Goal: Task Accomplishment & Management: Manage account settings

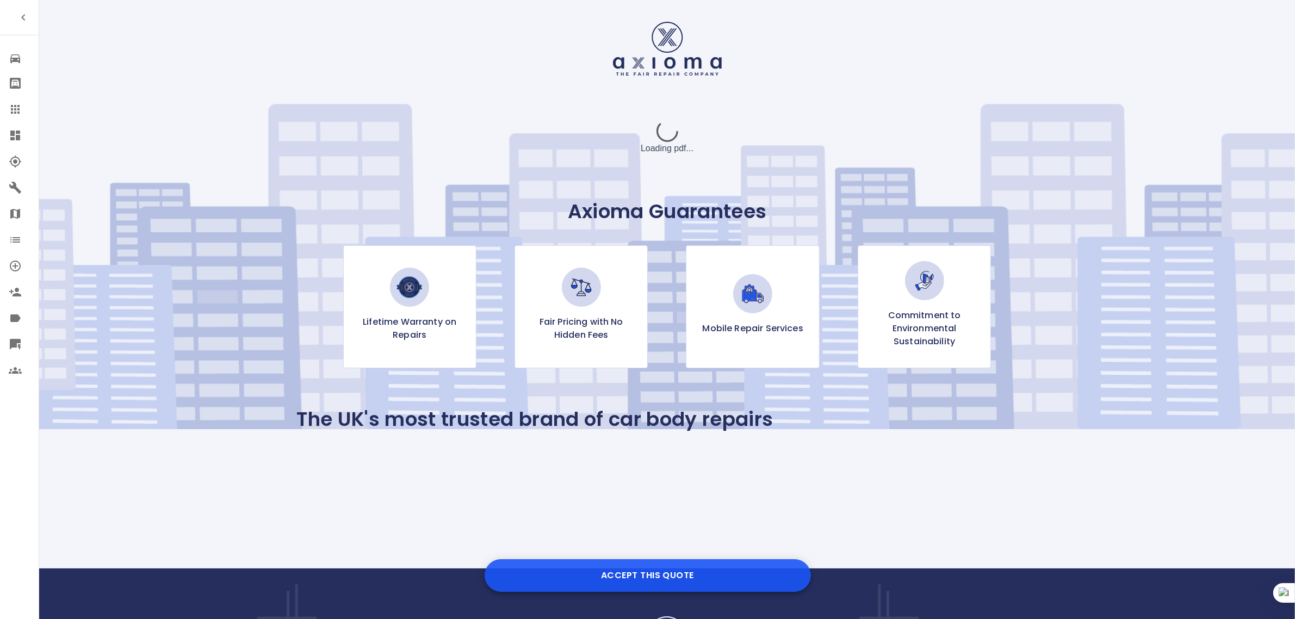
click at [648, 564] on button "Accept this Quote" at bounding box center [648, 575] width 326 height 33
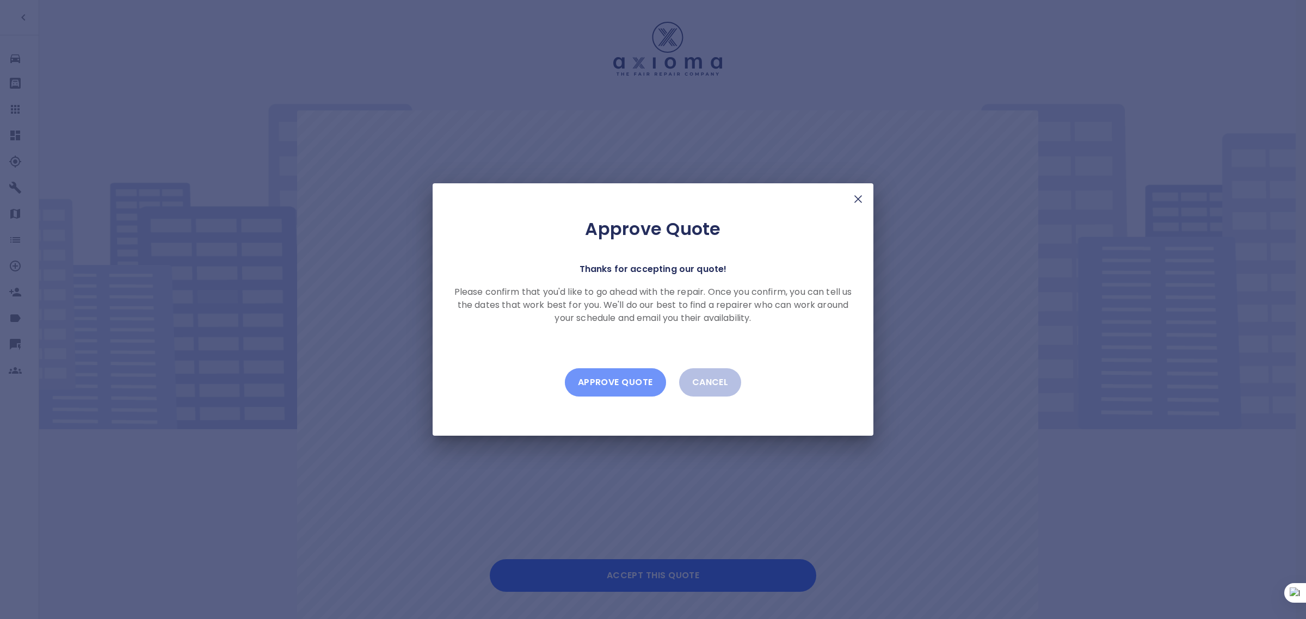
click at [616, 386] on button "Approve Quote" at bounding box center [615, 382] width 101 height 28
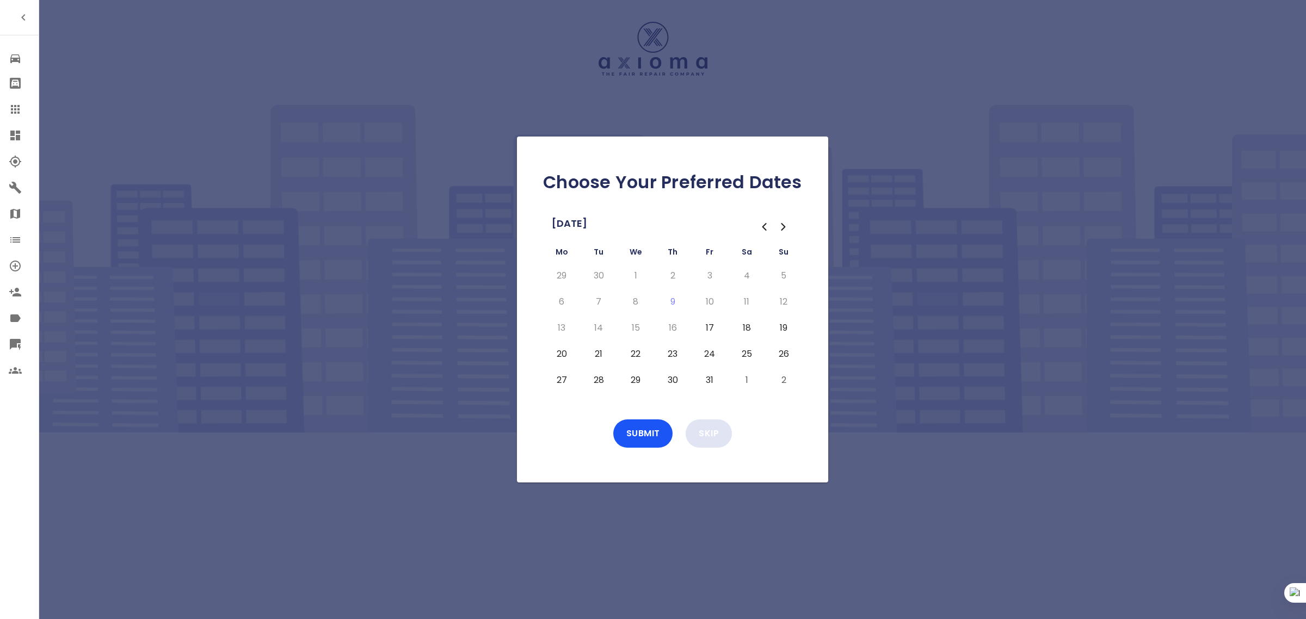
click at [695, 430] on button "Skip" at bounding box center [708, 433] width 46 height 28
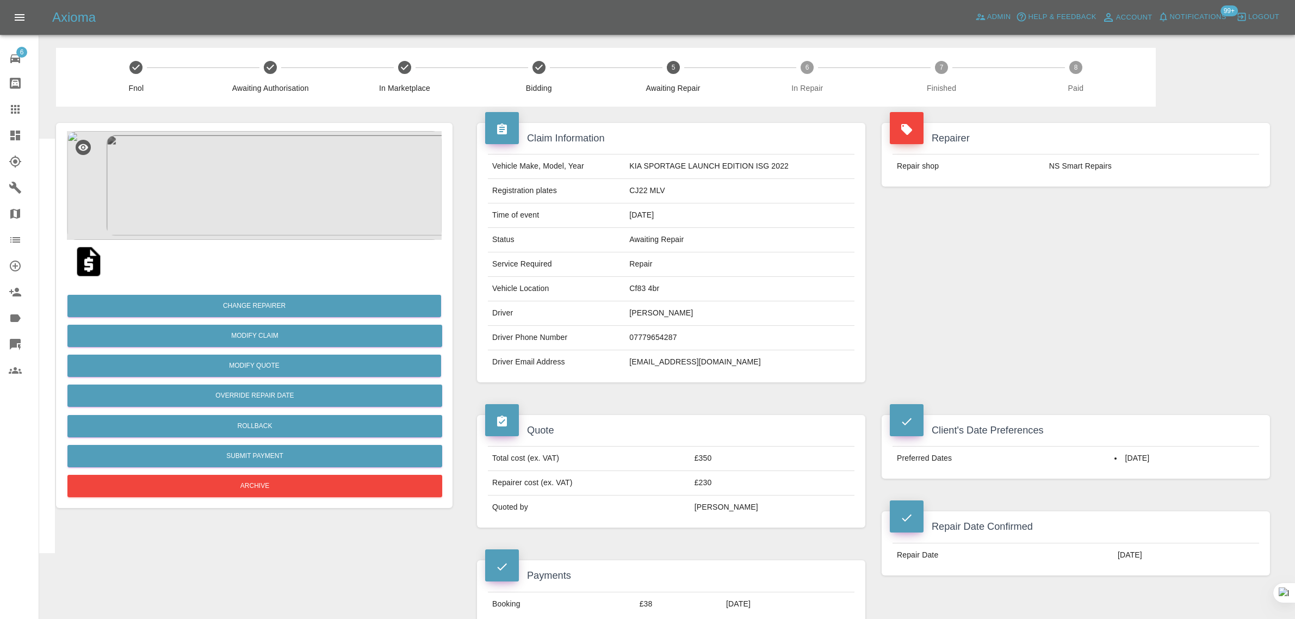
scroll to position [476, 0]
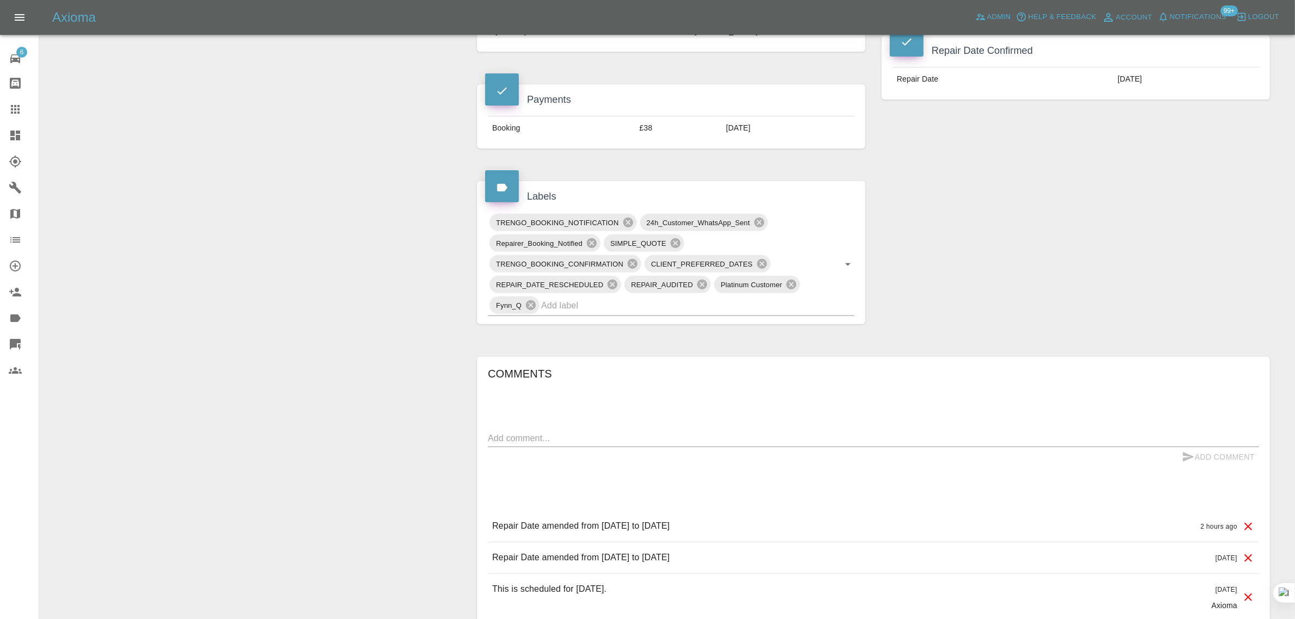
click at [14, 112] on icon at bounding box center [15, 109] width 13 height 13
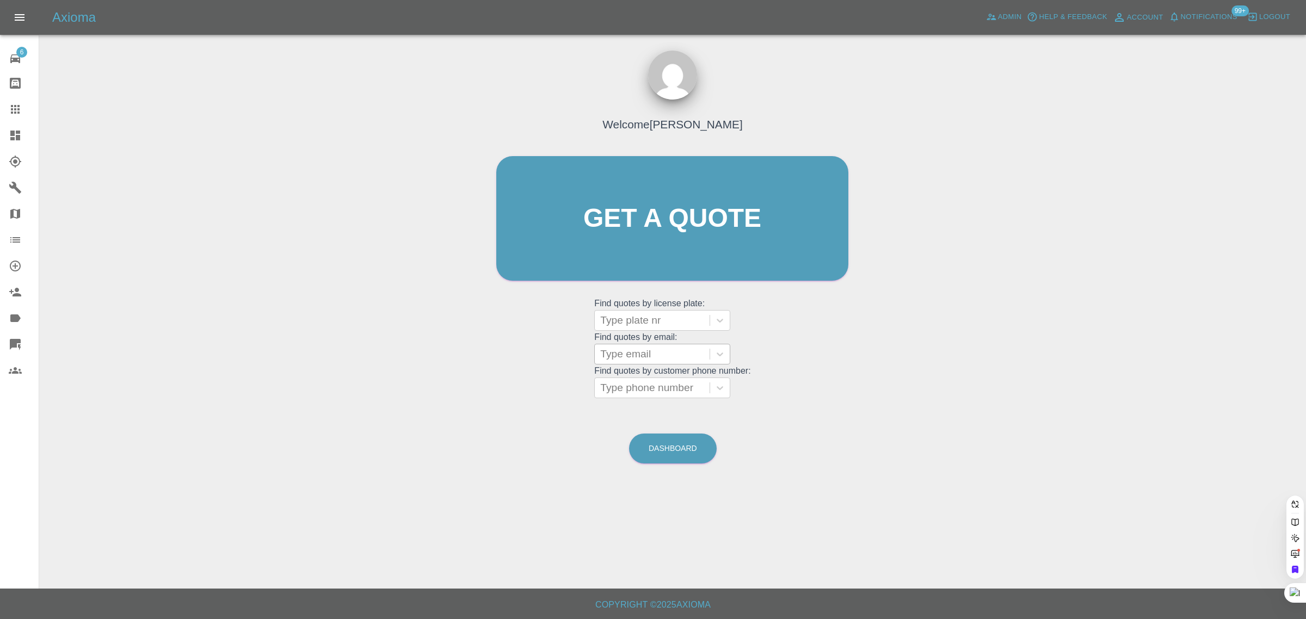
click at [675, 347] on div at bounding box center [652, 354] width 104 height 15
paste input "davieht2009@googlemail.com"
type input "davieht2009@googlemail.co"
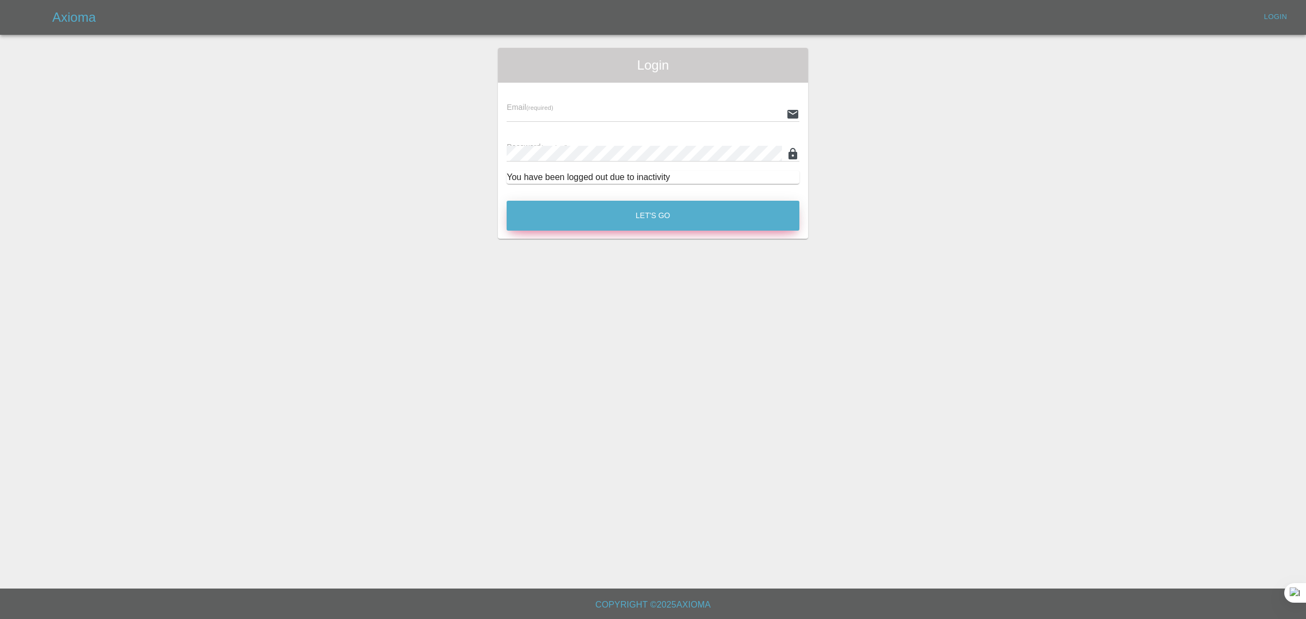
type input "bookkeeping@fifoaccounting.com"
click at [654, 211] on button "Let's Go" at bounding box center [652, 216] width 293 height 30
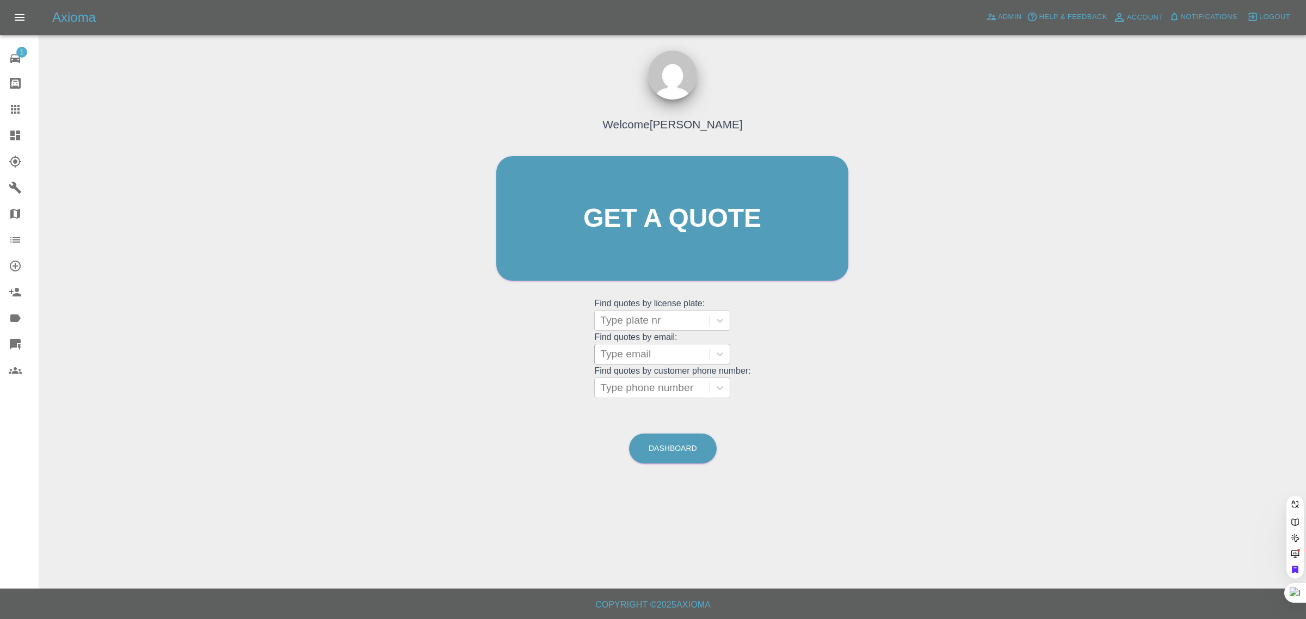
click at [641, 354] on div at bounding box center [652, 354] width 104 height 15
paste input "davieht2009@googlemail.com"
type input "davieht2009@googlemail.co"
click at [638, 389] on div "FT51FER, In Marketplace" at bounding box center [662, 382] width 136 height 22
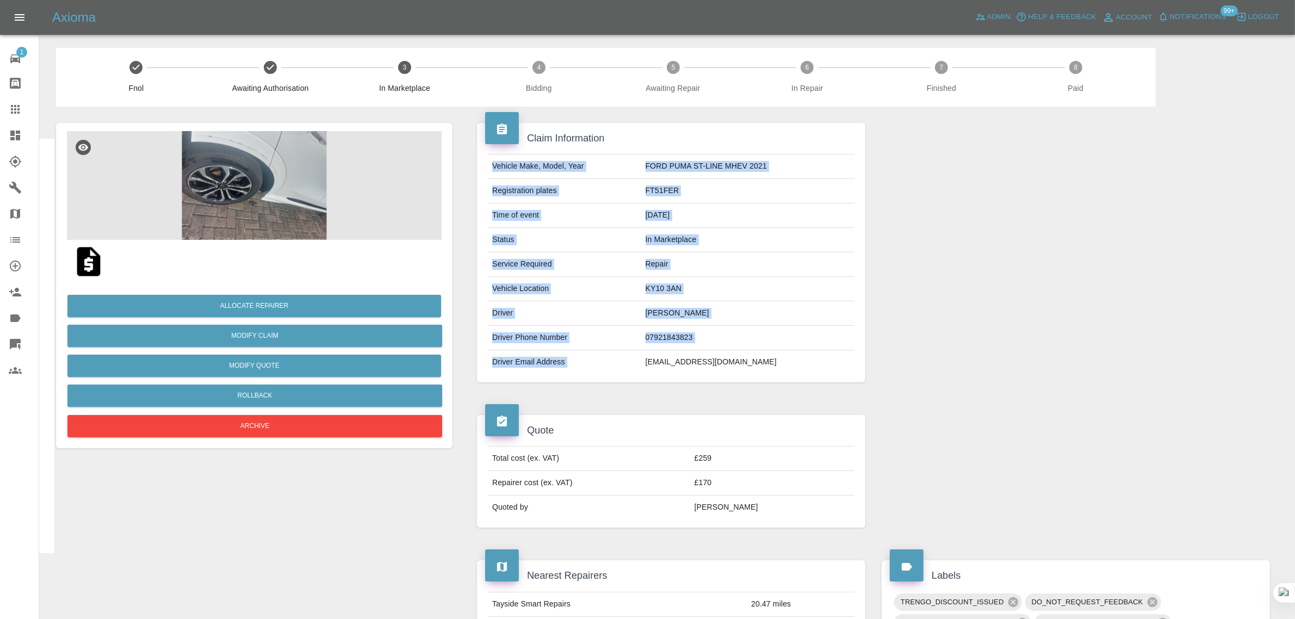
drag, startPoint x: 652, startPoint y: 360, endPoint x: 857, endPoint y: 371, distance: 205.4
click at [857, 371] on div "Vehicle Make, Model, Year FORD PUMA ST-LINE MHEV 2021 Registration plates FT51F…" at bounding box center [671, 264] width 383 height 220
copy tbody "Vehicle Make, Model, Year FORD PUMA ST-LINE MHEV 2021 Registration plates FT51F…"
click at [12, 113] on icon at bounding box center [15, 109] width 9 height 9
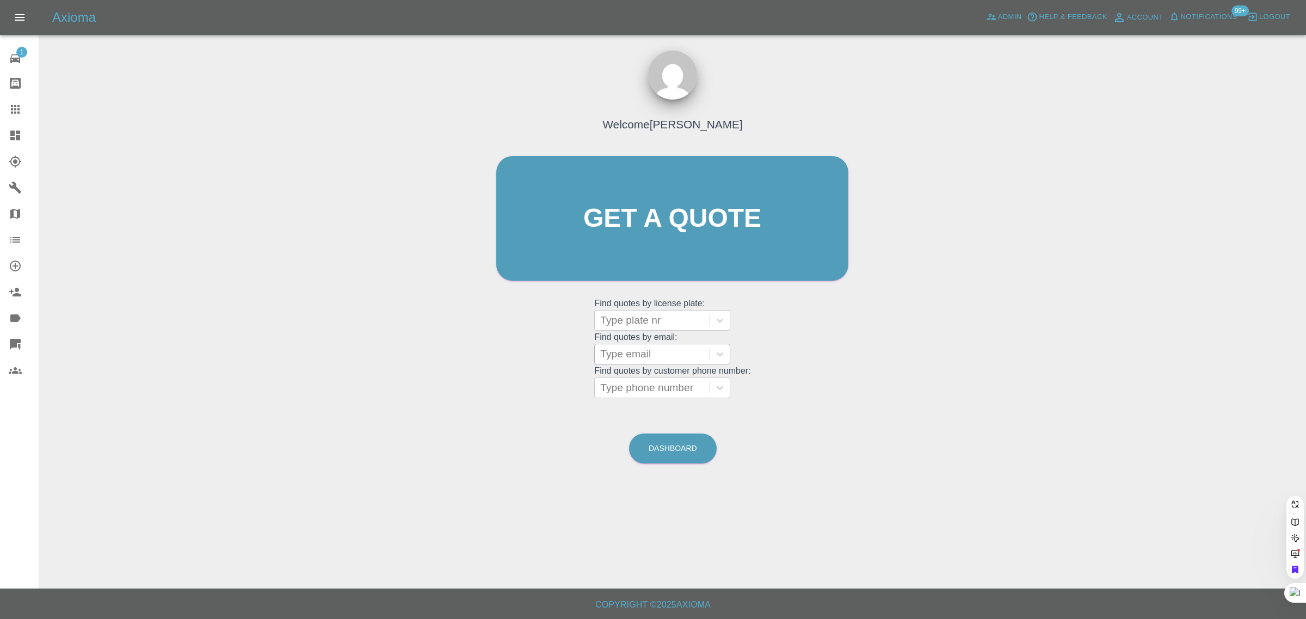
click at [623, 358] on div at bounding box center [652, 354] width 104 height 15
paste input "davieht2009@googlemail.com"
type input "davieht2009@googlemail.co"
click at [636, 379] on div "FT51FER, In Marketplace" at bounding box center [662, 382] width 136 height 22
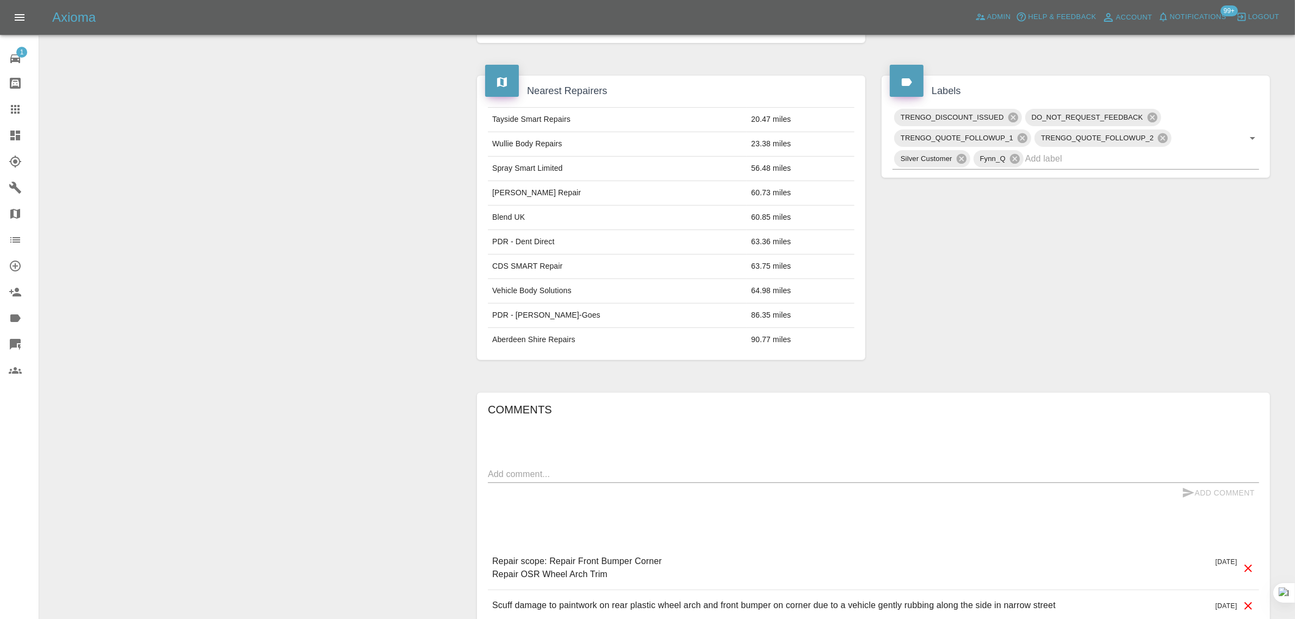
scroll to position [586, 0]
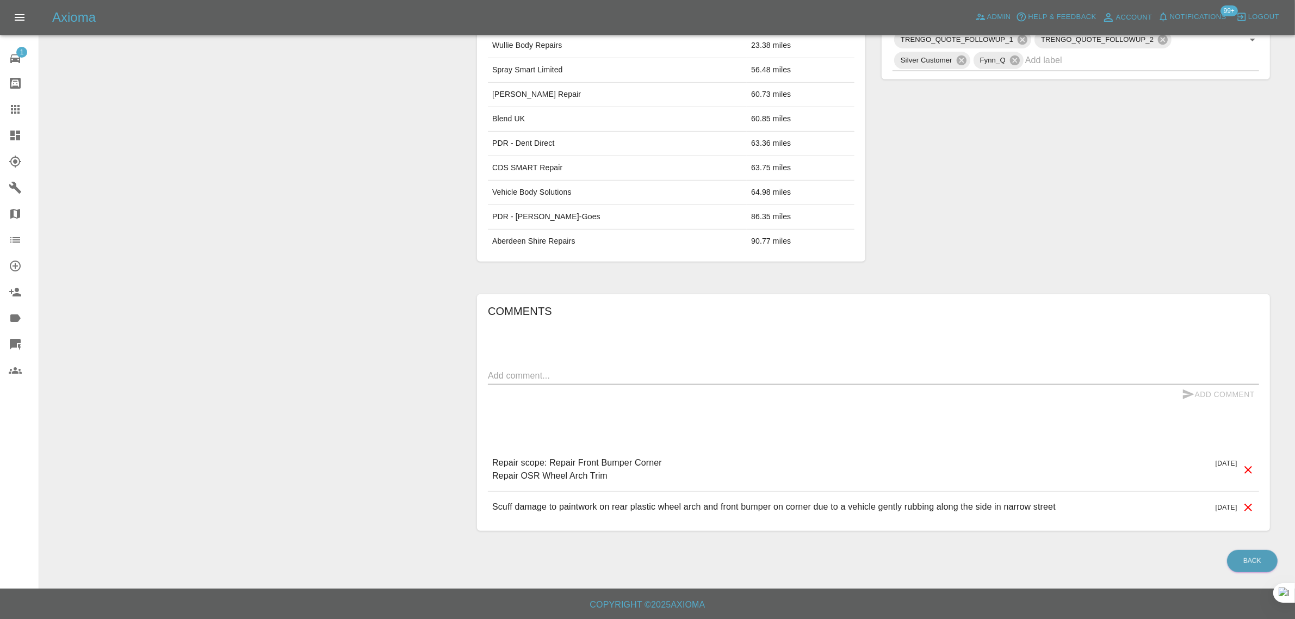
click at [609, 374] on textarea at bounding box center [873, 375] width 771 height 13
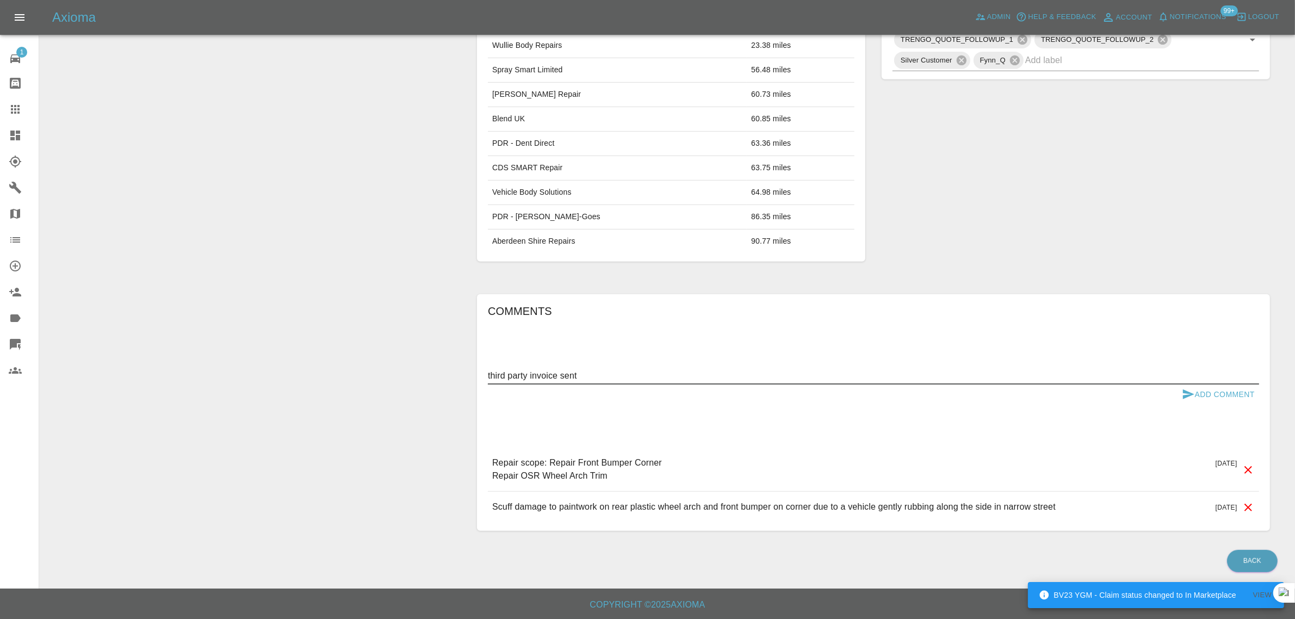
type textarea "third party invoice sent"
click at [1209, 395] on button "Add Comment" at bounding box center [1219, 395] width 82 height 20
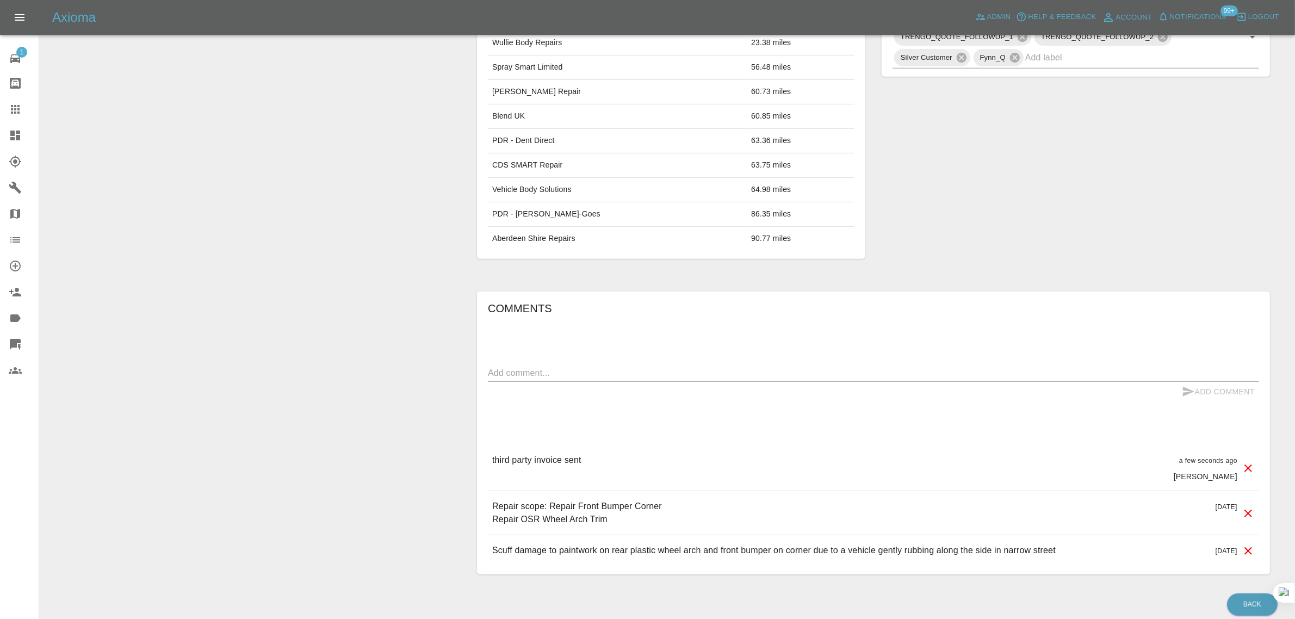
click at [9, 107] on icon at bounding box center [15, 109] width 13 height 13
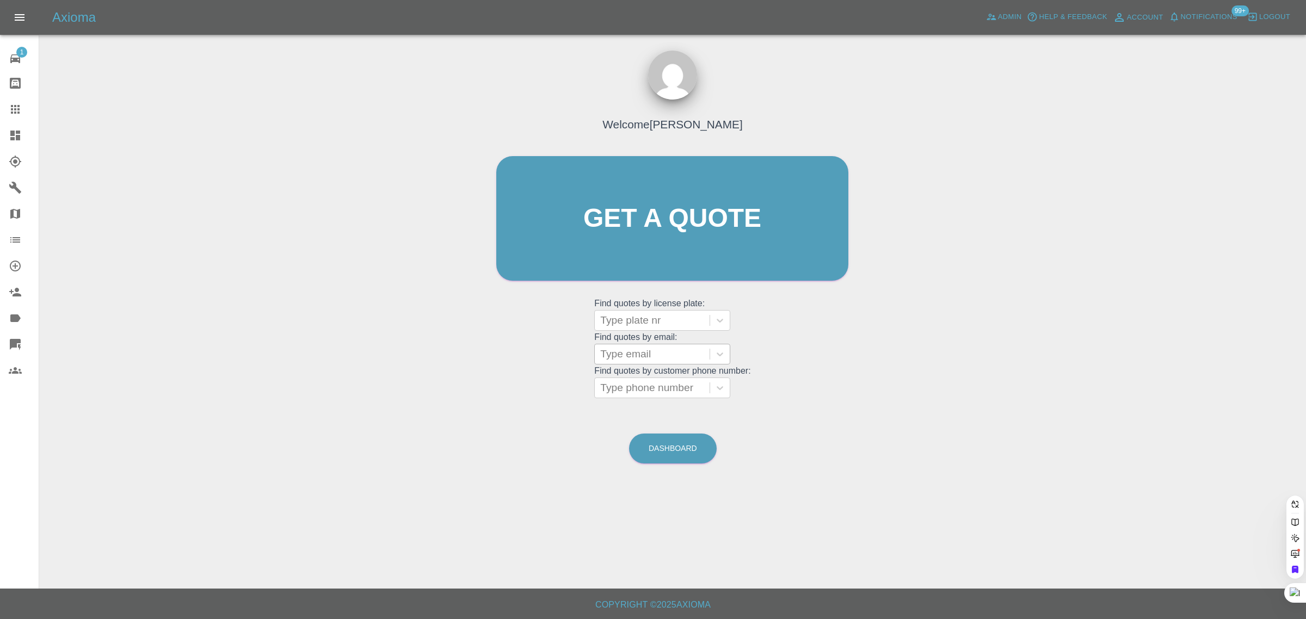
click at [664, 362] on div "Type email" at bounding box center [652, 354] width 115 height 20
paste input "richardv.hamilton@gmail.com"
type input "richardv.hamilton@gmail.com"
click at [653, 392] on div "AK70 XNZ, Awaiting Authorisation" at bounding box center [662, 388] width 136 height 35
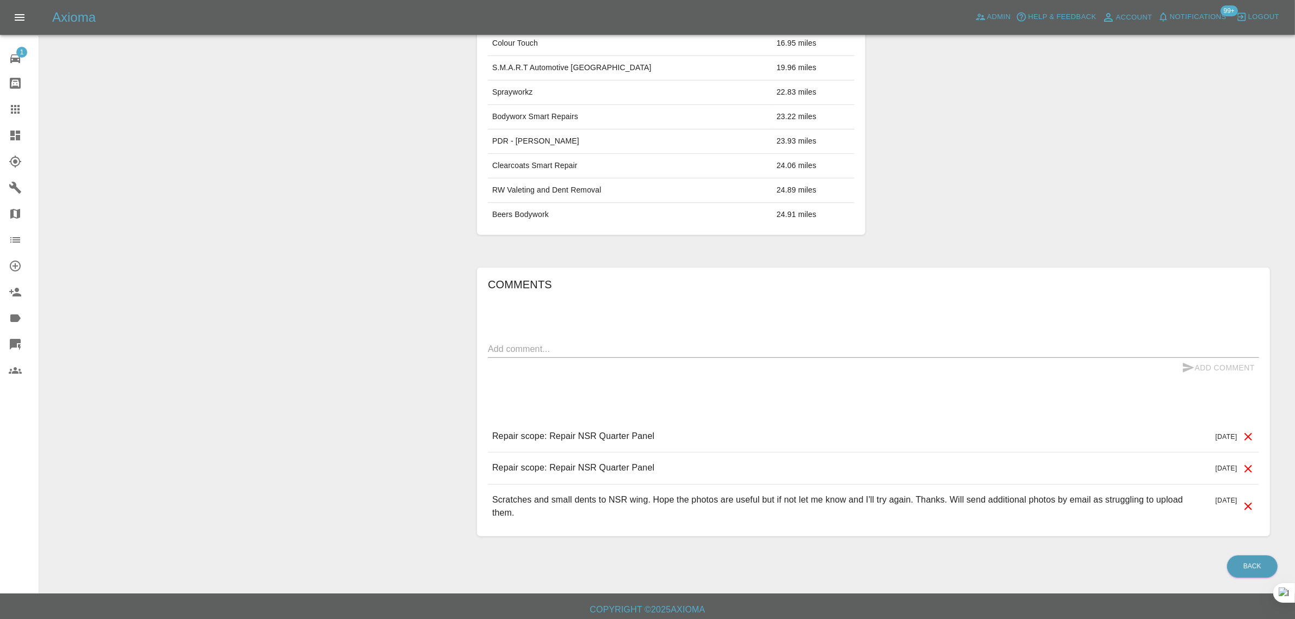
scroll to position [612, 0]
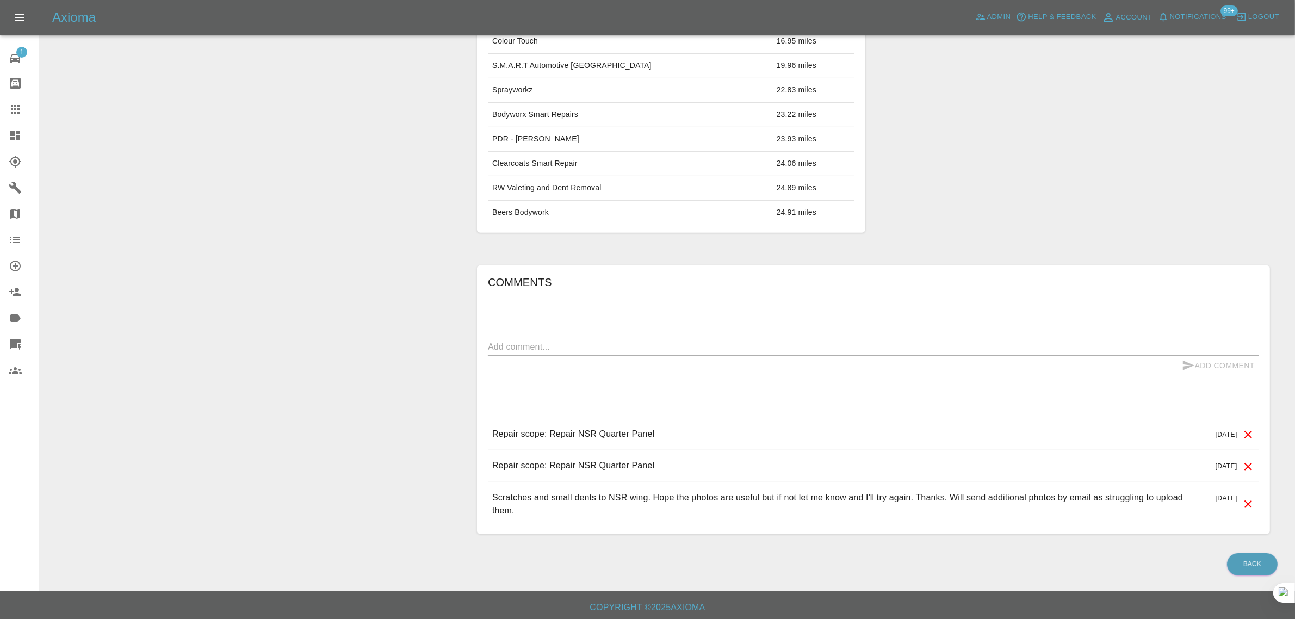
click at [608, 350] on textarea at bounding box center [873, 347] width 771 height 13
paste textarea "Just a quick note out of courtesy to let you know that, on this occasion, I hav…"
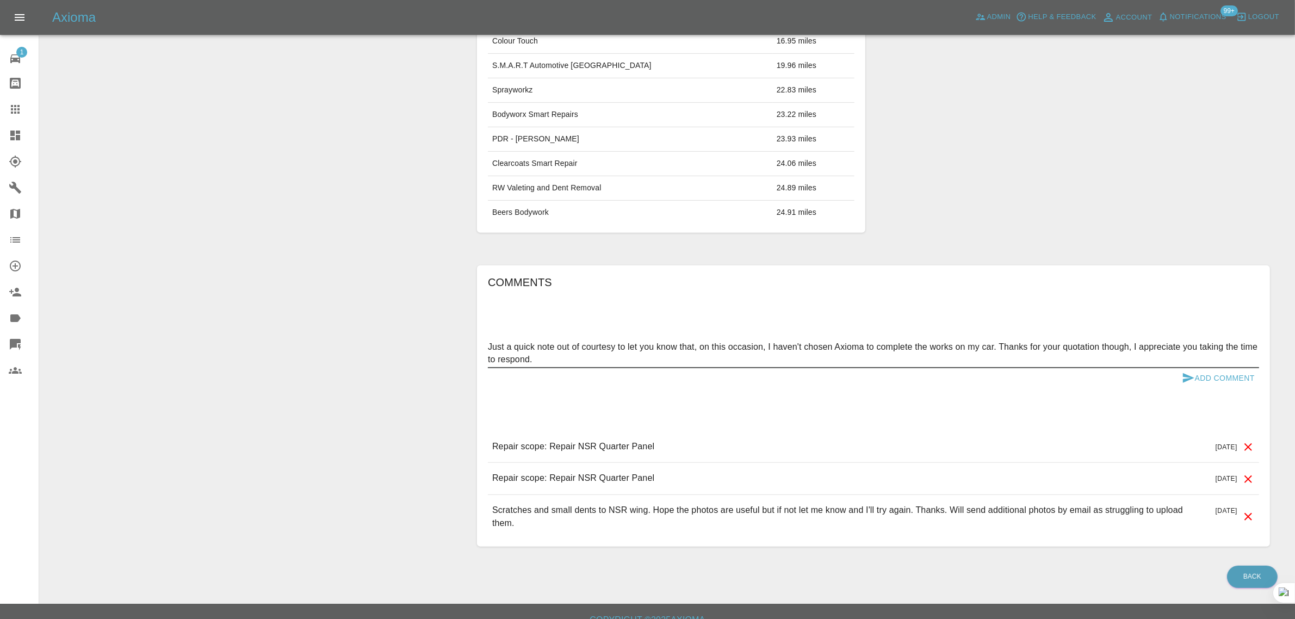
type textarea "Just a quick note out of courtesy to let you know that, on this occasion, I hav…"
click at [1219, 374] on button "Add Comment" at bounding box center [1219, 378] width 82 height 20
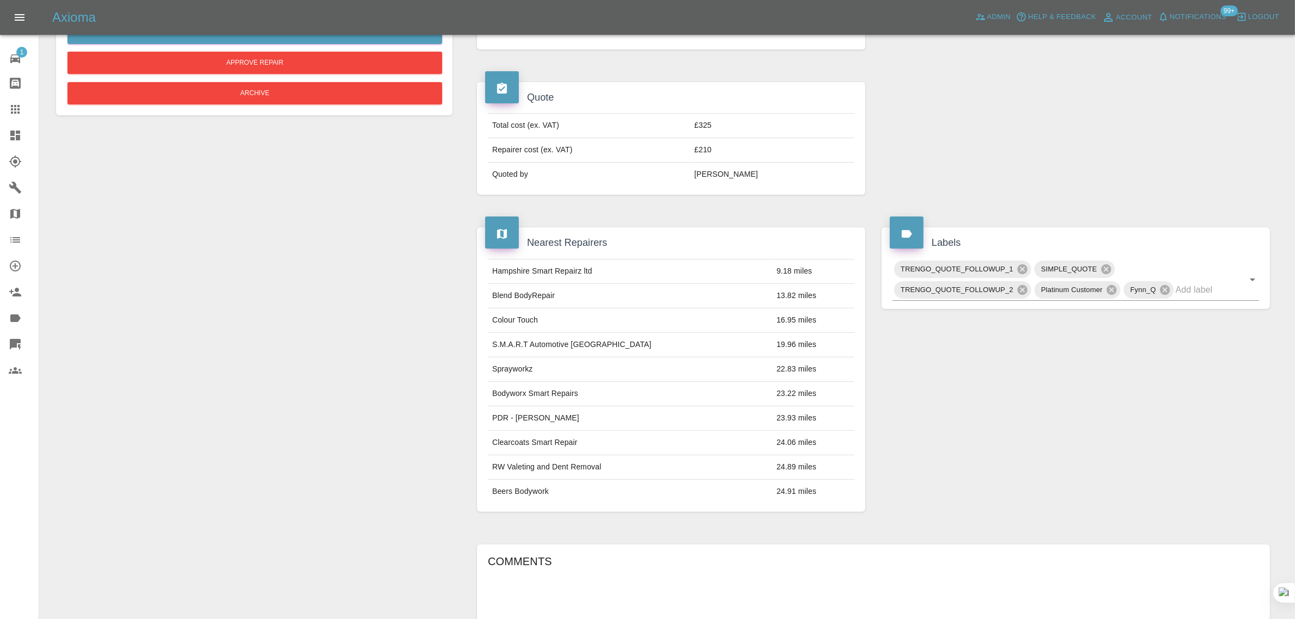
scroll to position [136, 0]
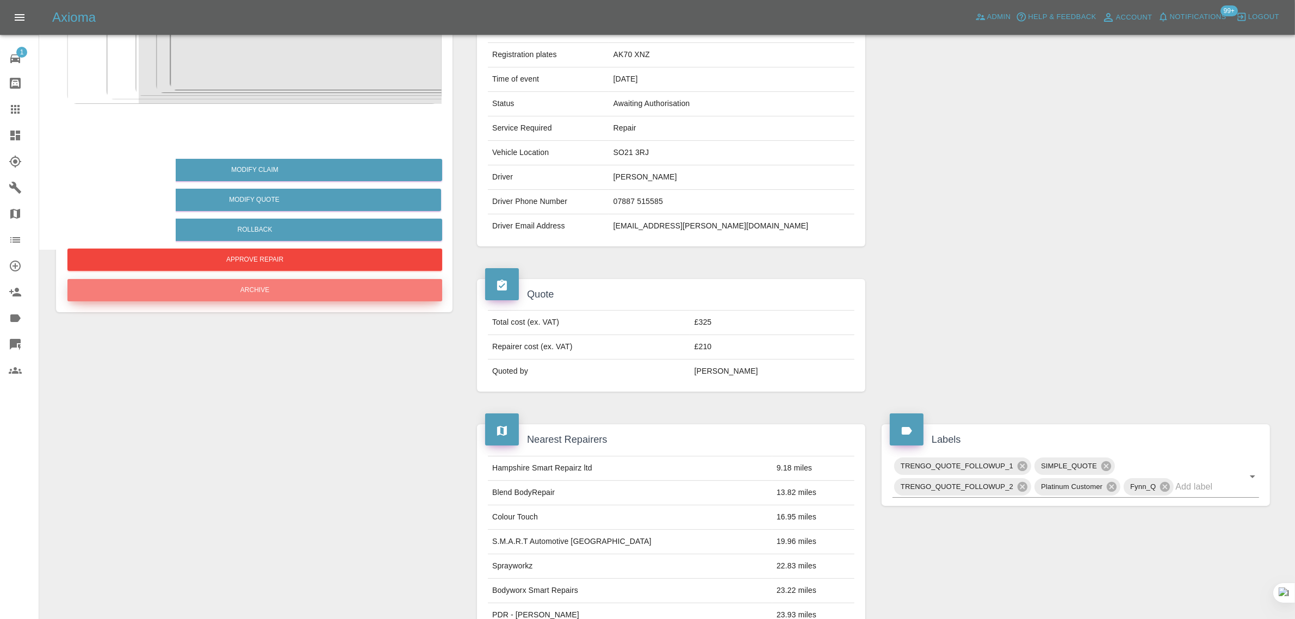
click at [274, 293] on button "Archive" at bounding box center [254, 290] width 375 height 22
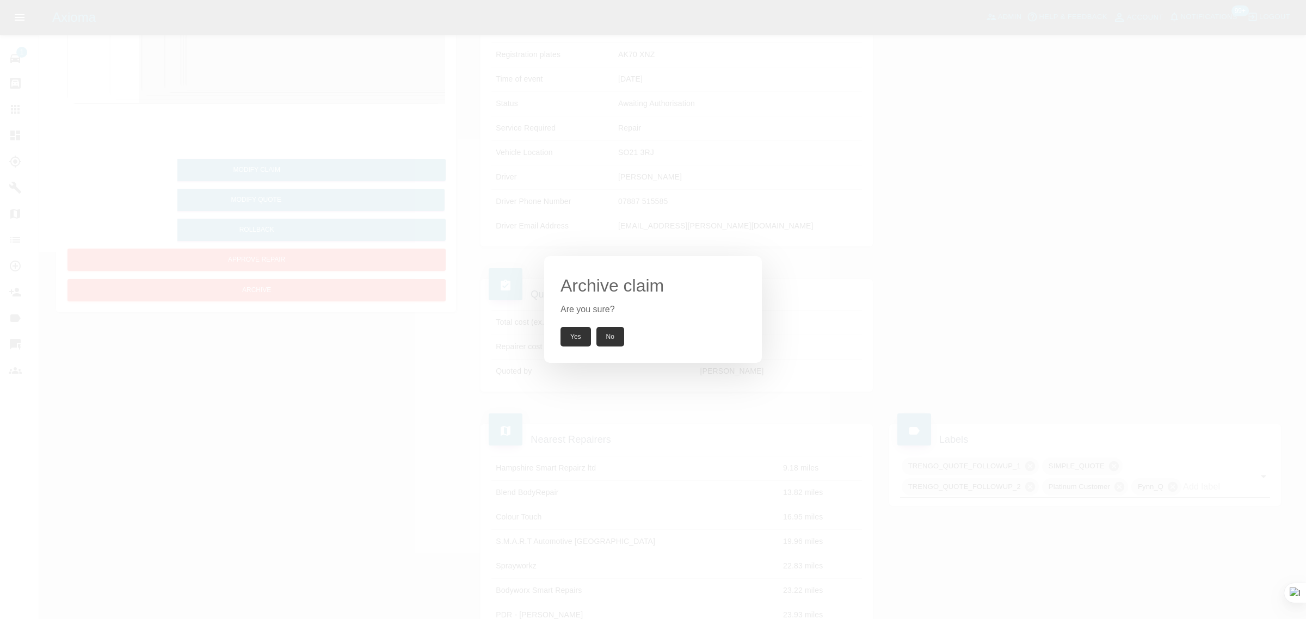
click at [562, 339] on button "Yes" at bounding box center [575, 337] width 30 height 20
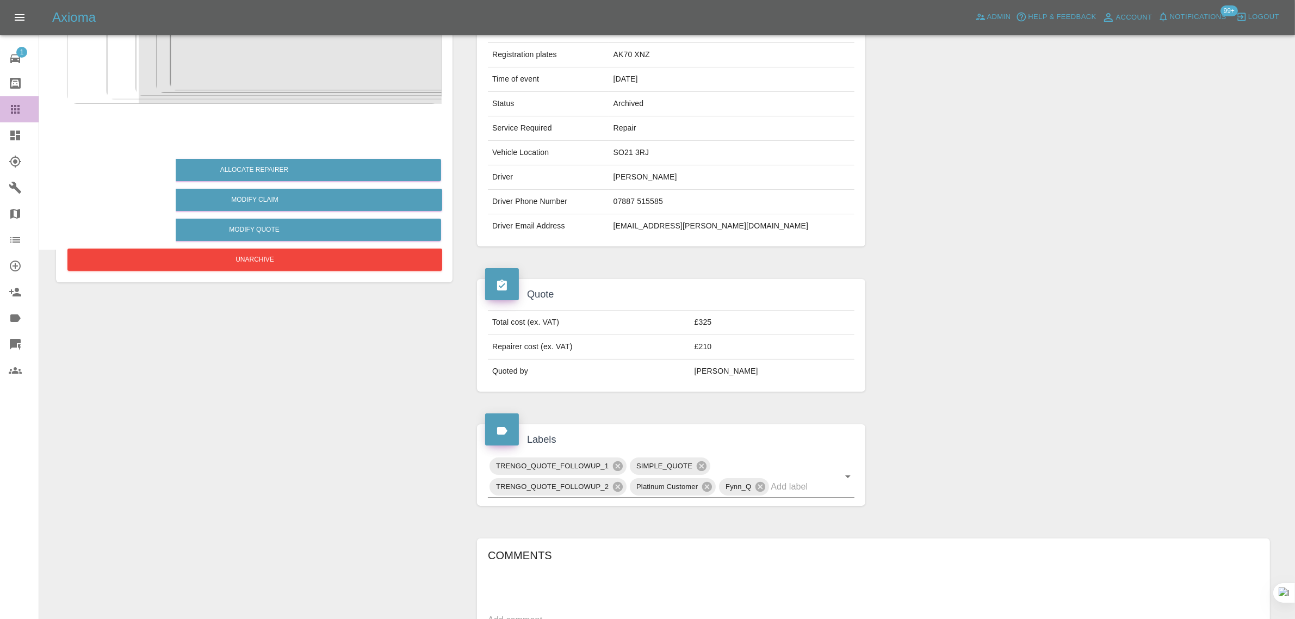
click at [18, 109] on icon at bounding box center [15, 109] width 9 height 9
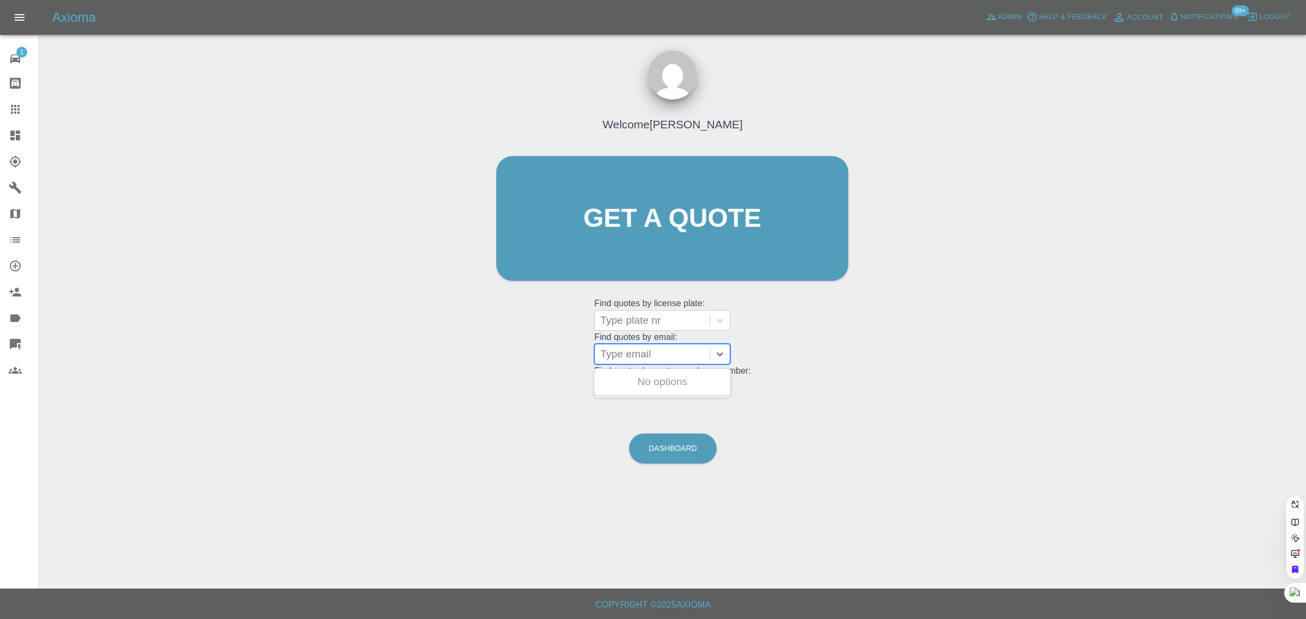
click at [631, 362] on div "Type email" at bounding box center [652, 354] width 115 height 20
paste input "ianmacro85@gmail.com"
type input "ianmacro85@gmail.com"
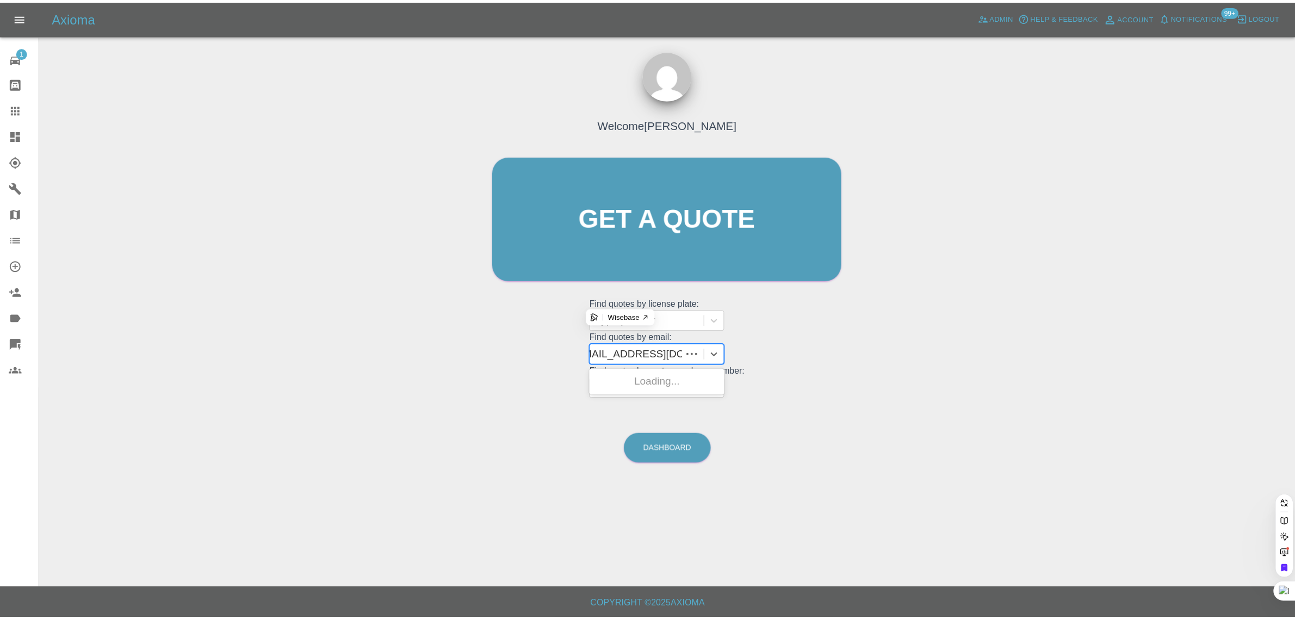
scroll to position [0, 5]
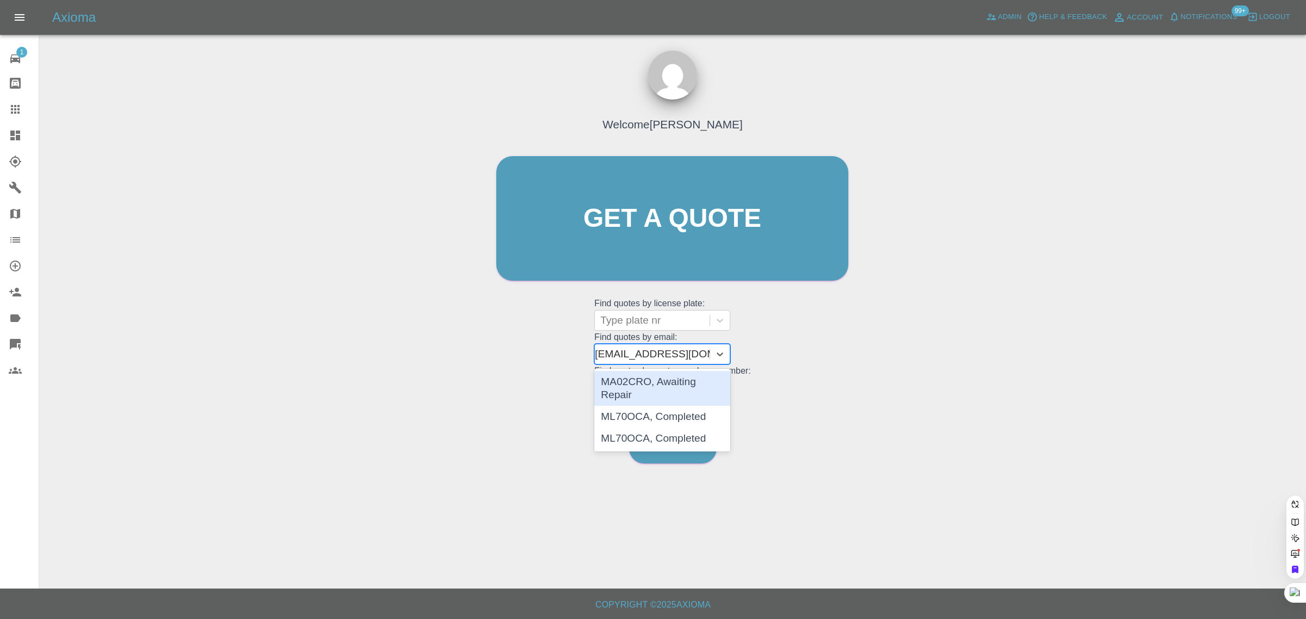
click at [629, 376] on div "MA02CRO, Awaiting Repair" at bounding box center [662, 388] width 136 height 35
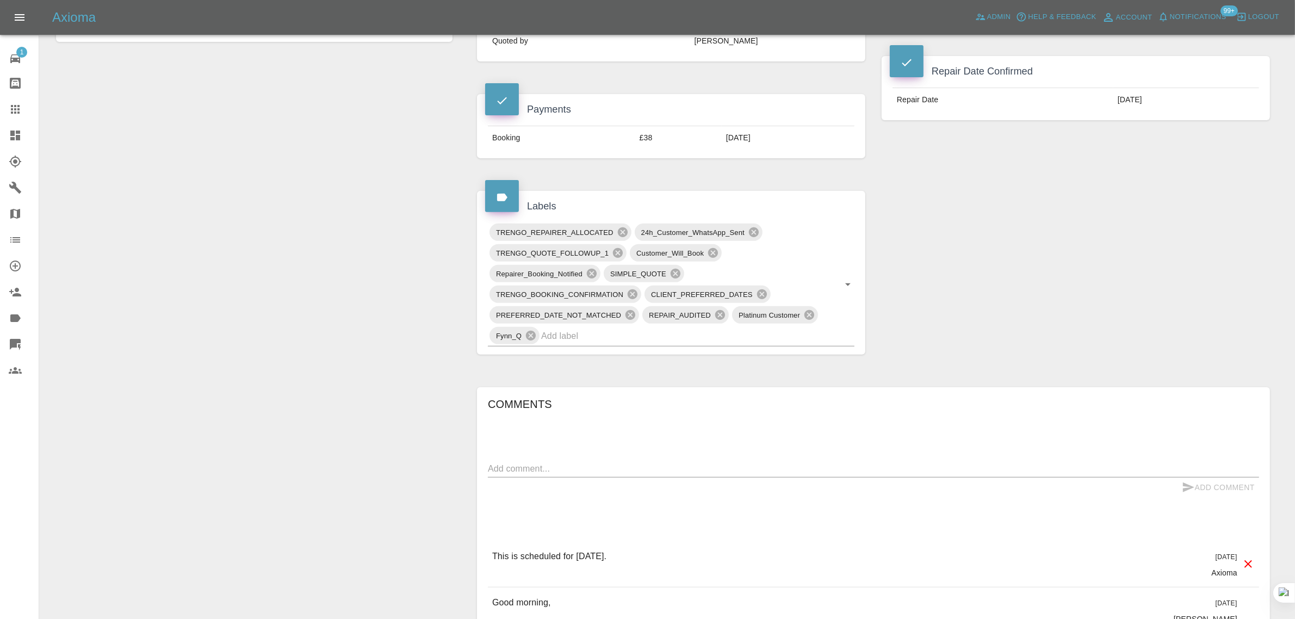
scroll to position [476, 0]
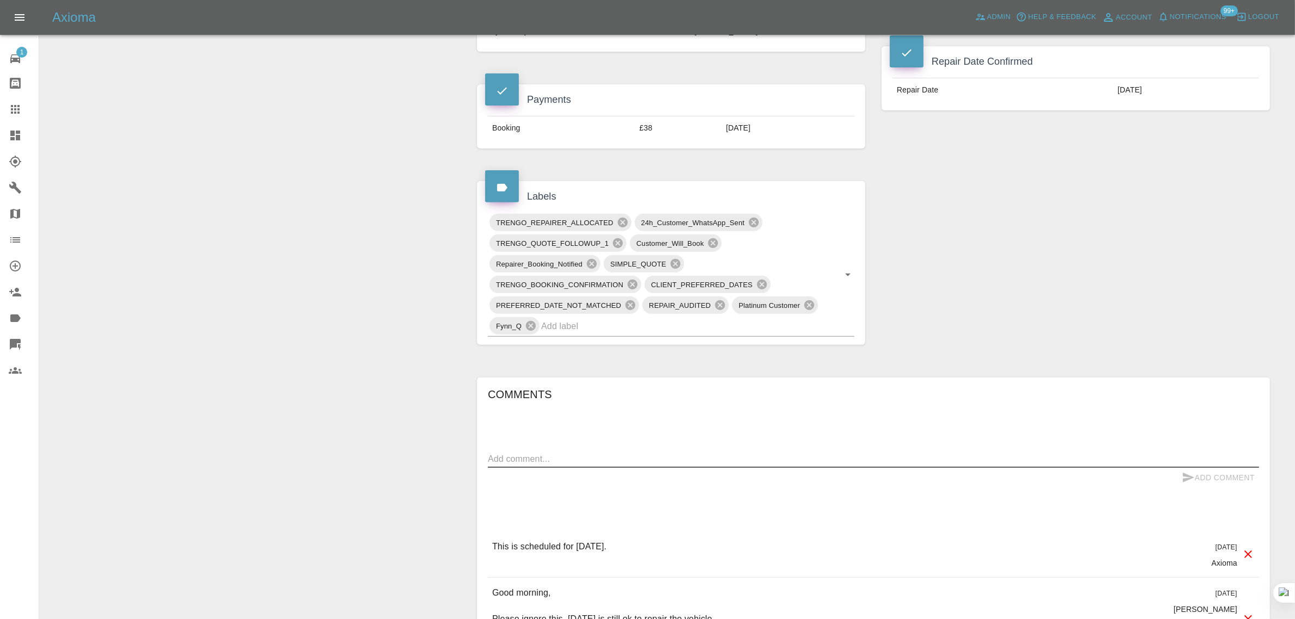
click at [588, 460] on textarea at bounding box center [873, 459] width 771 height 13
paste textarea "No, this hasn’t be re arranged yet but I do need this arranging as soon as we c…"
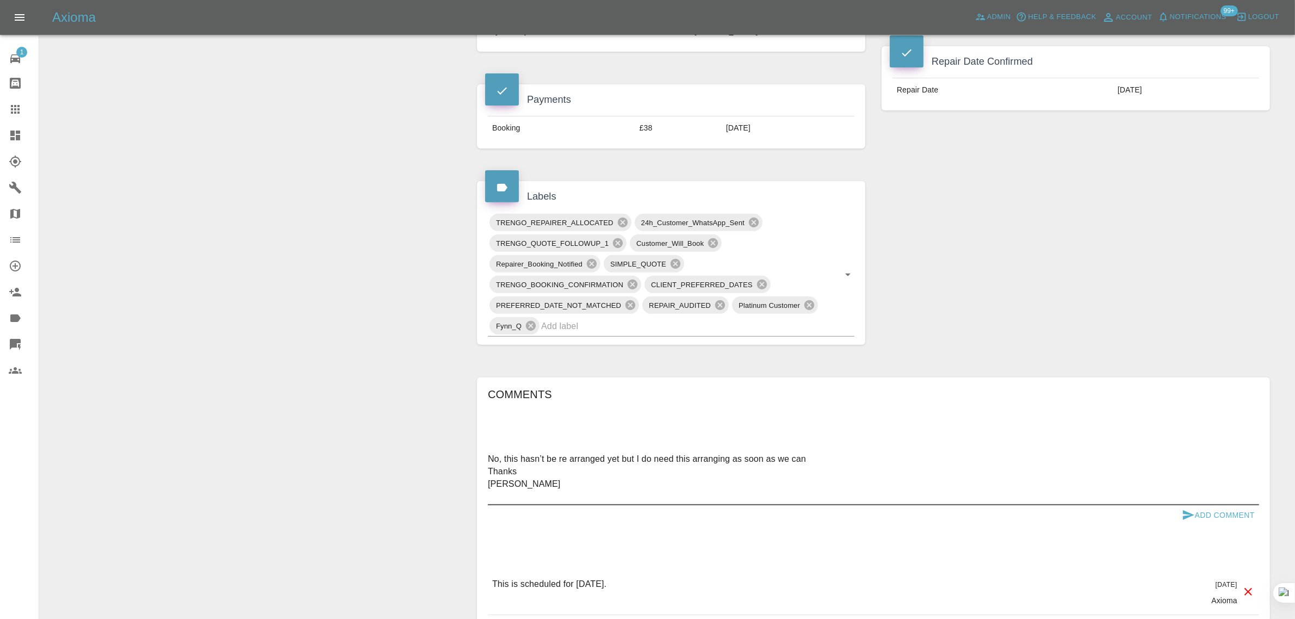
type textarea "No, this hasn’t be re arranged yet but I do need this arranging as soon as we c…"
click at [1209, 515] on button "Add Comment" at bounding box center [1219, 515] width 82 height 20
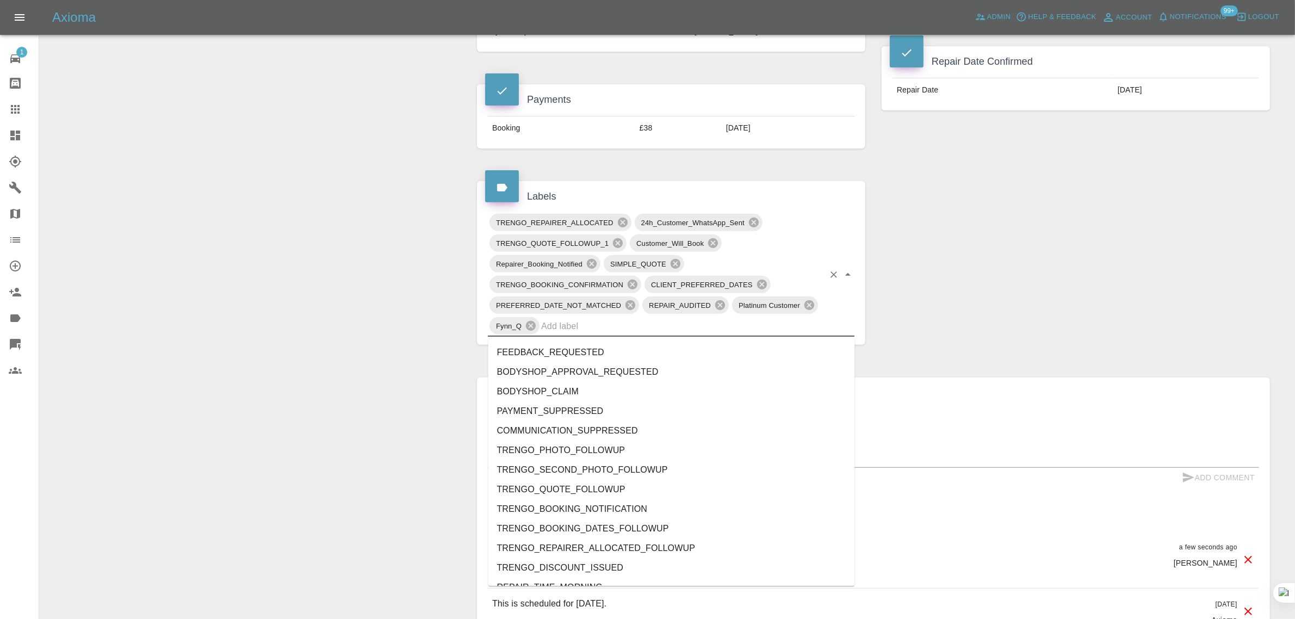
click at [676, 332] on input "text" at bounding box center [682, 326] width 283 height 17
type input "no"
click at [555, 447] on li "REPAIRER_NO_SHOW" at bounding box center [672, 451] width 367 height 20
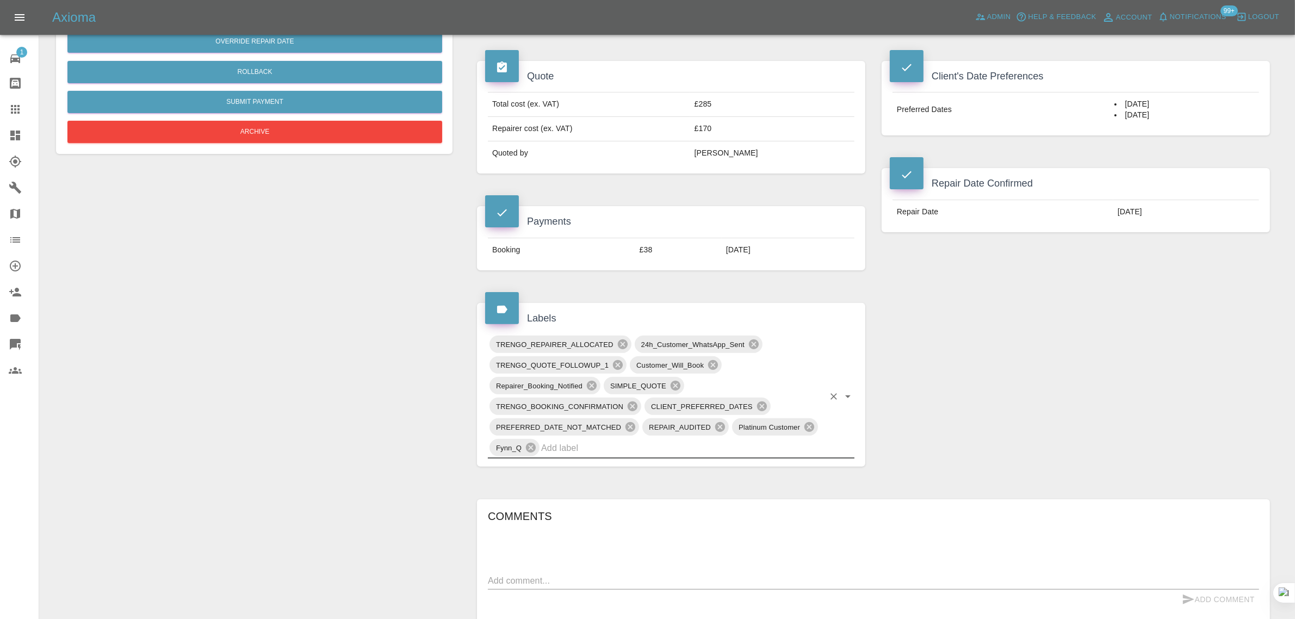
scroll to position [340, 0]
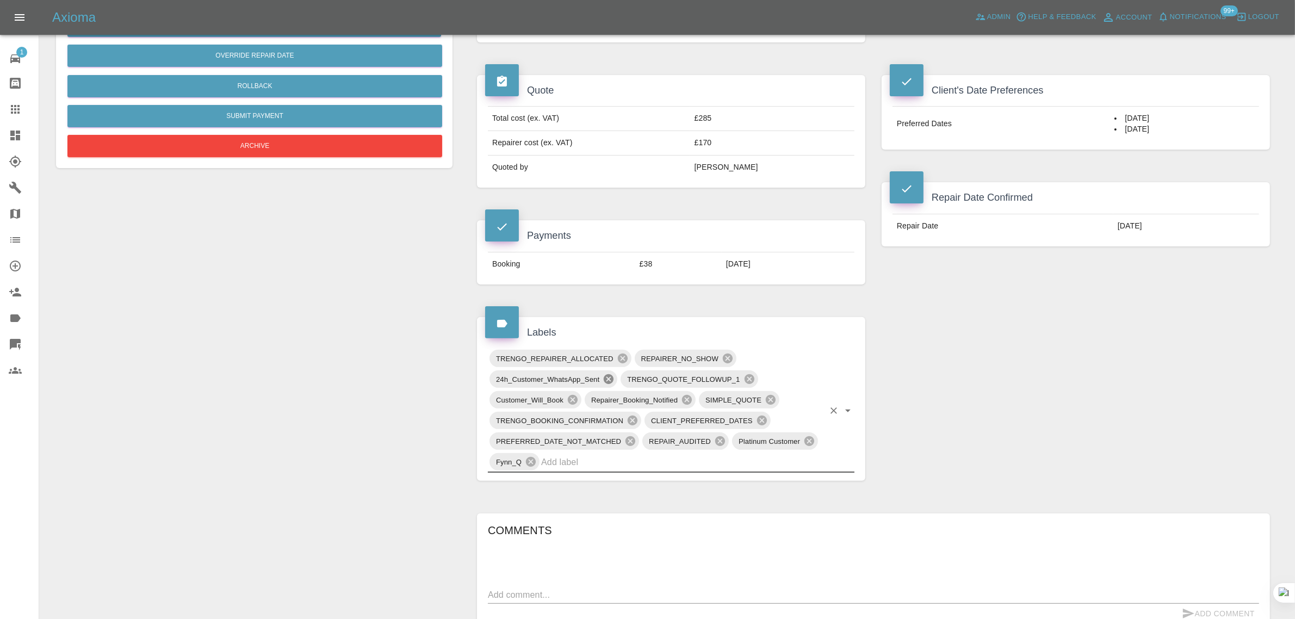
click at [607, 381] on icon at bounding box center [609, 379] width 10 height 10
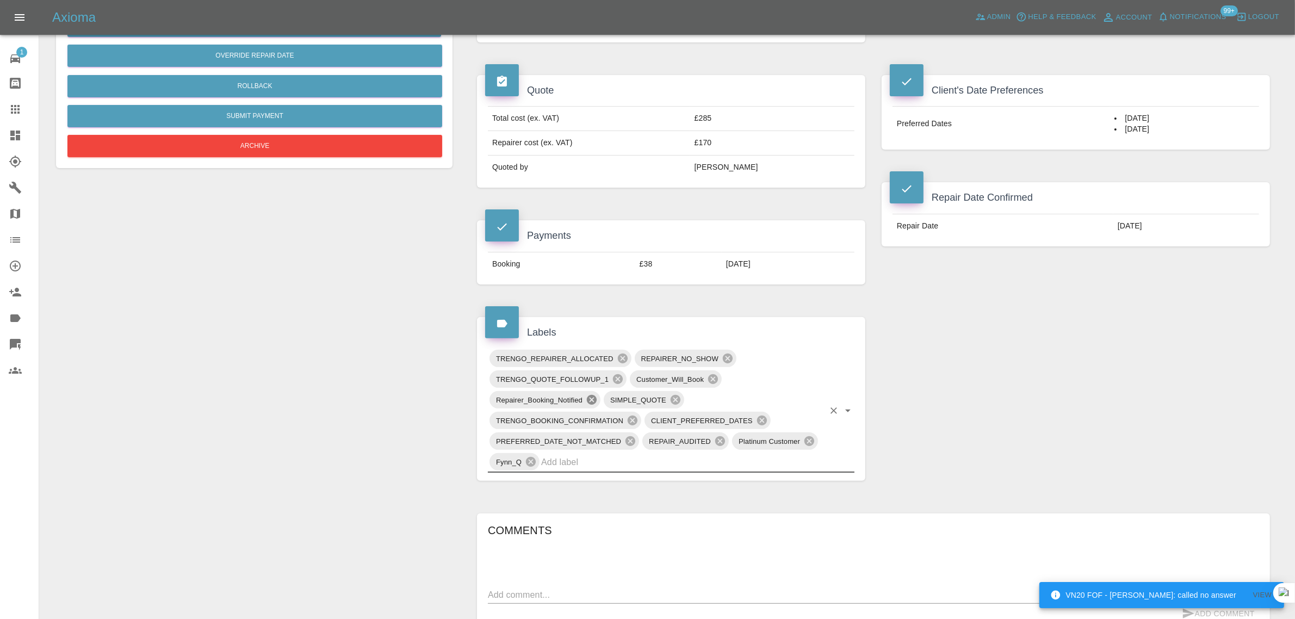
click at [590, 403] on icon at bounding box center [592, 400] width 10 height 10
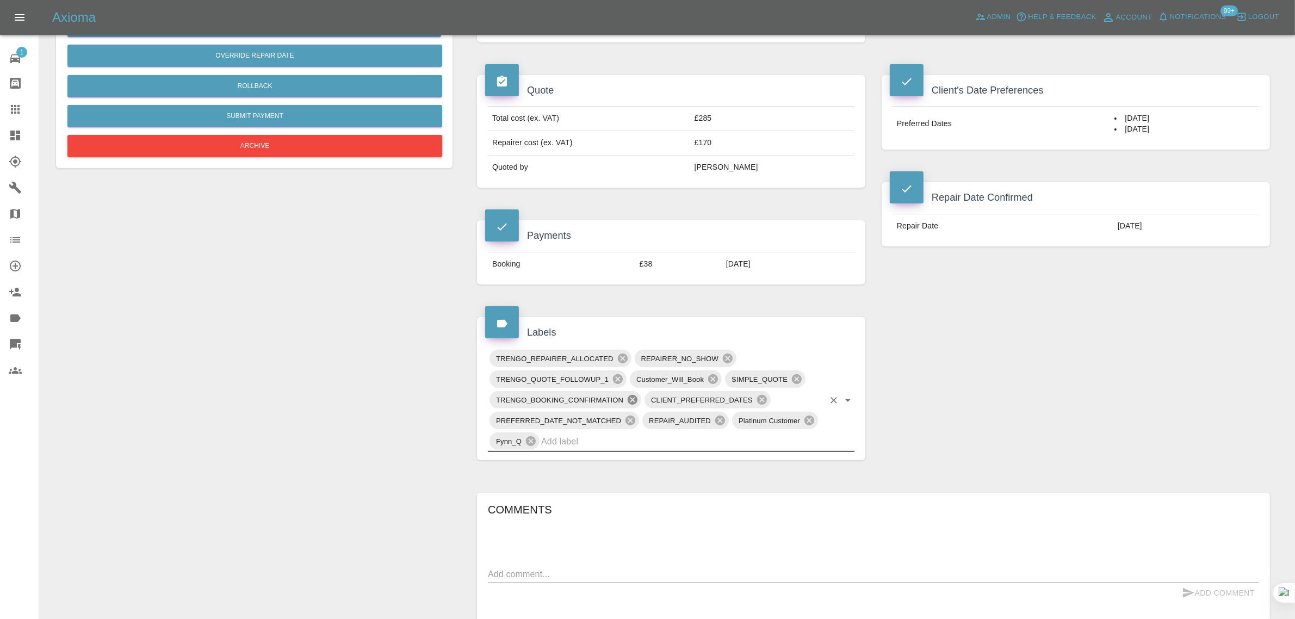
click at [632, 401] on icon at bounding box center [633, 400] width 12 height 12
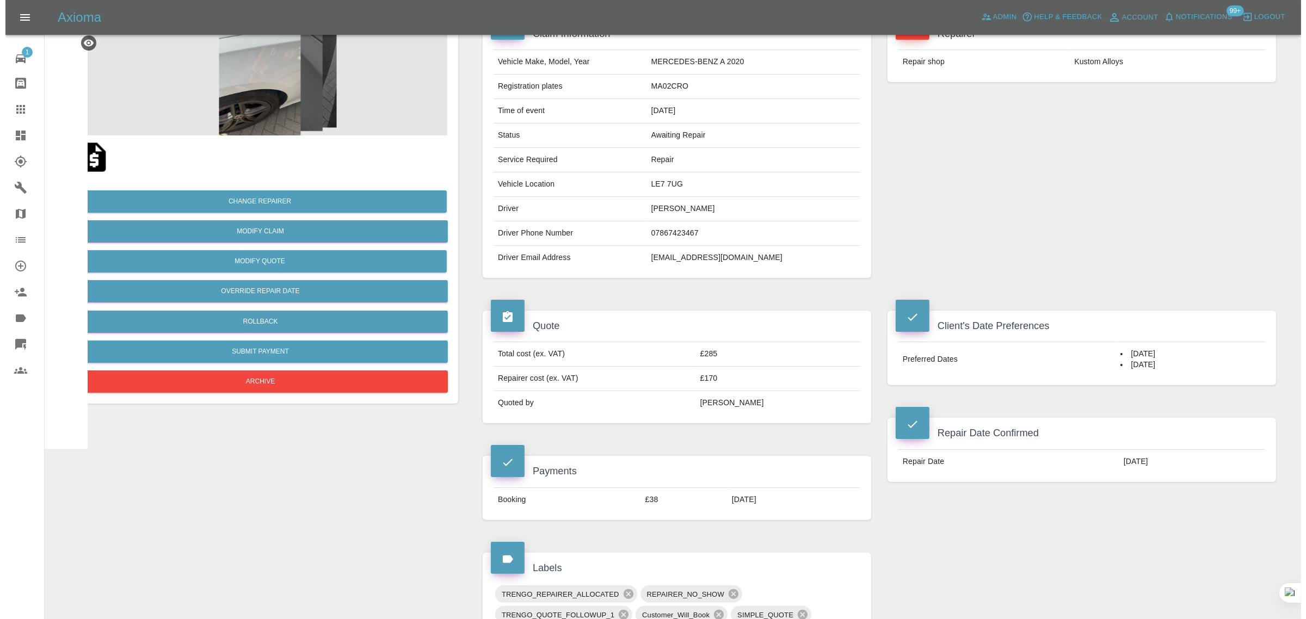
scroll to position [0, 0]
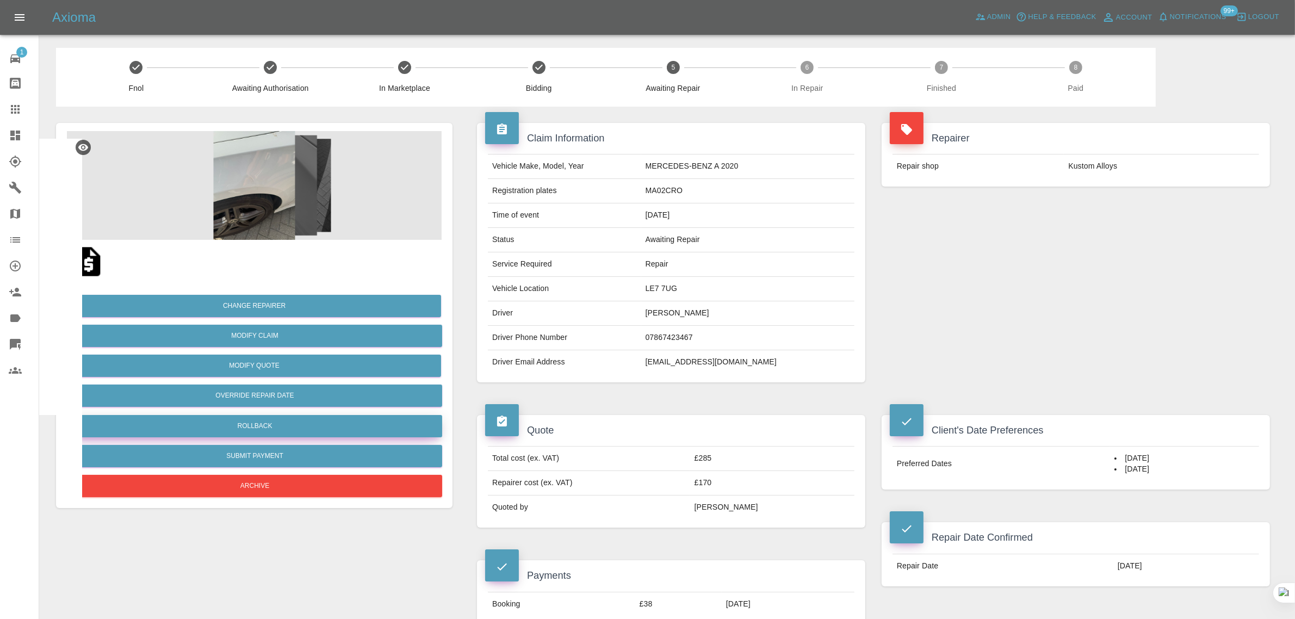
click at [233, 427] on button "Rollback" at bounding box center [254, 426] width 375 height 22
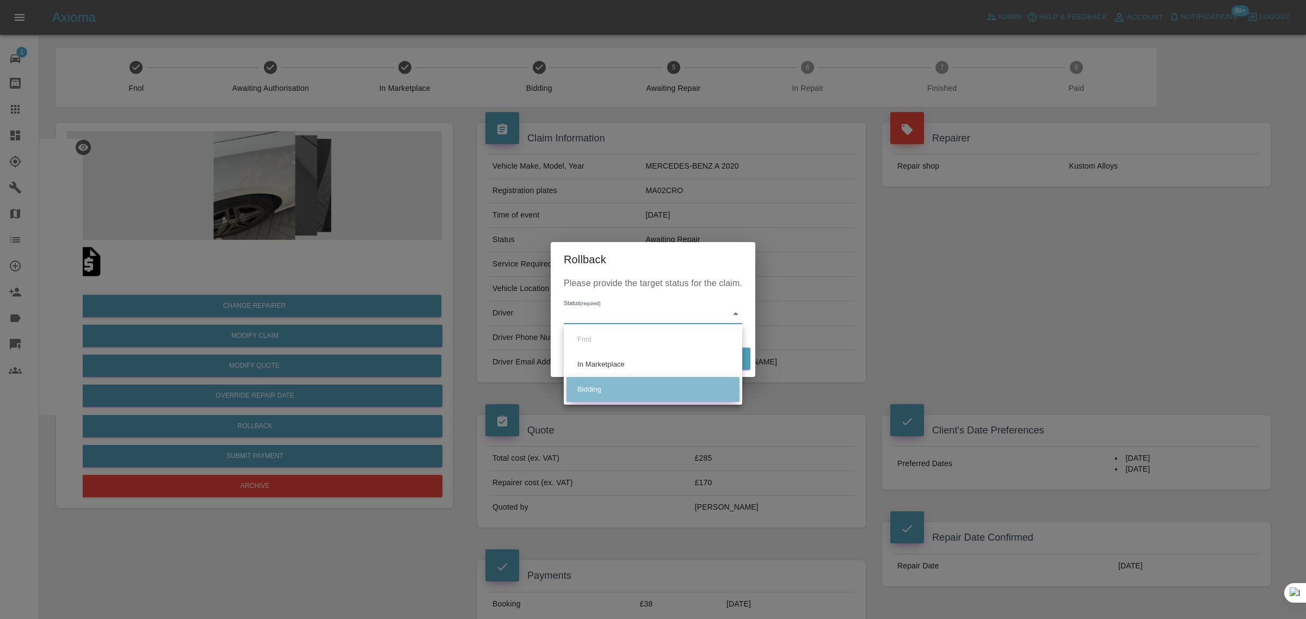
click at [583, 395] on li "Bidding" at bounding box center [652, 389] width 173 height 25
type input "bidding"
click at [741, 350] on button "Rollback" at bounding box center [716, 359] width 67 height 22
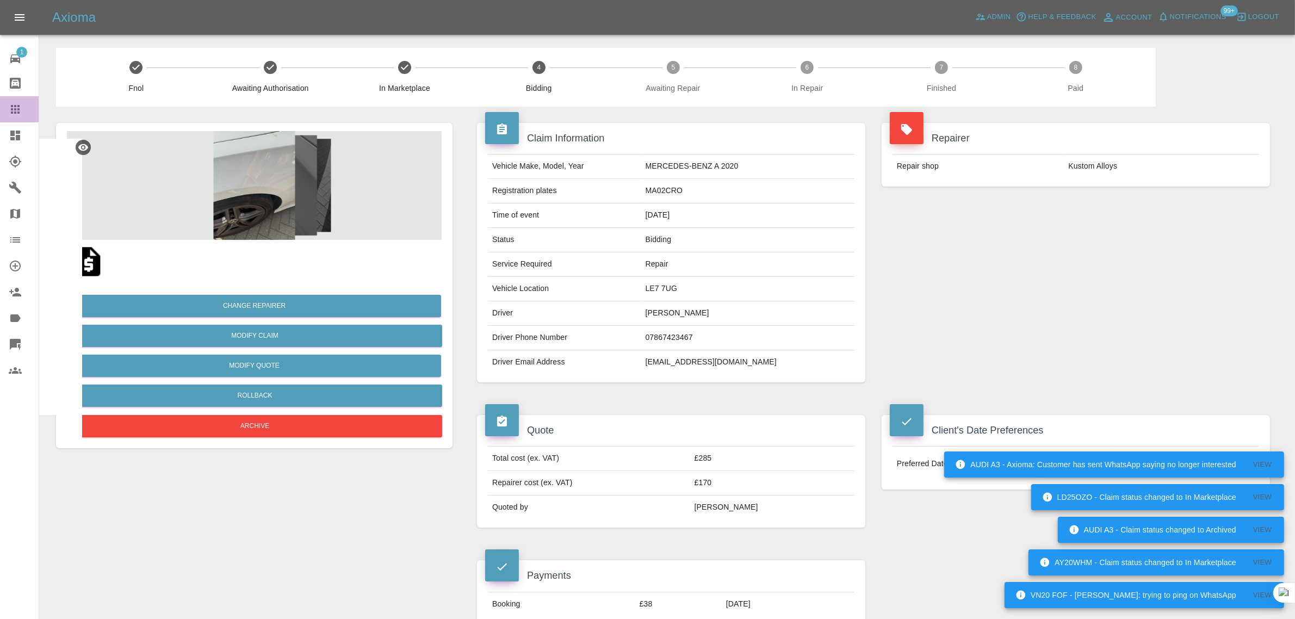
click at [14, 108] on icon at bounding box center [15, 109] width 13 height 13
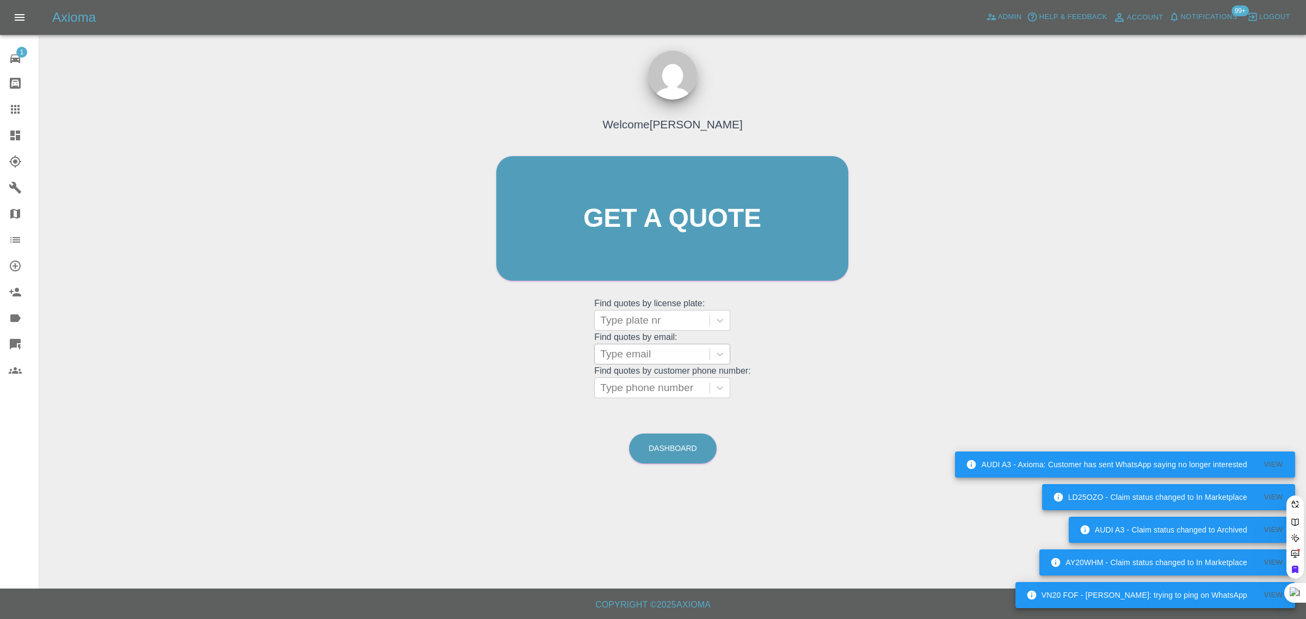
click at [607, 353] on div at bounding box center [652, 354] width 104 height 15
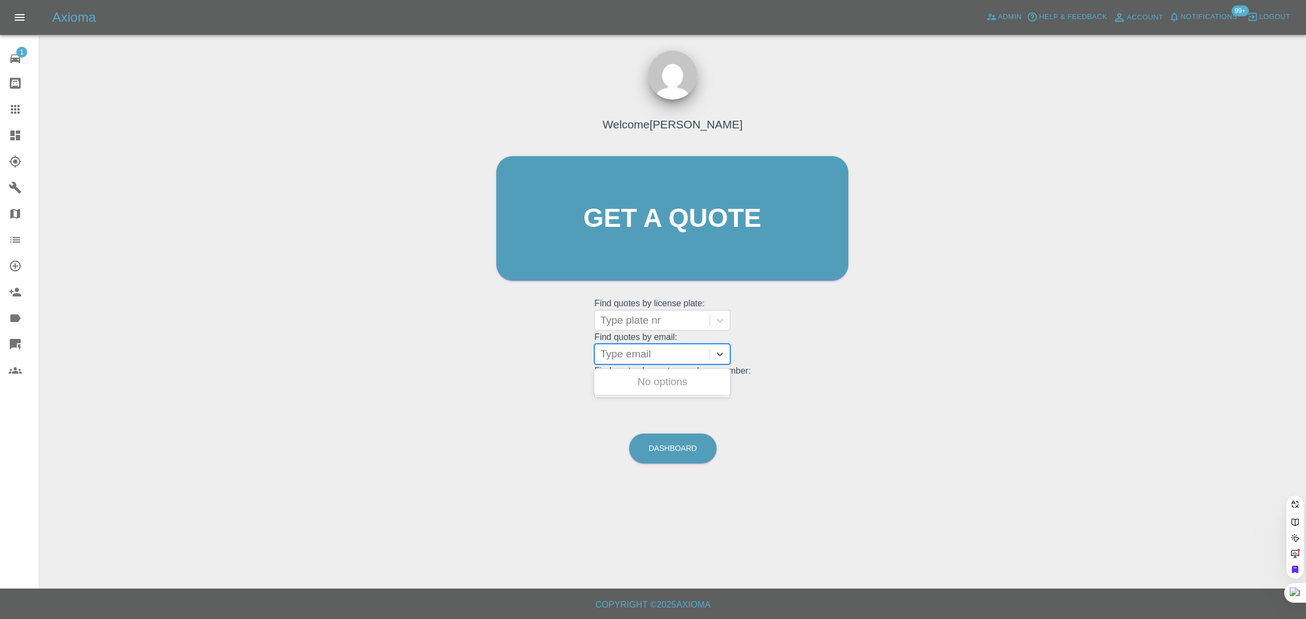
paste input "mark_hall@live.co.uk"
type input "mark_hall@live.co.uk"
click at [621, 382] on div "HY13 URB, Awaiting Repair" at bounding box center [662, 388] width 136 height 35
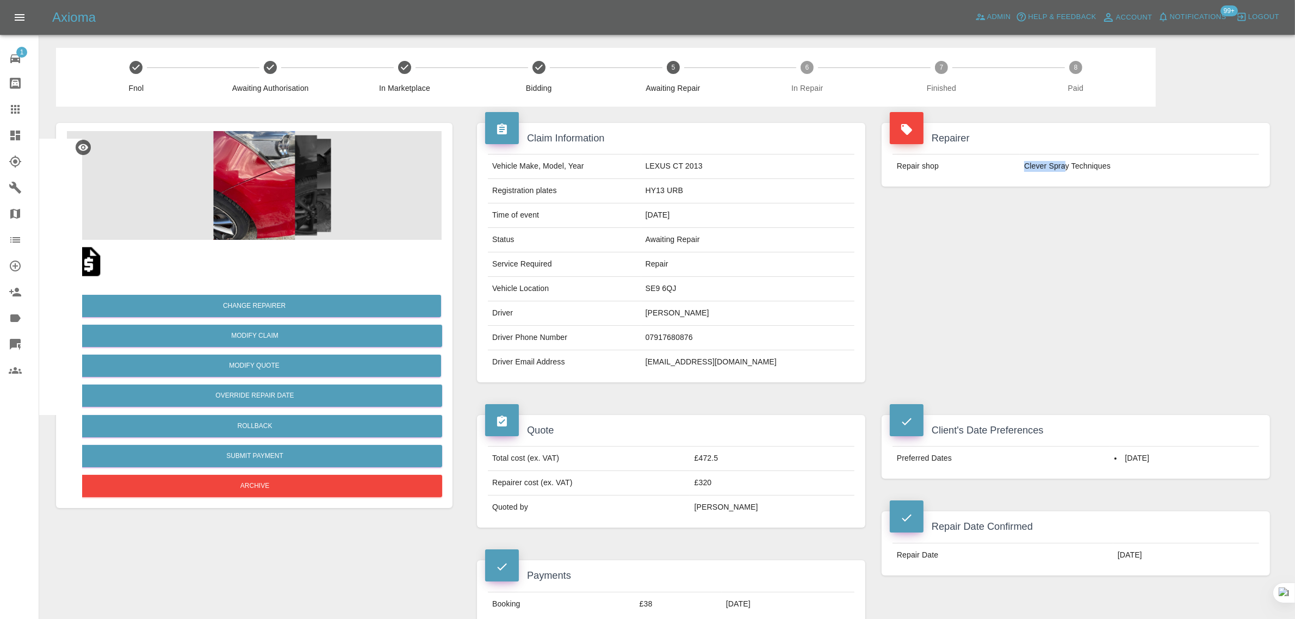
drag, startPoint x: 1024, startPoint y: 170, endPoint x: 1064, endPoint y: 165, distance: 40.0
click at [1064, 165] on td "Clever Spray Techniques" at bounding box center [1139, 166] width 239 height 24
copy td "Clever Spra"
click at [24, 104] on div at bounding box center [24, 109] width 30 height 13
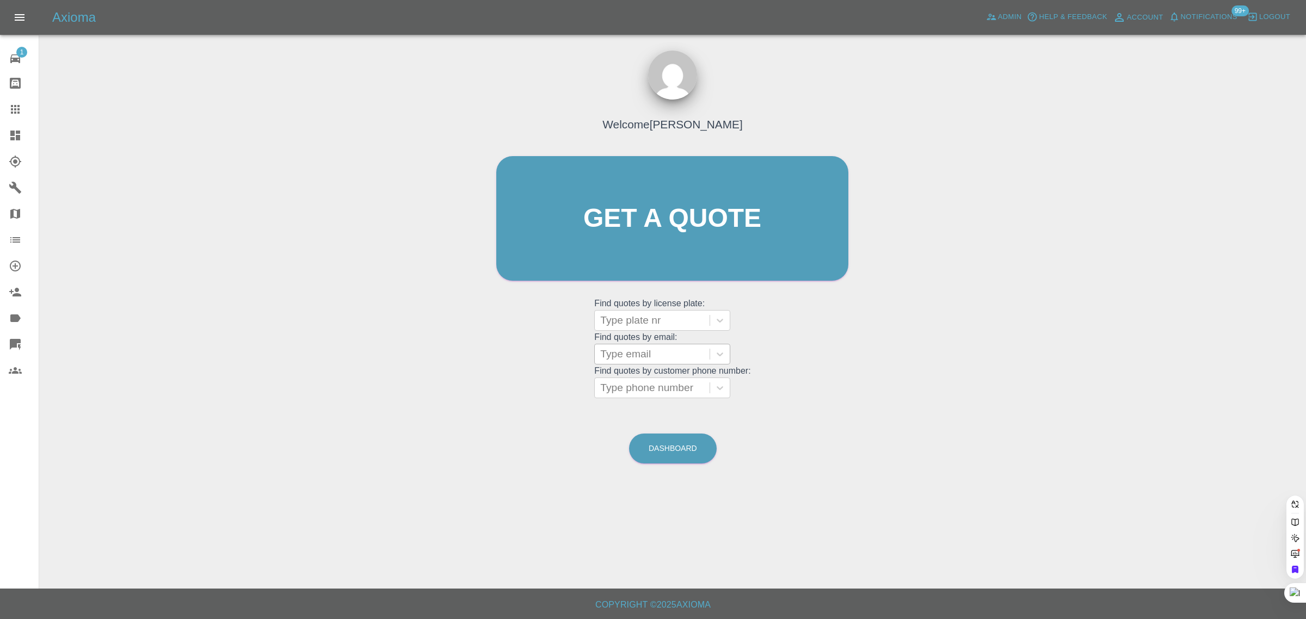
click at [618, 360] on div at bounding box center [652, 354] width 104 height 15
paste input "Scott.Yates@picow.co.uk"
type input "Scott.Yates@picow.co.uk"
click at [634, 384] on div "PK74 XMT, Awaiting Authorisation" at bounding box center [662, 388] width 136 height 35
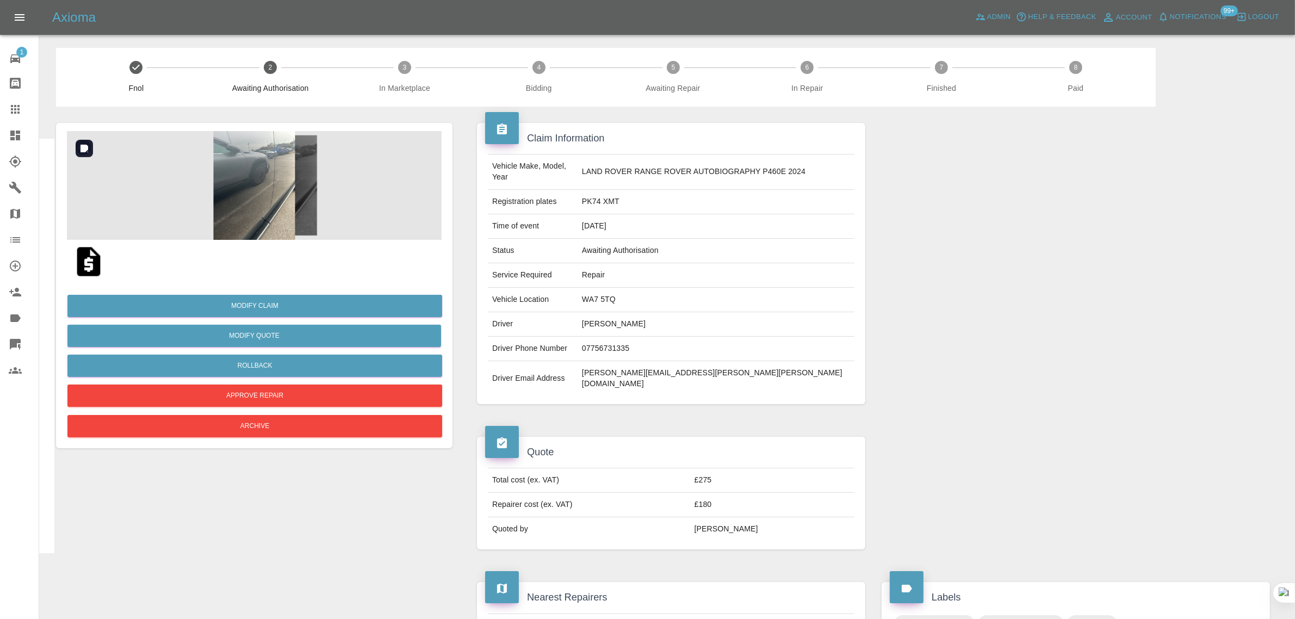
click at [322, 192] on img at bounding box center [254, 185] width 375 height 109
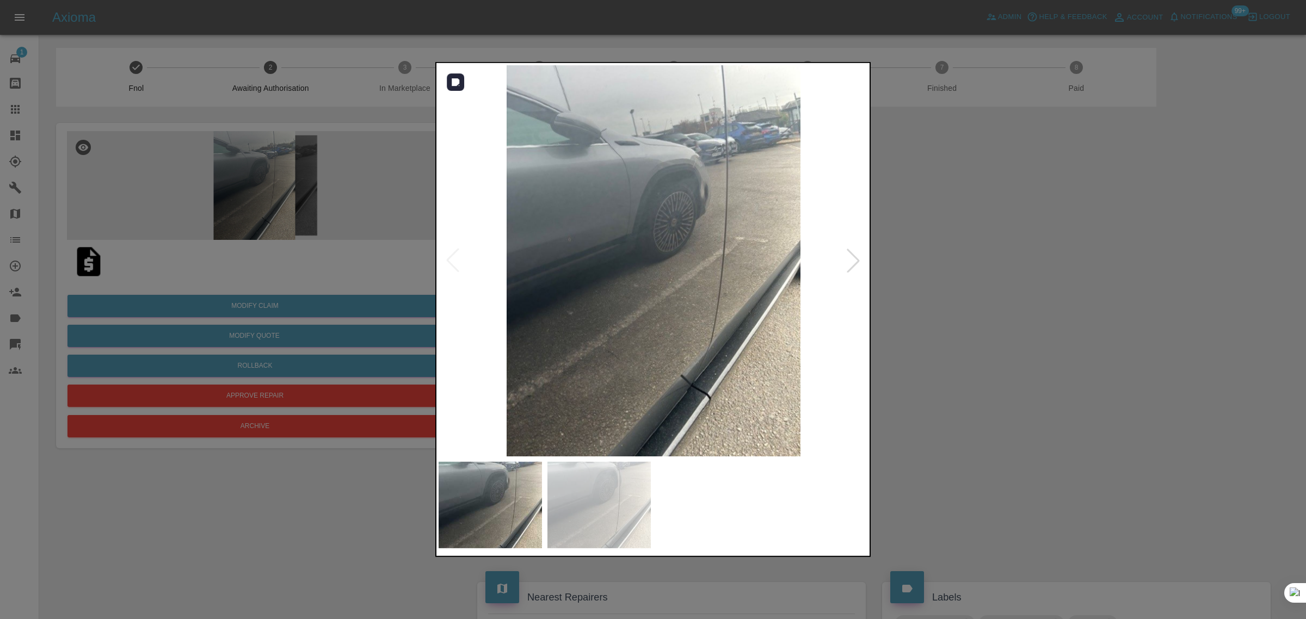
click at [853, 265] on div at bounding box center [853, 261] width 24 height 24
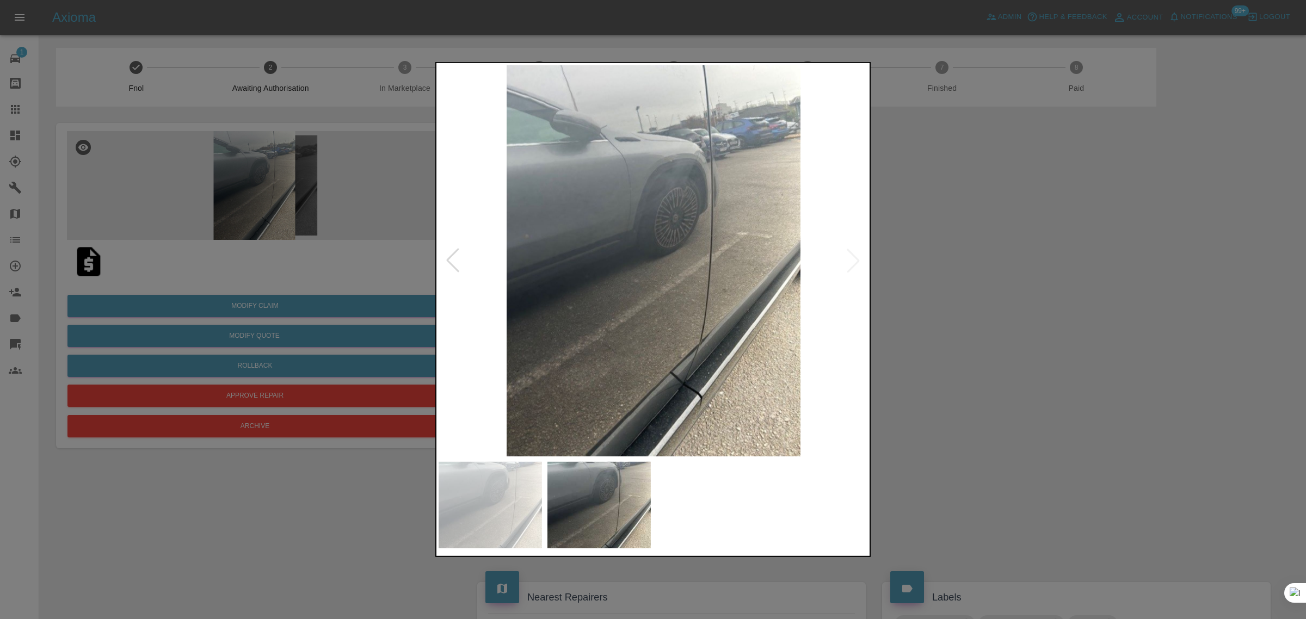
click at [928, 257] on div at bounding box center [653, 309] width 1306 height 619
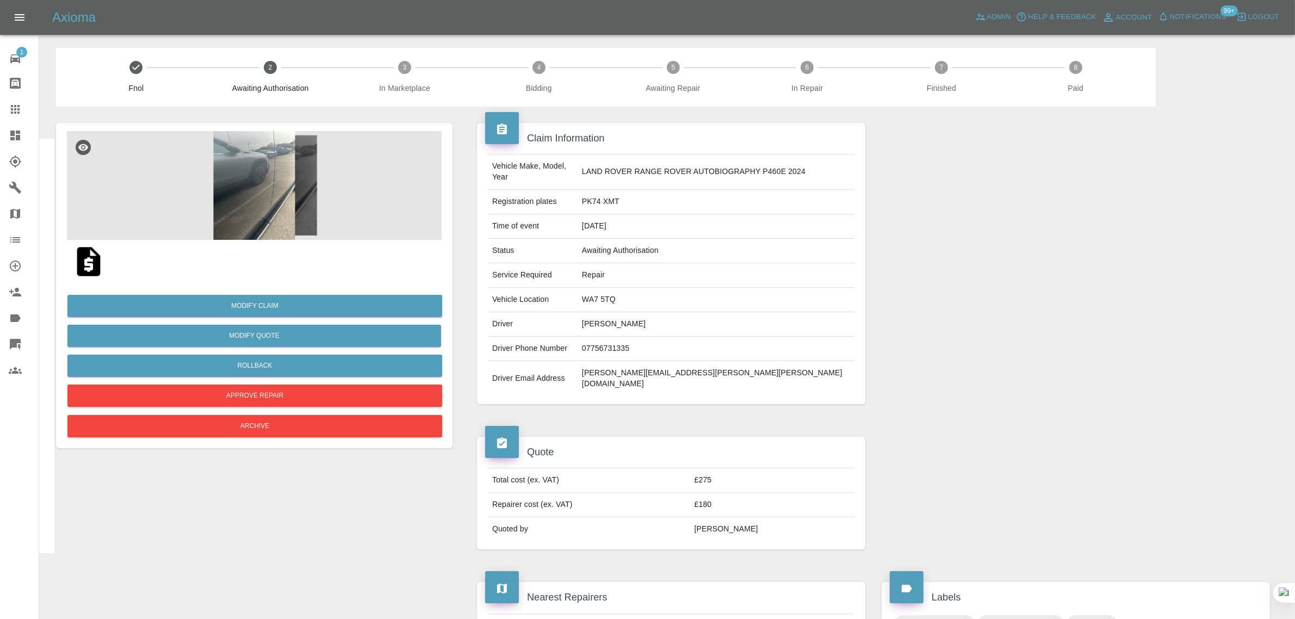
click at [91, 257] on img at bounding box center [88, 261] width 35 height 35
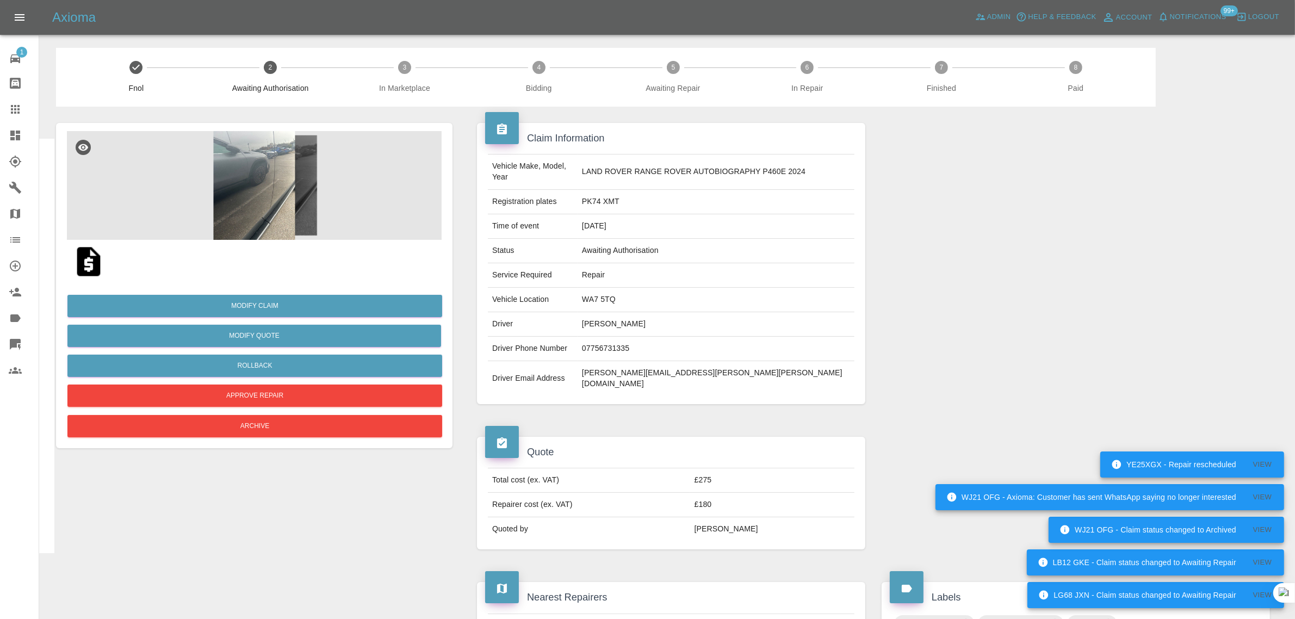
click at [15, 103] on icon at bounding box center [15, 109] width 13 height 13
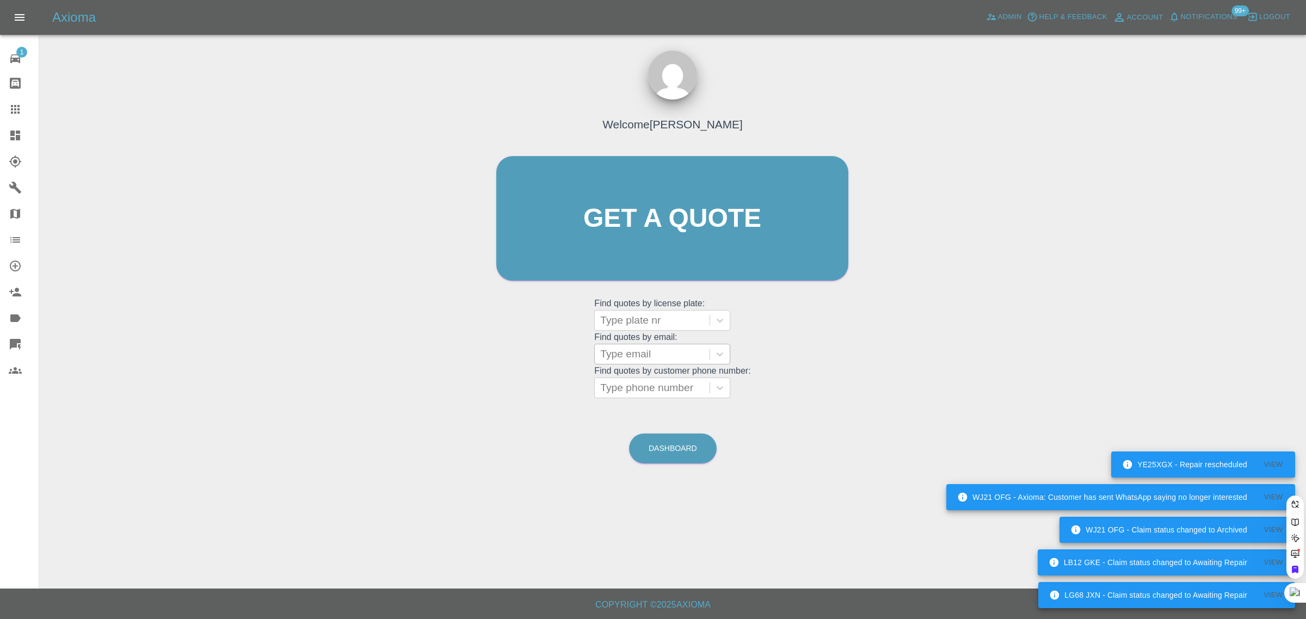
click at [615, 362] on div at bounding box center [652, 354] width 104 height 15
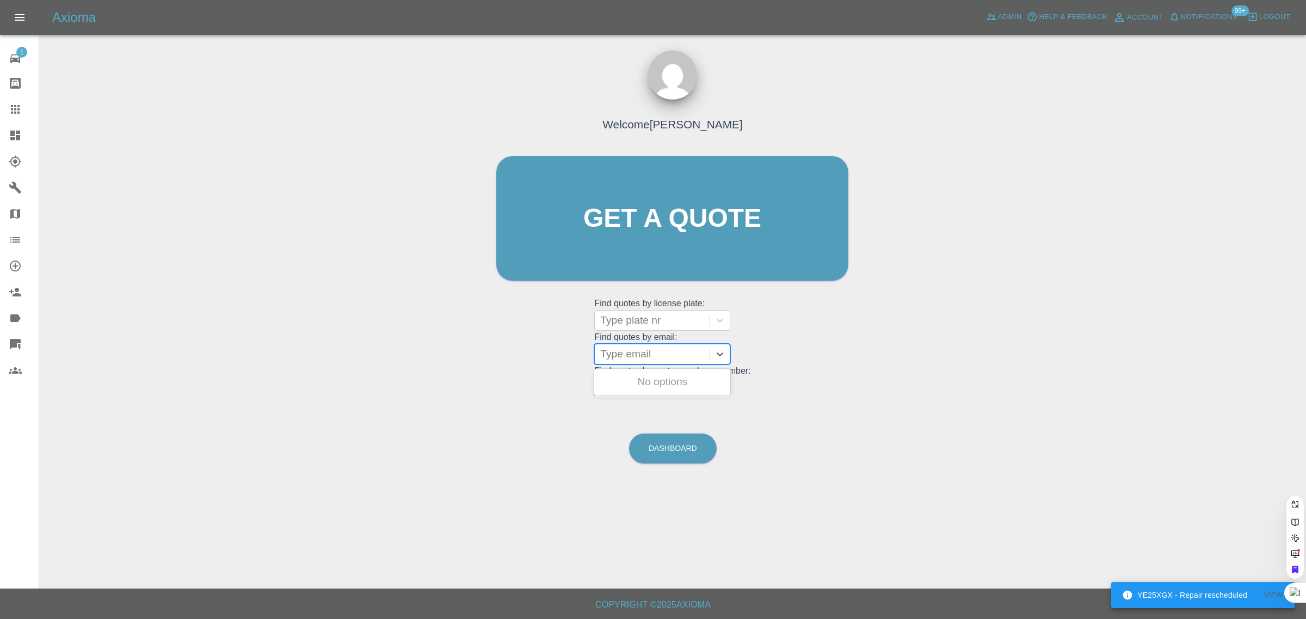
paste input "pmoyo@email.com"
type input "pmoyo@email.com"
click at [607, 368] on grid "Find quotes by customer phone number: Type phone number" at bounding box center [672, 382] width 156 height 32
click at [621, 362] on div "Type email" at bounding box center [652, 354] width 115 height 20
paste input "pmoyo@email.com"
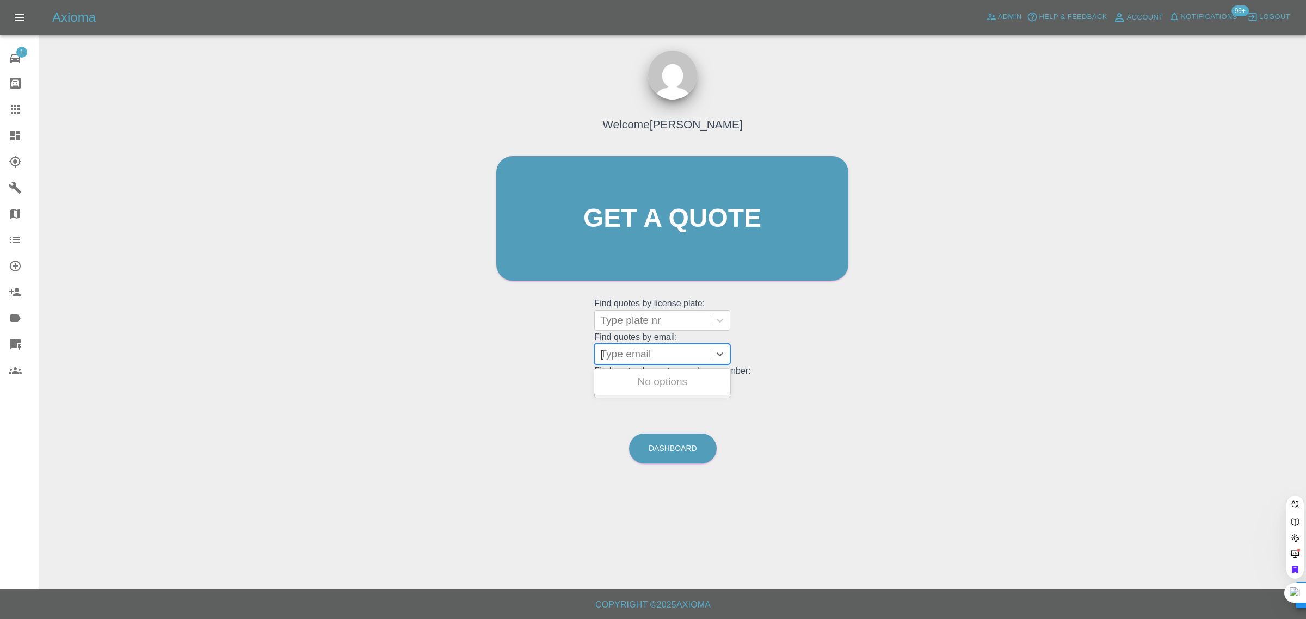
scroll to position [0, 1]
type input "pmoyo@email.com"
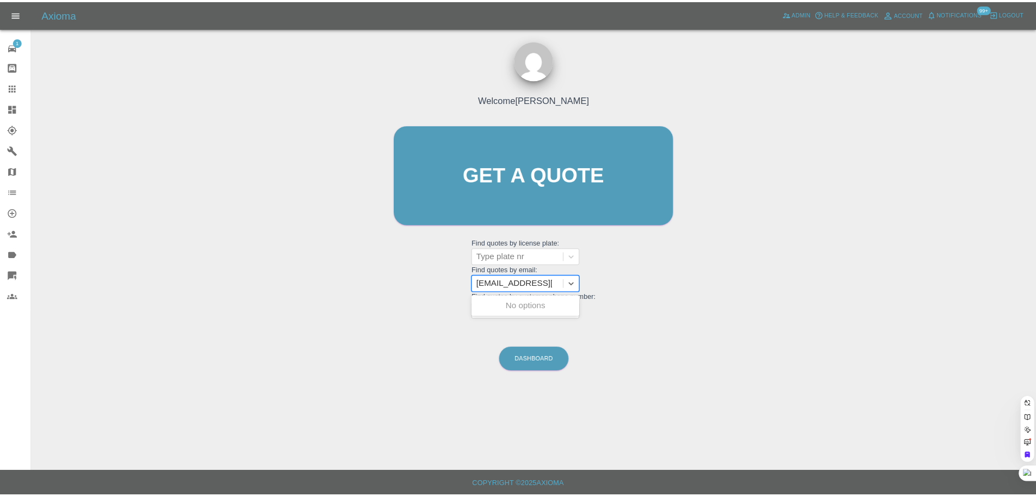
scroll to position [0, 0]
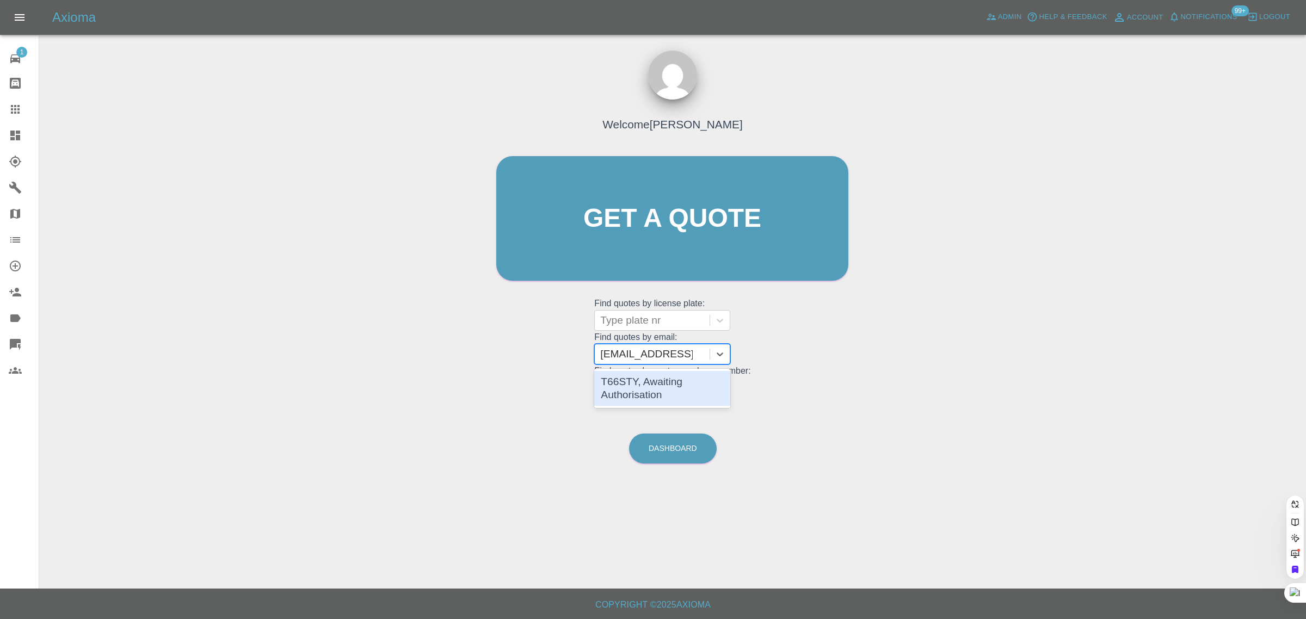
click at [632, 395] on div "T66STY, Awaiting Authorisation" at bounding box center [662, 388] width 136 height 35
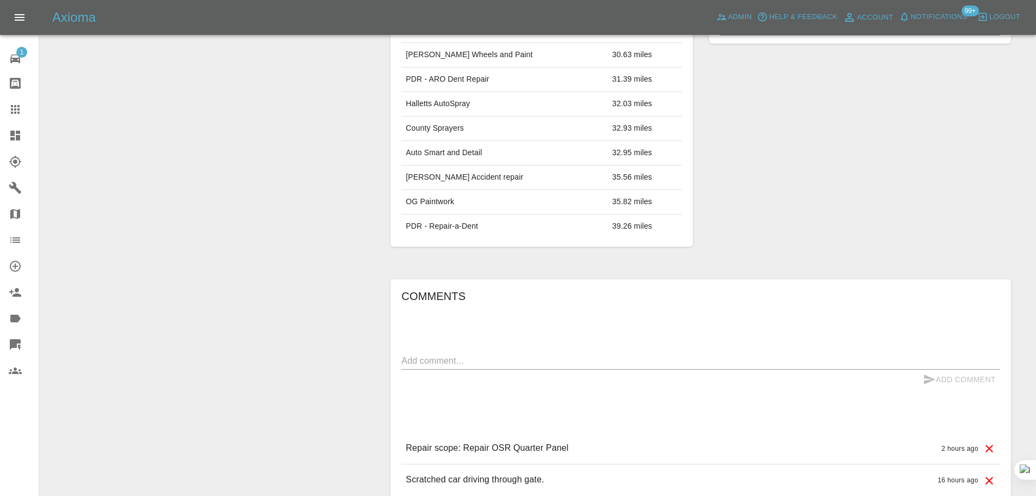
scroll to position [695, 0]
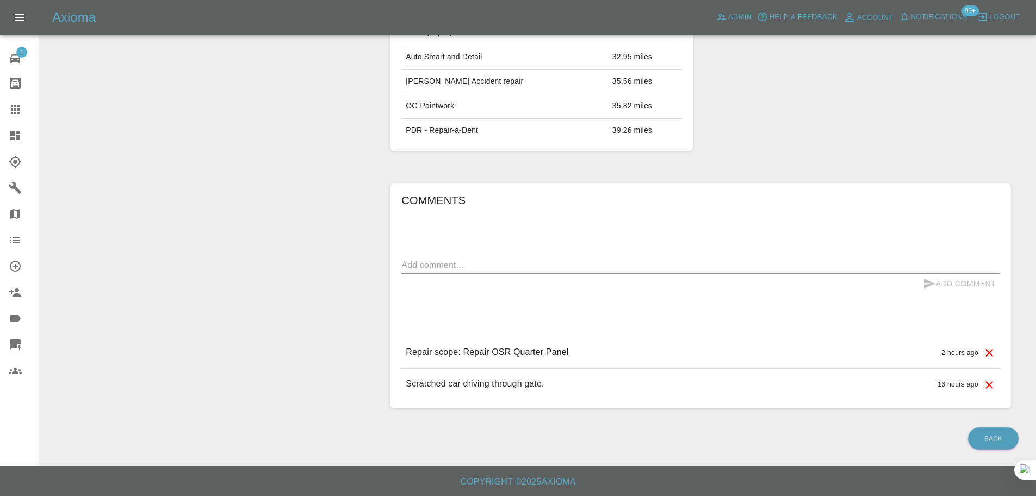
click at [548, 264] on textarea at bounding box center [700, 264] width 599 height 13
paste textarea "Can it be done any day from tomorrow 10/10/25 to Monday 13/10/25.Please?"
type textarea "Can it be done any day from tomorrow 10/10/25 to Monday 13/10/25.Please?"
click at [977, 286] on button "Add Comment" at bounding box center [960, 284] width 82 height 20
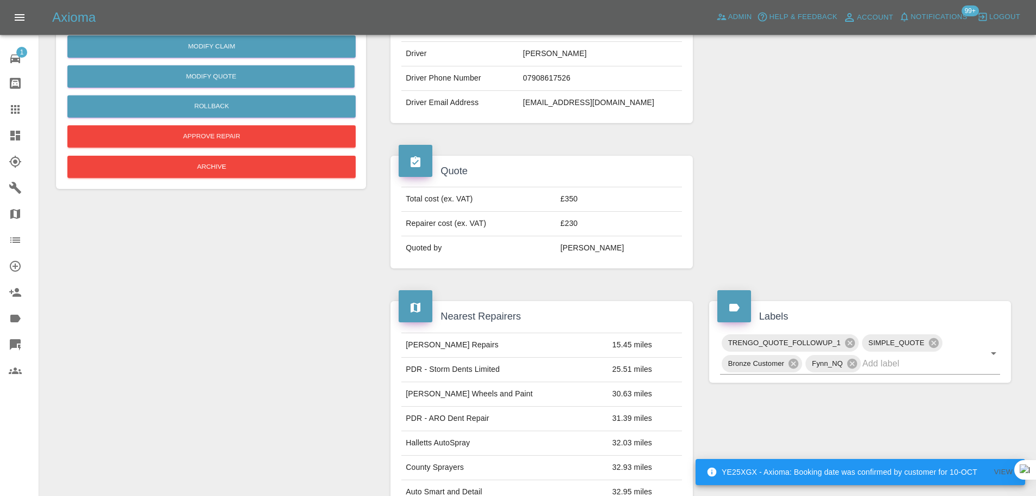
scroll to position [0, 0]
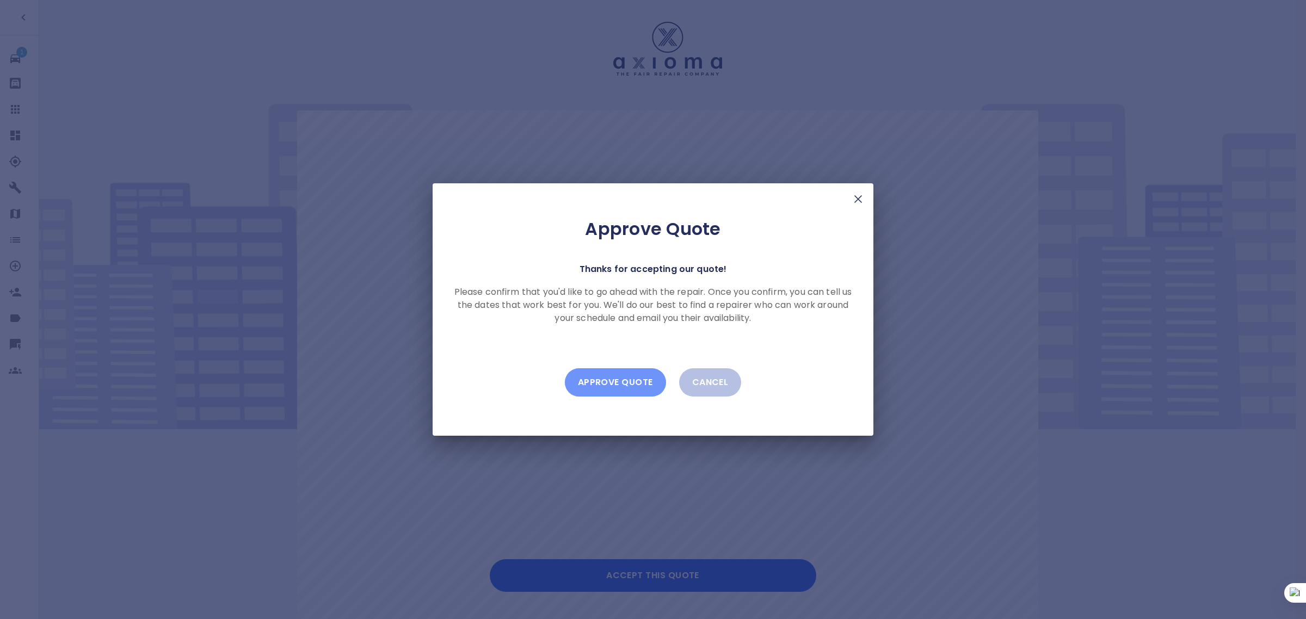
click at [626, 390] on button "Approve Quote" at bounding box center [615, 382] width 101 height 28
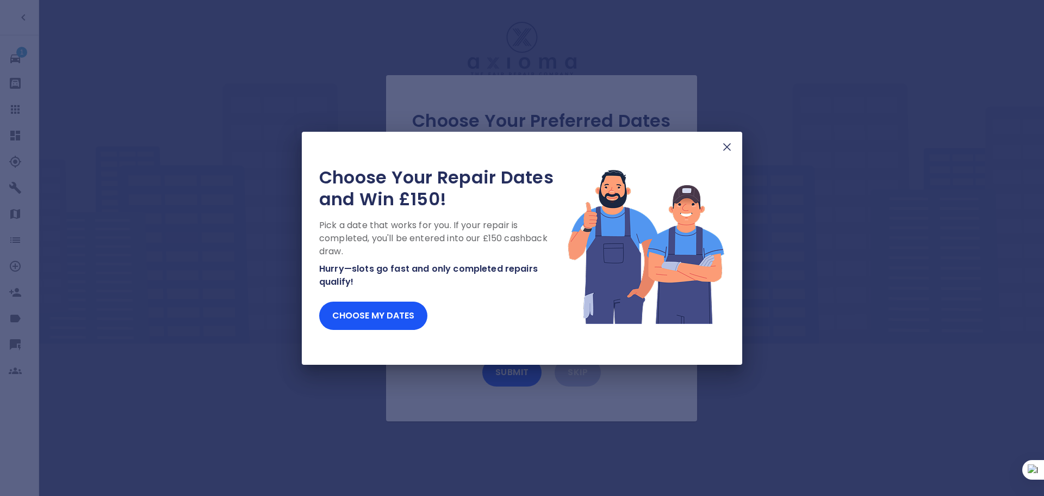
click at [21, 109] on div "Choose Your Repair Dates and Win £150! Pick a date that works for you. If your …" at bounding box center [522, 248] width 1044 height 496
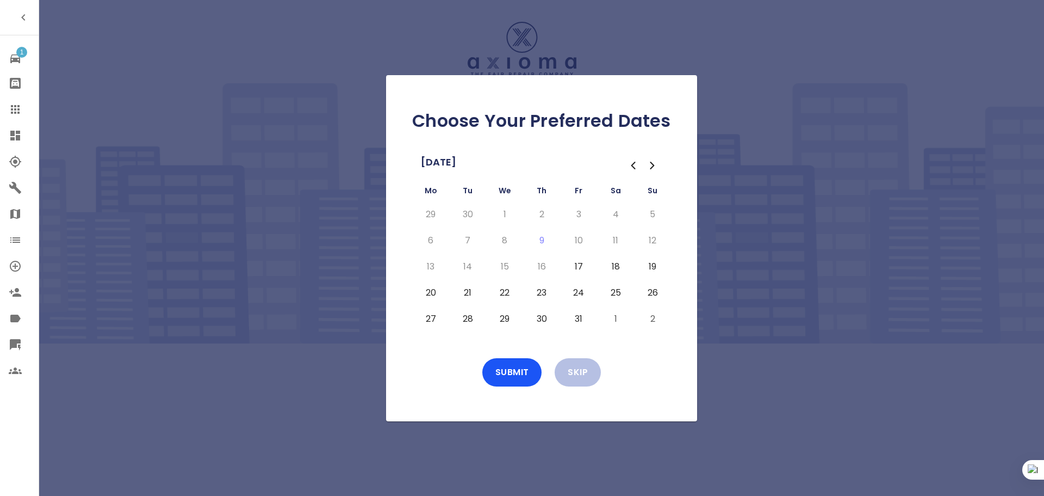
click at [21, 109] on icon at bounding box center [15, 109] width 13 height 13
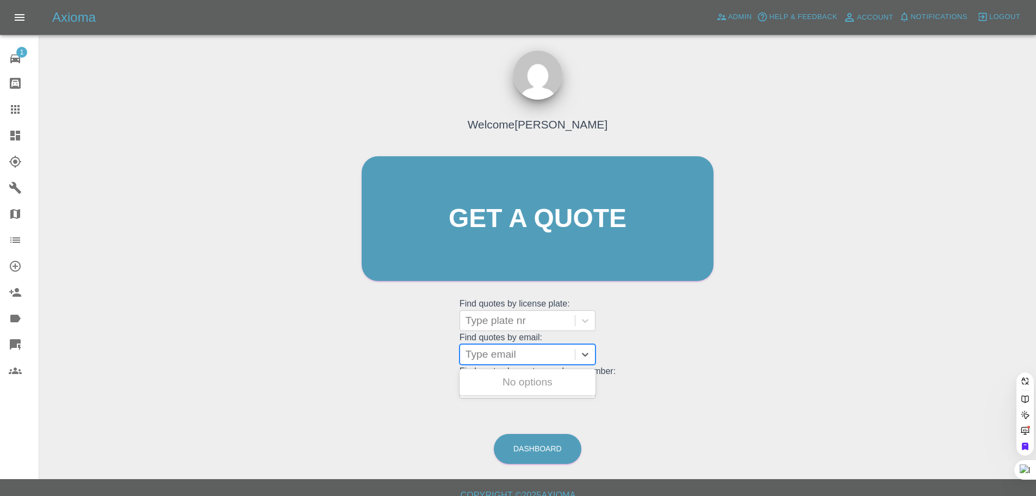
click at [517, 350] on div at bounding box center [518, 354] width 104 height 15
paste input "ianmacro85@gmail.com"
type input "ianmacro85@gmail.co"
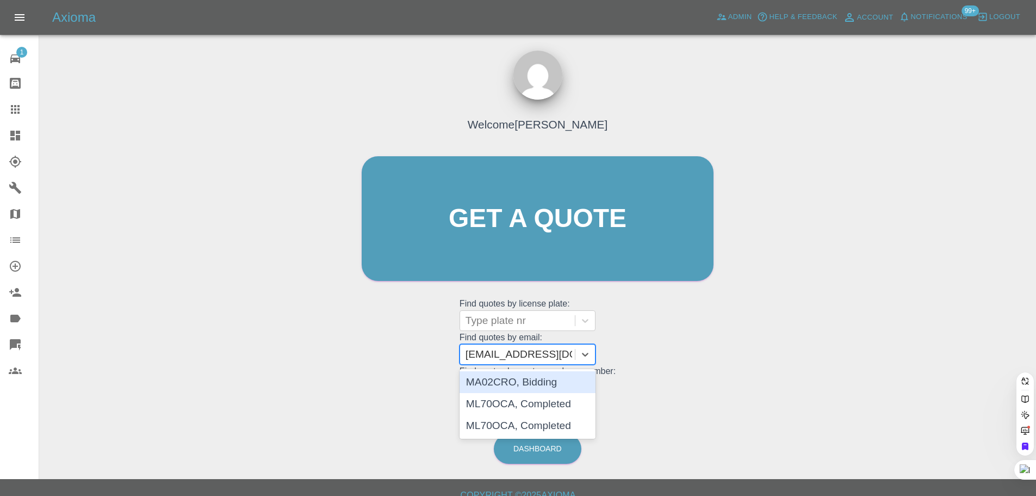
click at [524, 380] on div "MA02CRO, Bidding" at bounding box center [528, 382] width 136 height 22
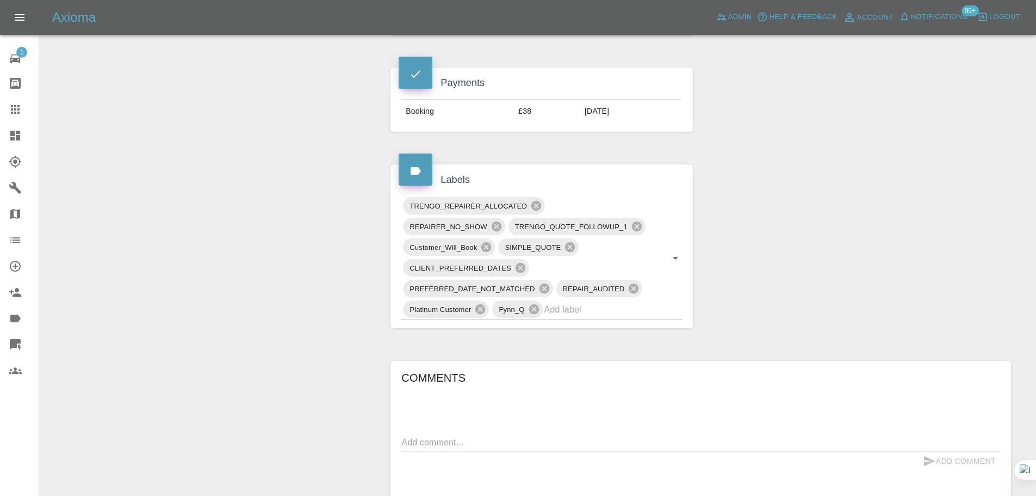
scroll to position [653, 0]
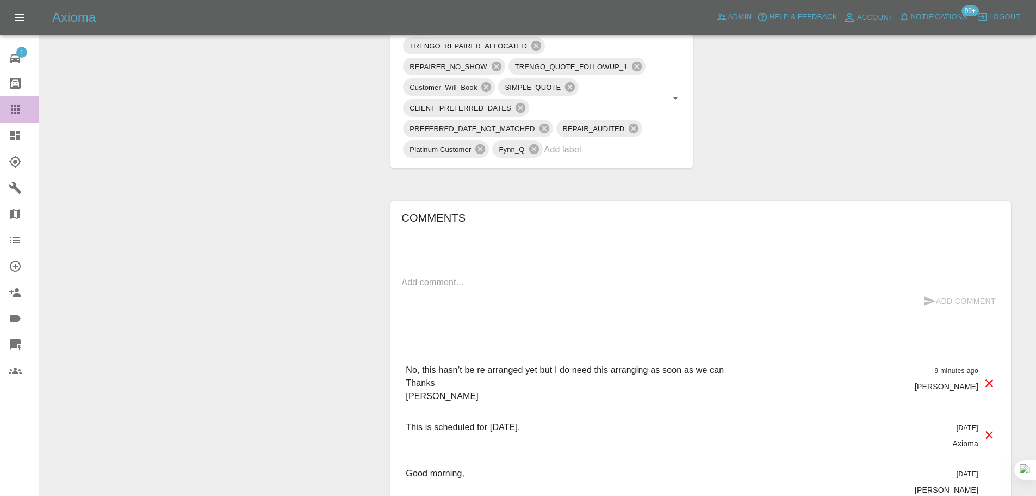
click at [13, 101] on link "Claims" at bounding box center [19, 109] width 39 height 26
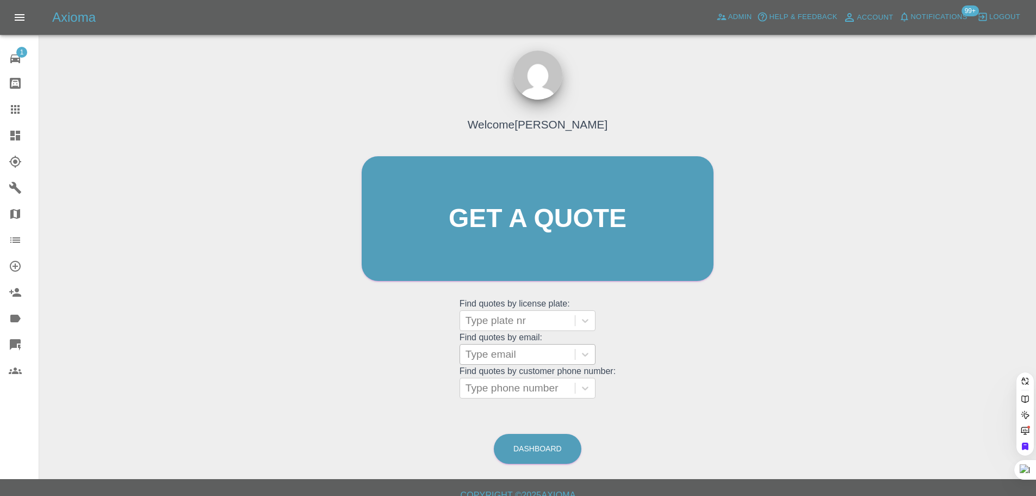
click at [521, 360] on div at bounding box center [518, 354] width 104 height 15
paste input "kevin@dorren.com"
type input "kevin@dorren.co"
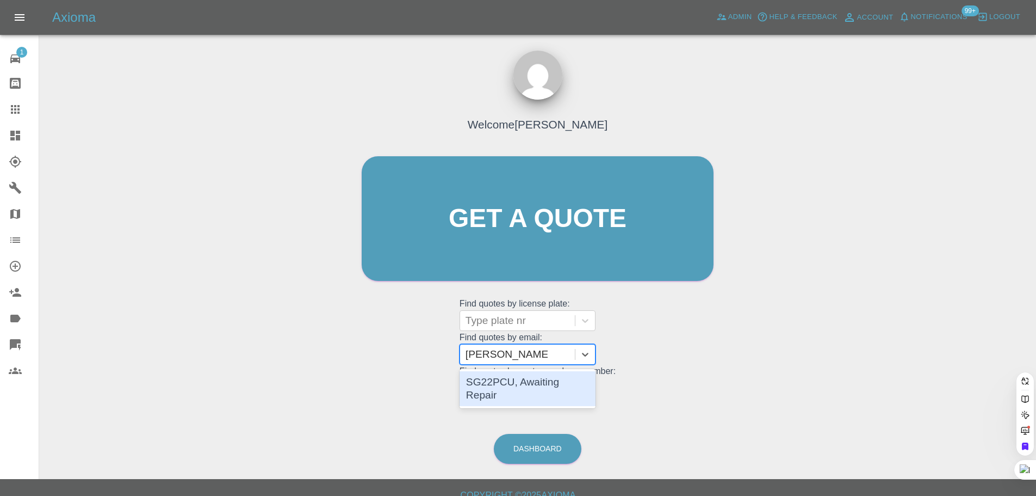
click at [508, 386] on div "SG22PCU, Awaiting Repair" at bounding box center [528, 388] width 136 height 35
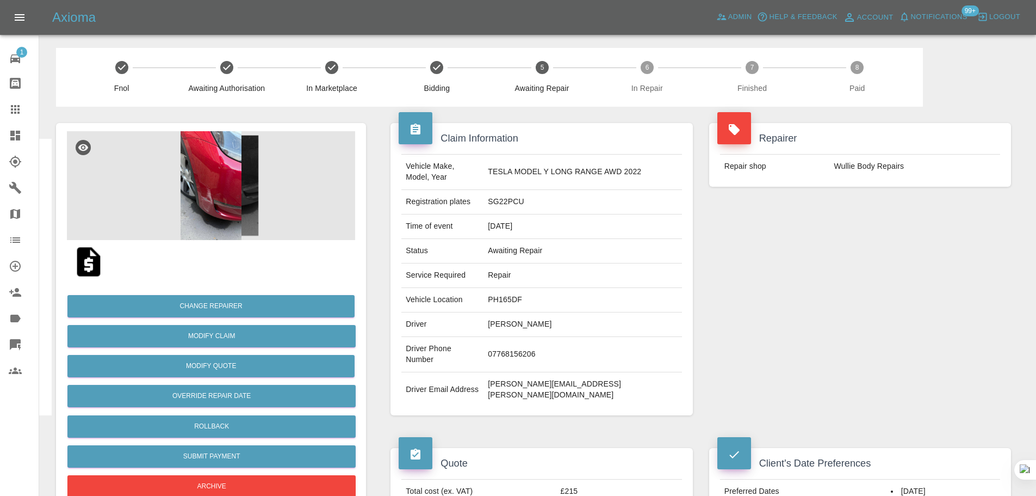
click at [797, 353] on div "Repairer Repair shop Wullie Body Repairs" at bounding box center [860, 269] width 318 height 325
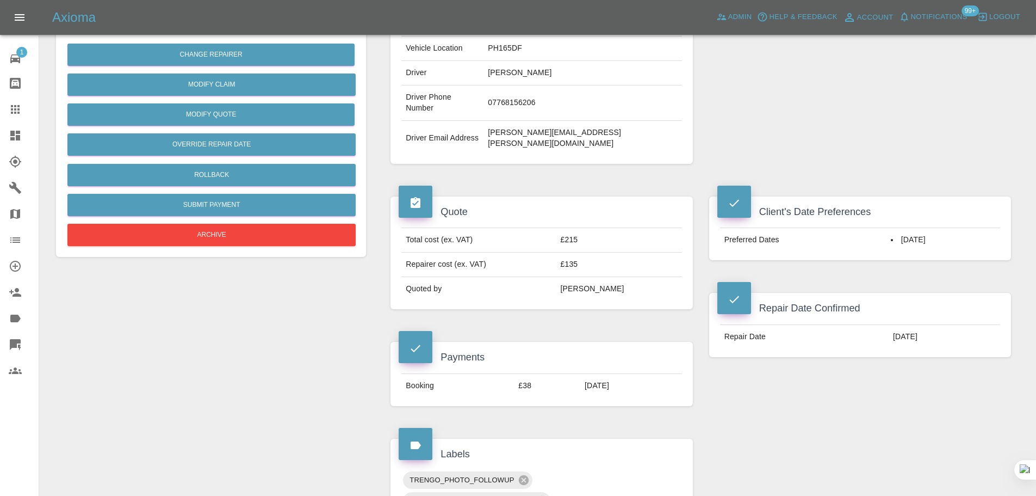
scroll to position [108, 0]
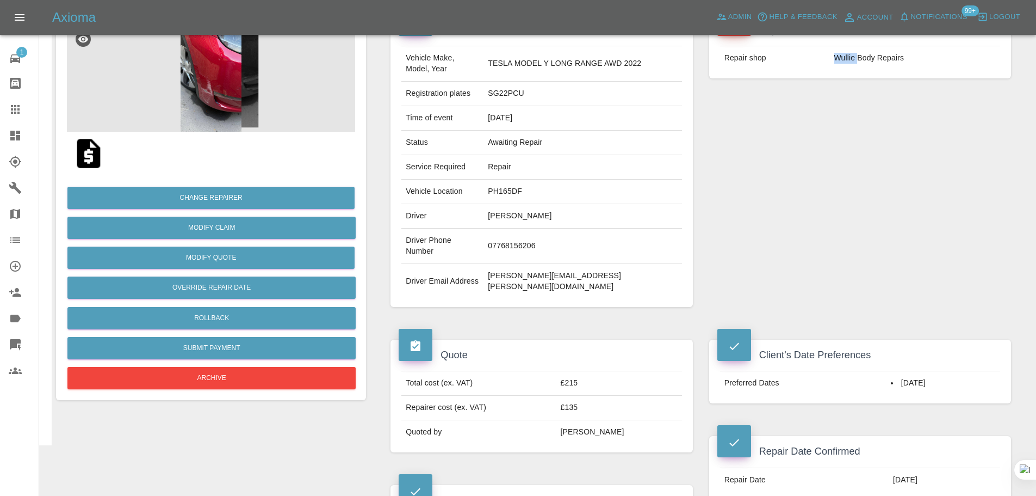
drag, startPoint x: 835, startPoint y: 55, endPoint x: 857, endPoint y: 58, distance: 22.5
click at [857, 58] on td "Wullie Body Repairs" at bounding box center [915, 58] width 170 height 24
copy td "Wullie"
click at [9, 109] on icon at bounding box center [15, 109] width 13 height 13
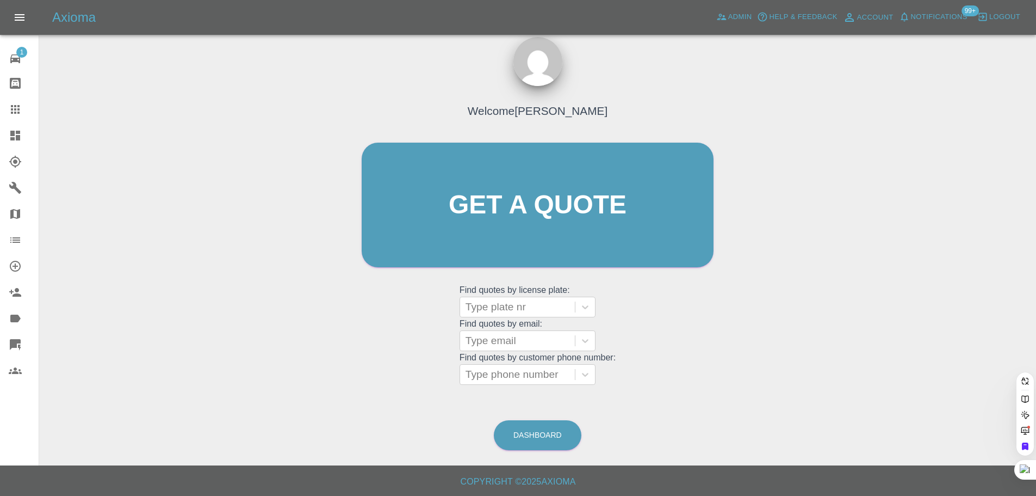
scroll to position [14, 0]
click at [501, 347] on div at bounding box center [518, 340] width 104 height 15
paste input "gill.garrett46@gmail.com"
type input "gill.garrett46@gmail.co"
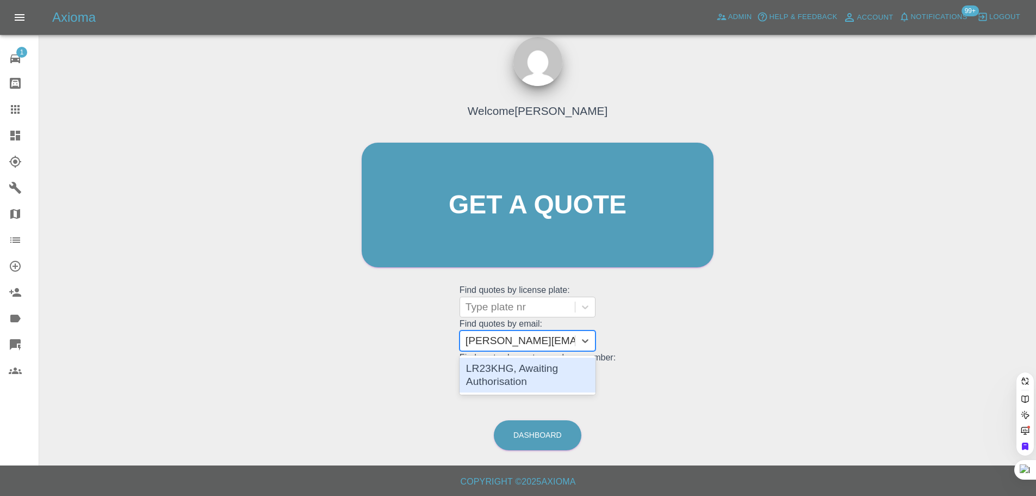
click at [500, 372] on div "LR23KHG, Awaiting Authorisation" at bounding box center [528, 374] width 136 height 35
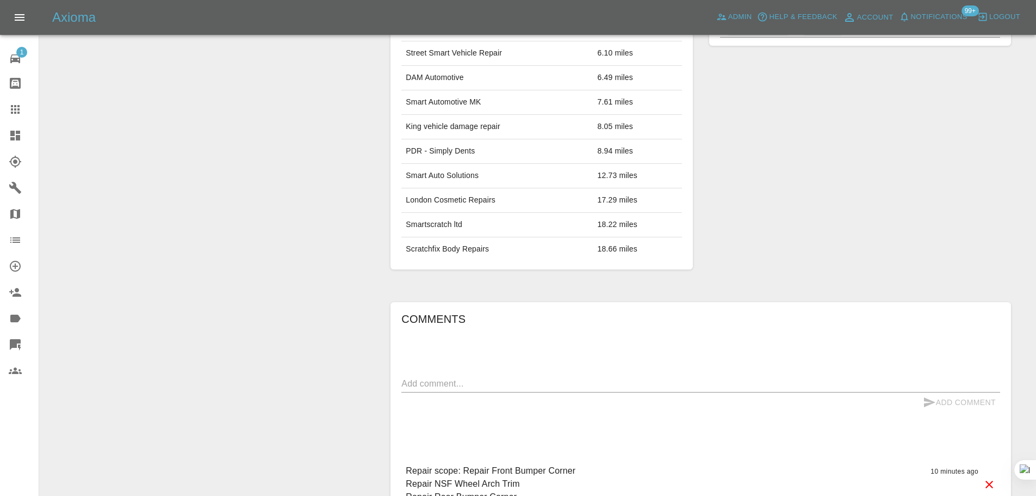
scroll to position [598, 0]
click at [517, 376] on textarea at bounding box center [700, 382] width 599 height 13
paste textarea "Thank you but not at the moment"
type textarea "Thank you but not at the moment"
click at [943, 391] on button "Add Comment" at bounding box center [960, 401] width 82 height 20
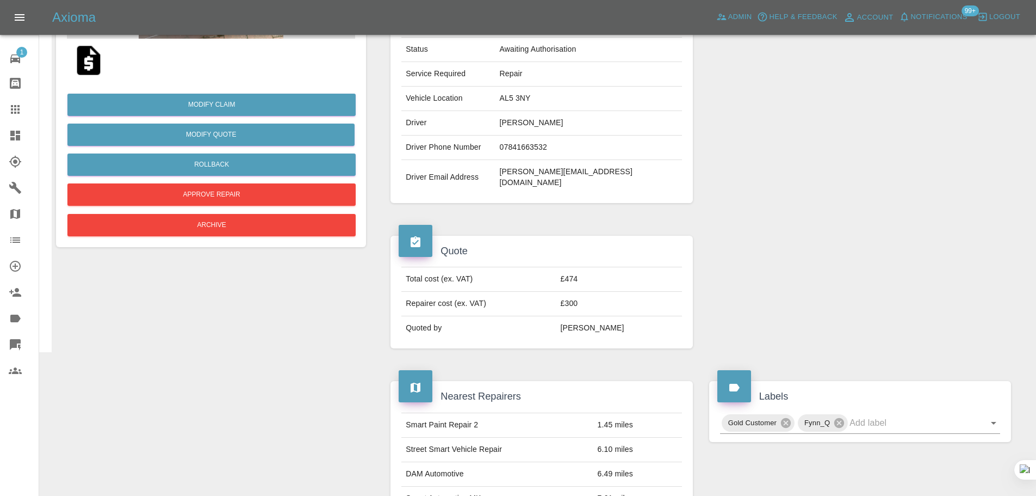
scroll to position [163, 0]
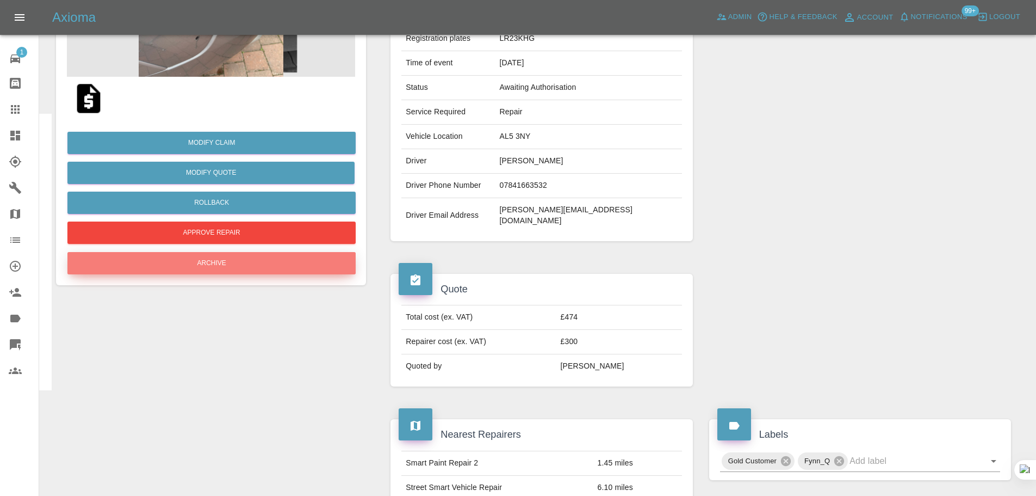
click at [270, 265] on button "Archive" at bounding box center [211, 263] width 288 height 22
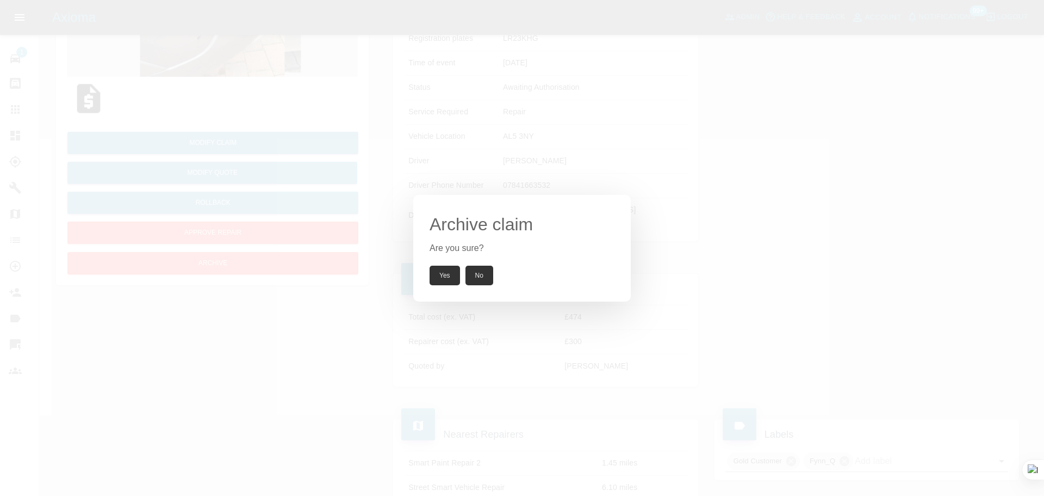
click at [444, 279] on button "Yes" at bounding box center [445, 275] width 30 height 20
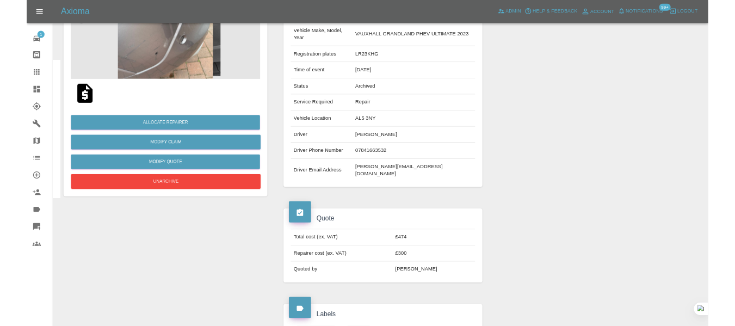
scroll to position [0, 0]
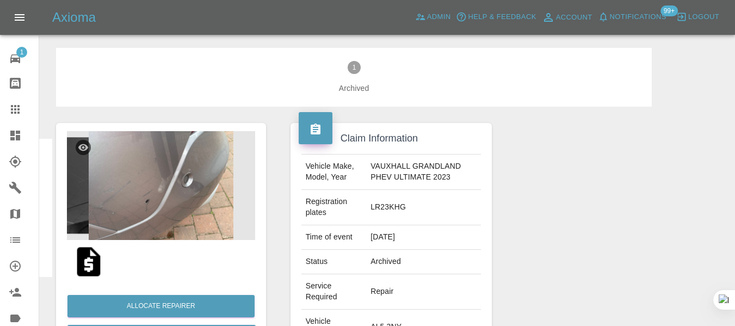
click at [16, 106] on icon at bounding box center [15, 109] width 9 height 9
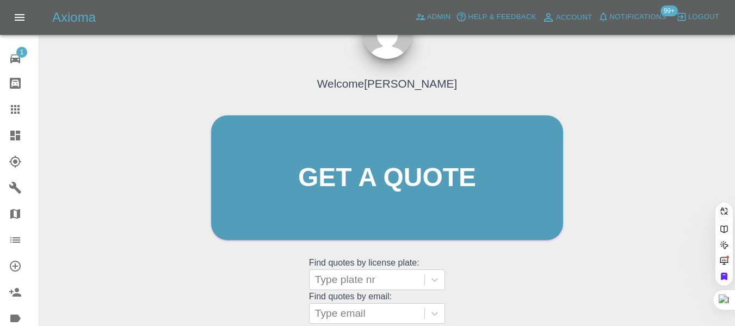
scroll to position [131, 0]
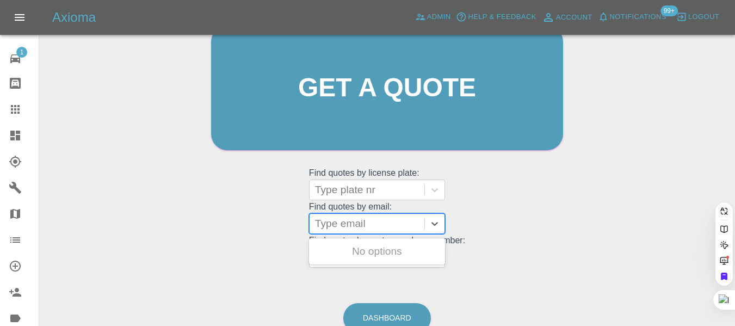
click at [353, 221] on div at bounding box center [367, 223] width 104 height 15
paste input "d.dinesh1201@yahoo.com"
type input "d.dinesh1201@yahoo.com"
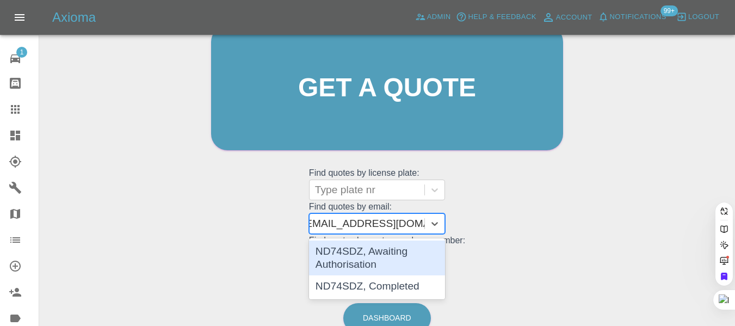
click at [349, 262] on div "ND74SDZ, Awaiting Authorisation" at bounding box center [377, 257] width 136 height 35
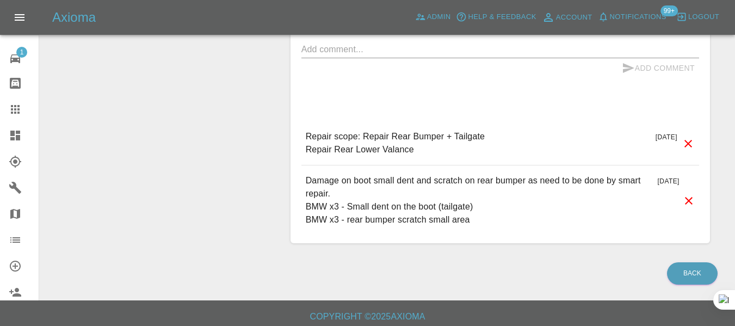
scroll to position [991, 0]
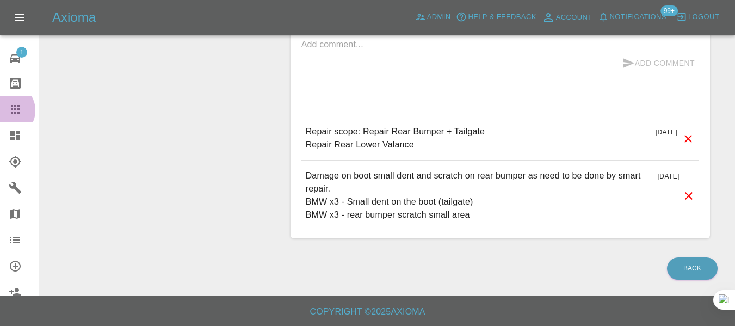
click at [7, 110] on link "Claims" at bounding box center [19, 109] width 39 height 26
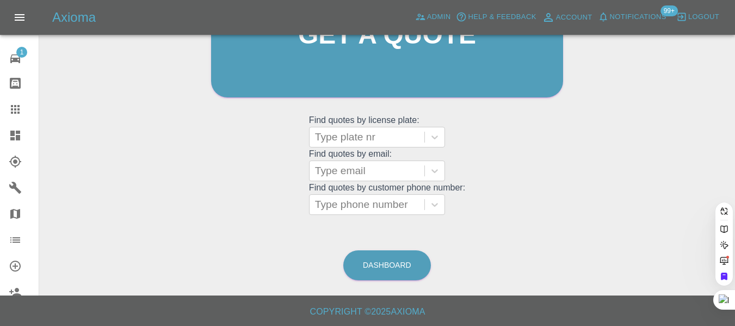
scroll to position [183, 0]
click at [317, 169] on div "Type email" at bounding box center [367, 171] width 115 height 20
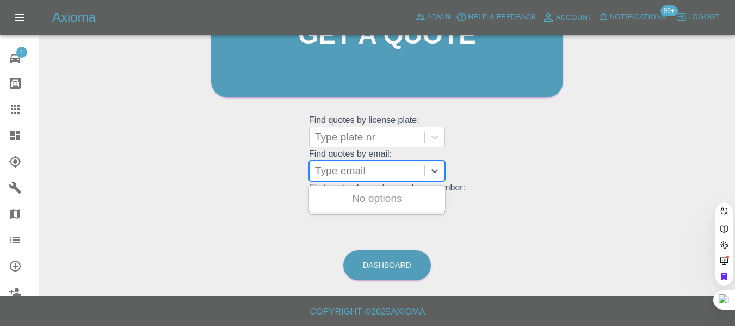
paste input "mdd2v@yahoo.co.uk"
type input "mdd2v@yahoo.co.uk"
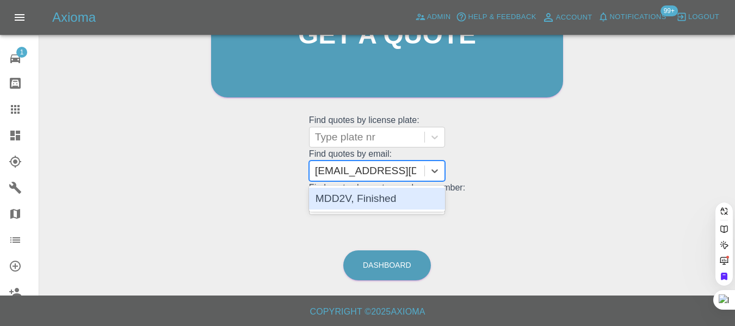
click at [339, 202] on div "MDD2V, Finished" at bounding box center [377, 199] width 136 height 22
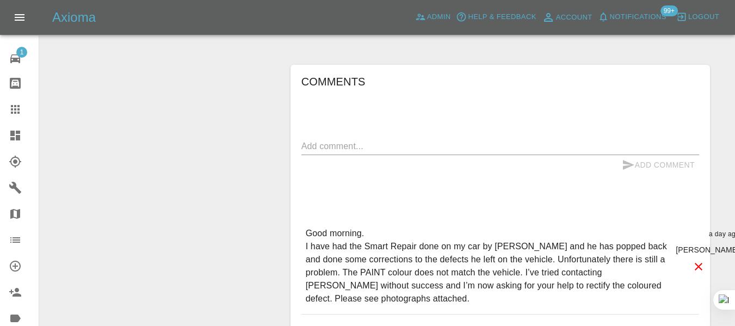
scroll to position [1081, 0]
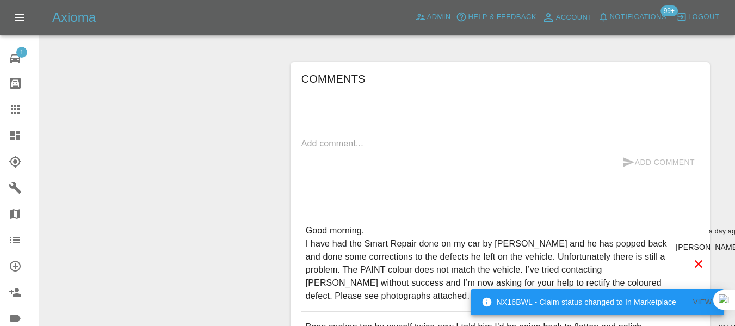
click at [15, 103] on icon at bounding box center [15, 109] width 13 height 13
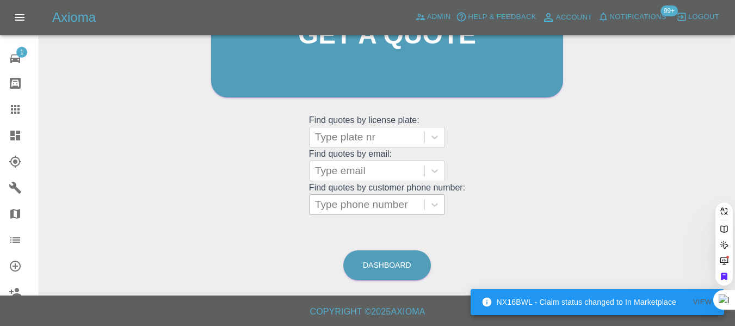
scroll to position [183, 0]
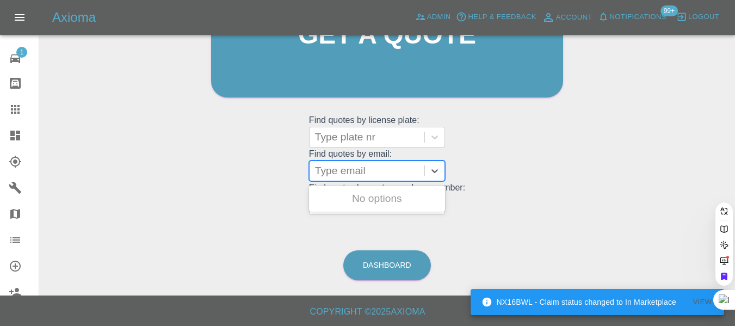
click at [365, 169] on div at bounding box center [367, 170] width 104 height 15
paste input "richardpulleyn@sky.com"
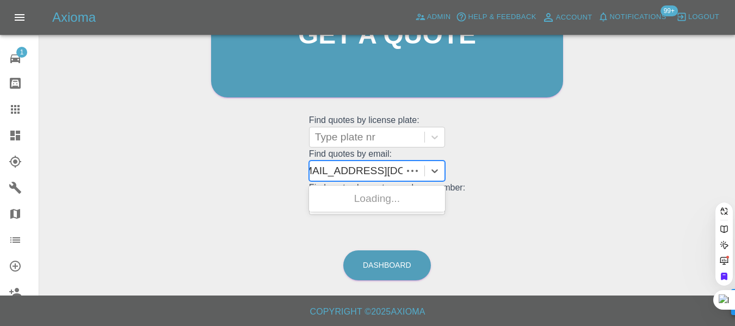
type input "richardpulleyn@sky.com"
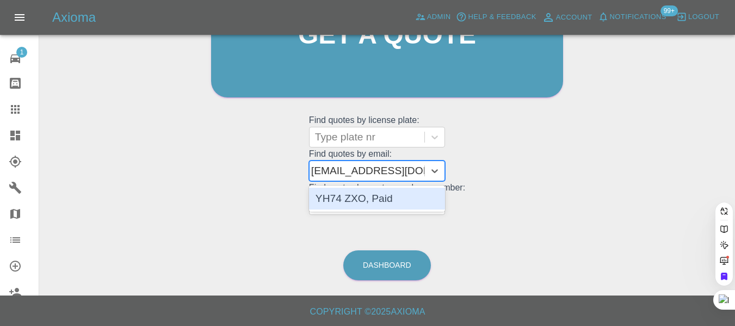
click at [364, 193] on div "YH74 ZXO, Paid" at bounding box center [377, 199] width 136 height 22
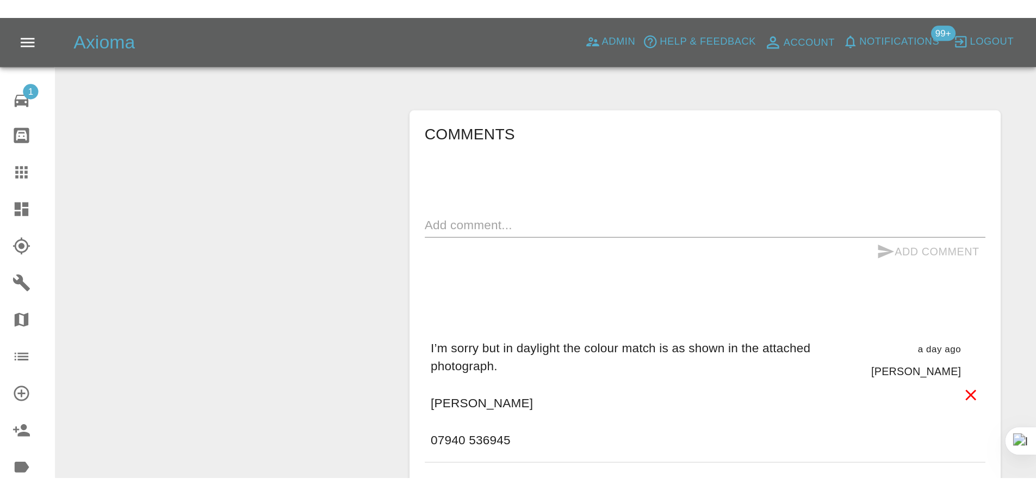
scroll to position [1066, 0]
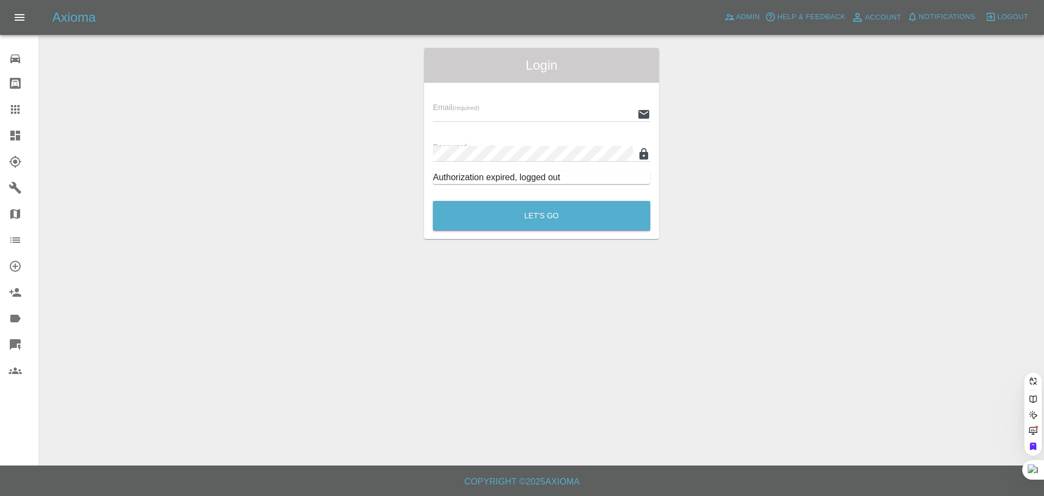
type input "[EMAIL_ADDRESS][DOMAIN_NAME]"
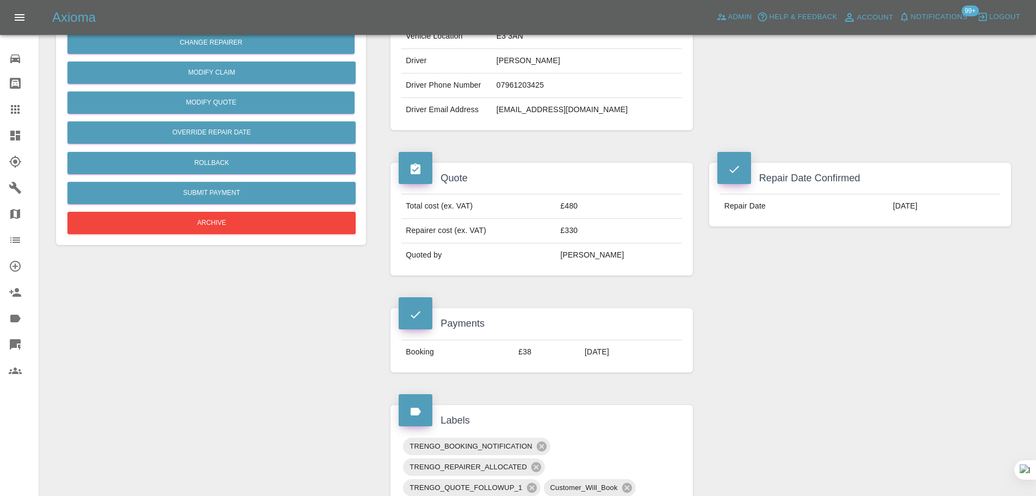
scroll to position [272, 0]
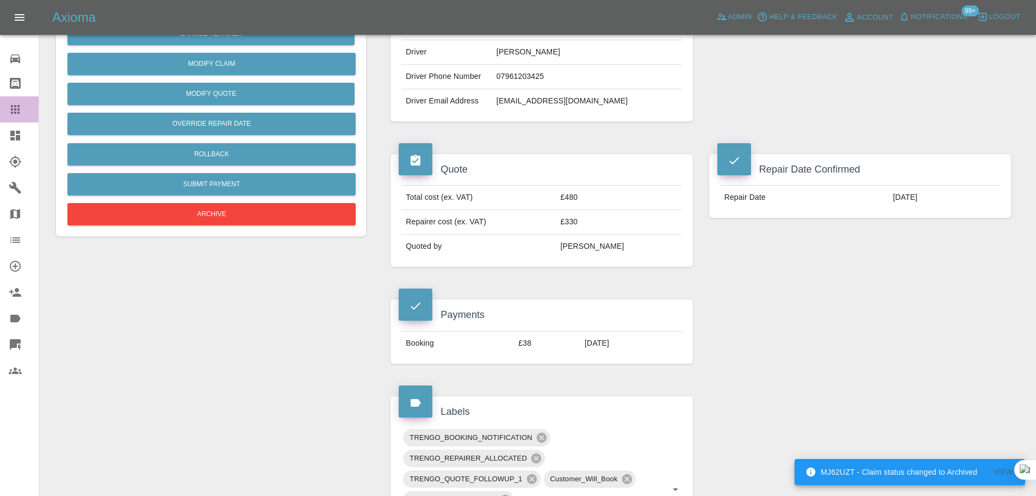
click at [14, 112] on icon at bounding box center [15, 109] width 13 height 13
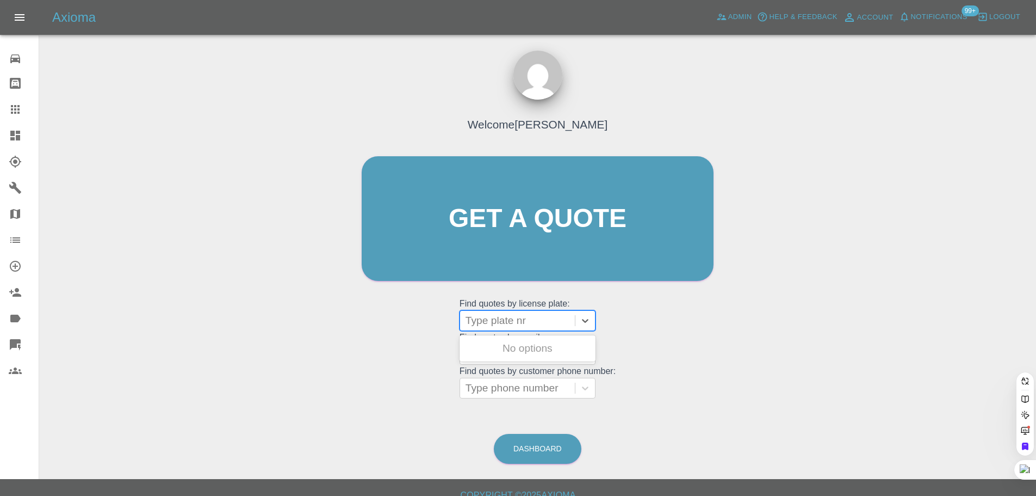
click at [508, 323] on div at bounding box center [518, 320] width 104 height 15
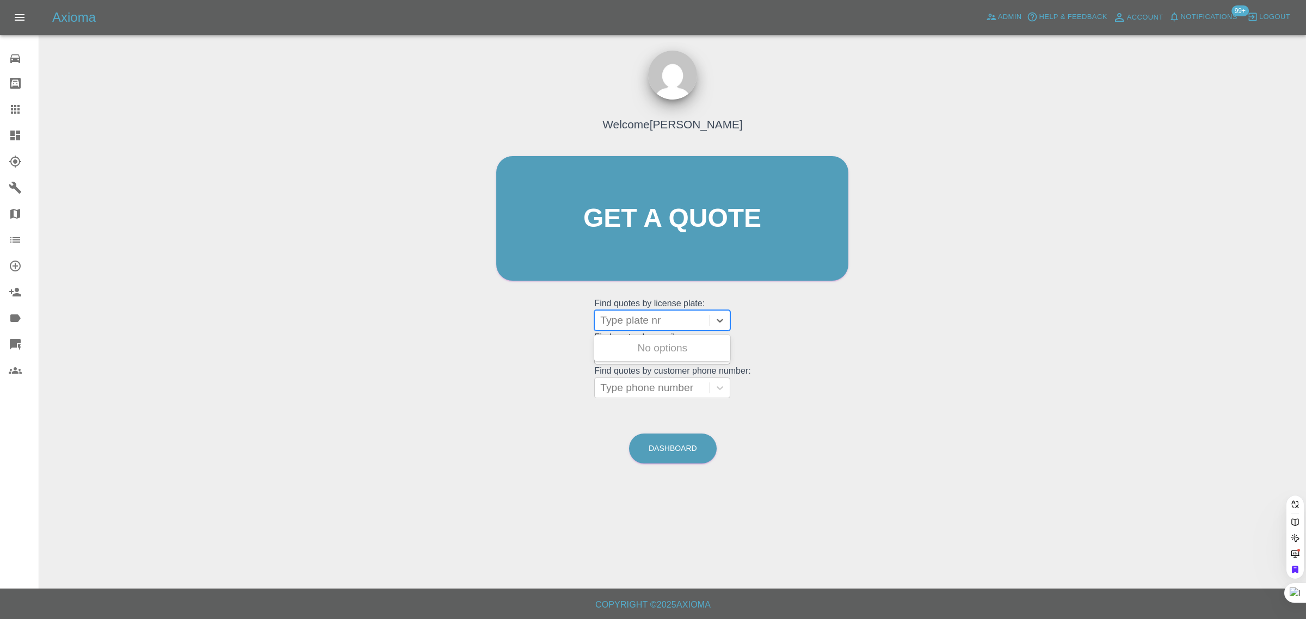
drag, startPoint x: 525, startPoint y: 366, endPoint x: 620, endPoint y: 354, distance: 96.0
click at [525, 366] on div "Welcome [PERSON_NAME] Get a quote Get a quote Find quotes by license plate: Use…" at bounding box center [672, 239] width 375 height 329
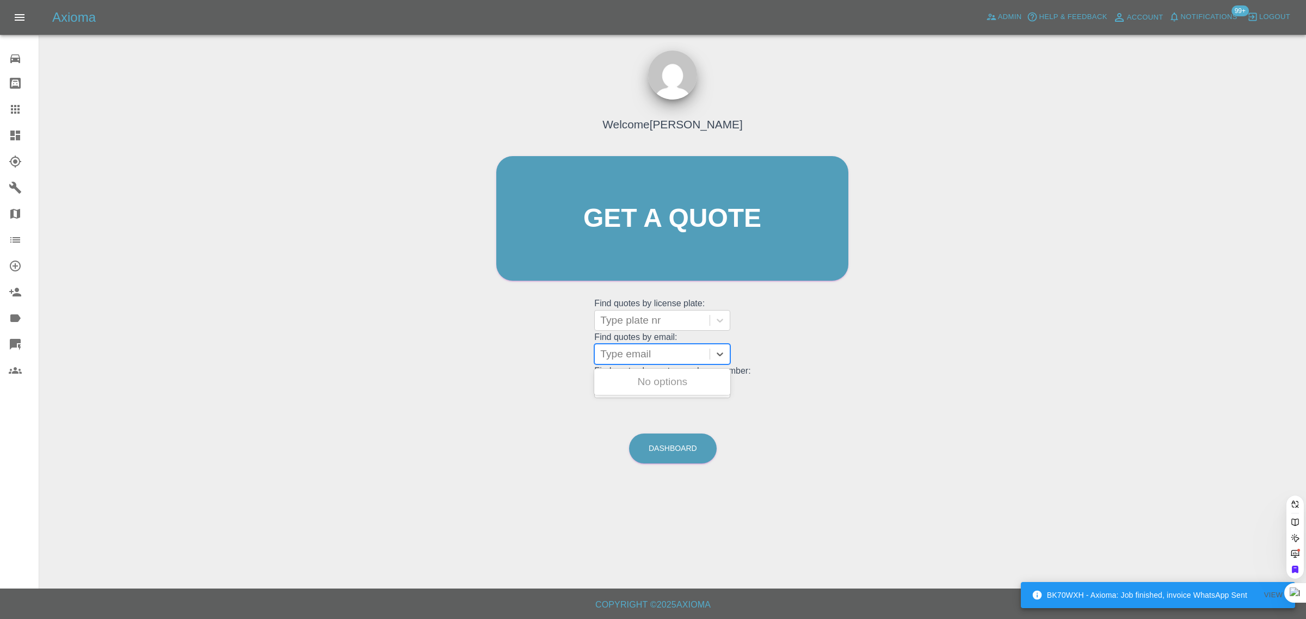
click at [620, 354] on div at bounding box center [652, 354] width 104 height 15
paste input "[EMAIL_ADDRESS][DOMAIN_NAME]"
type input "steveweild@gmail.co"
click at [627, 378] on div "RX24 JVR, Awaiting Repair" at bounding box center [662, 388] width 136 height 35
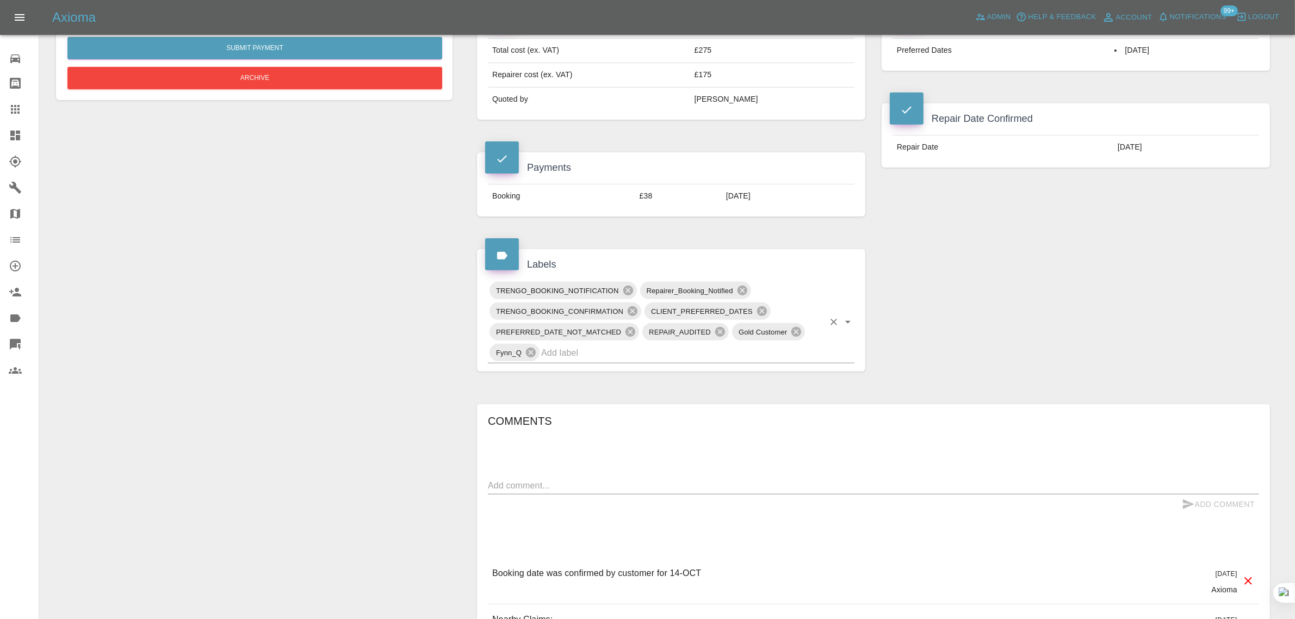
scroll to position [544, 0]
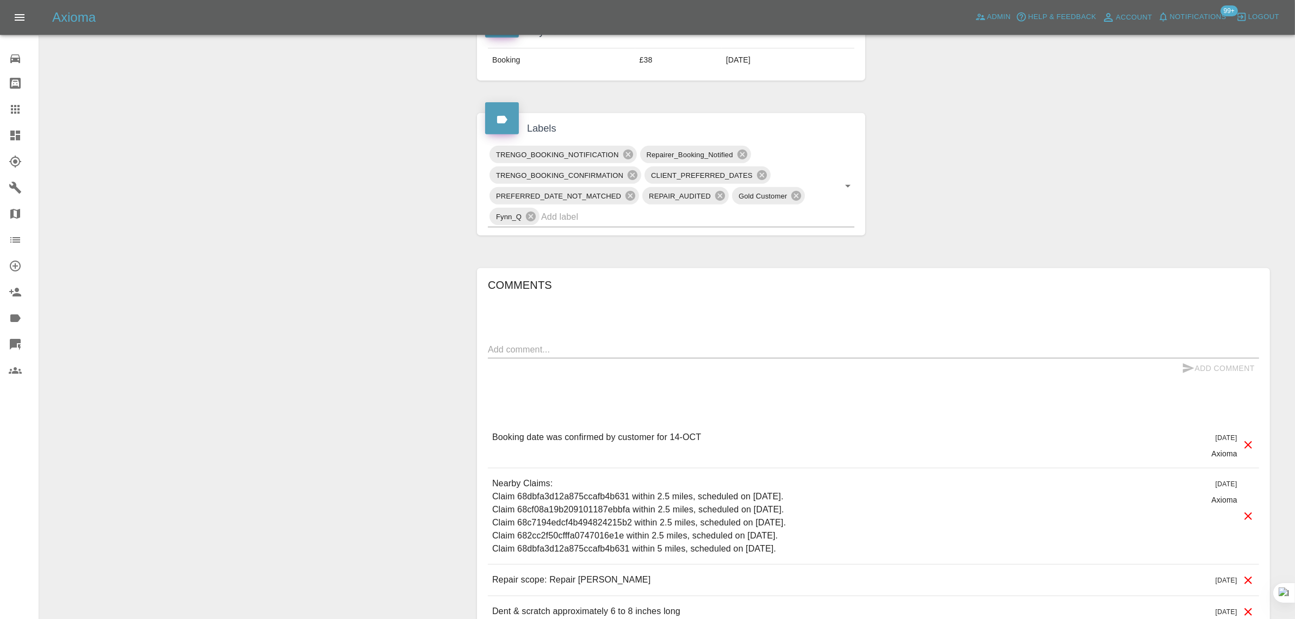
click at [665, 353] on textarea at bounding box center [873, 349] width 771 height 13
paste textarea "Unfortunately I have to cancel the booking with Wayne on Tuesday 14th October. …"
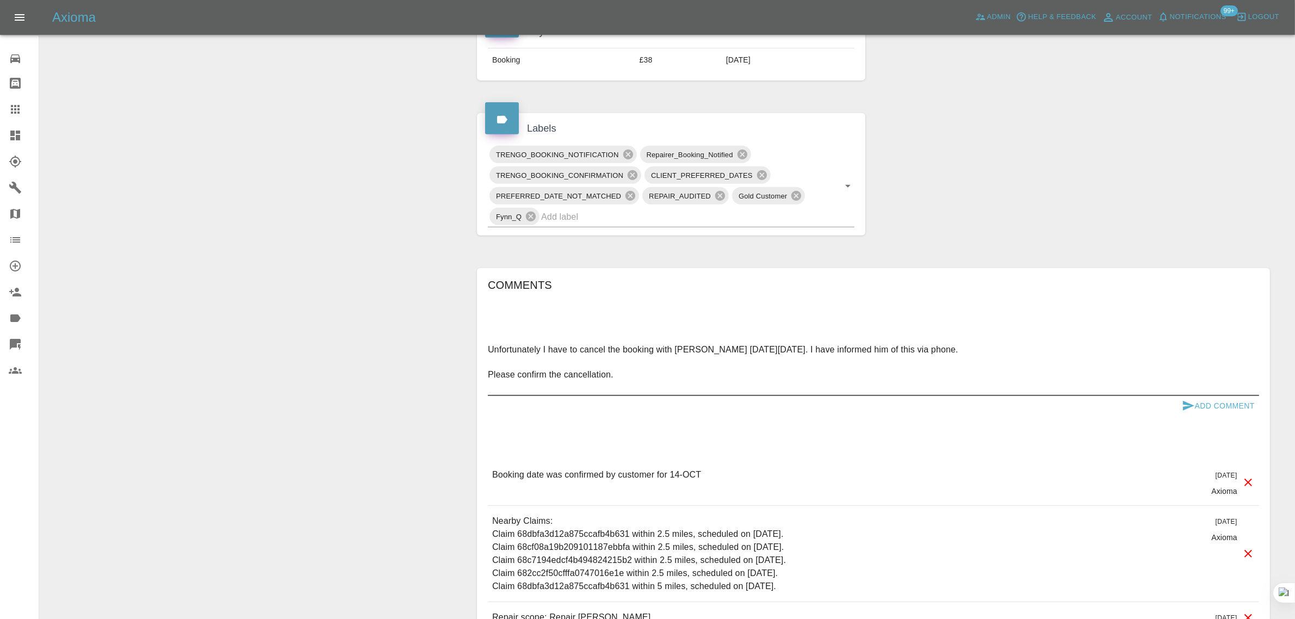
type textarea "Unfortunately I have to cancel the booking with Wayne on Tuesday 14th October. …"
drag, startPoint x: 1194, startPoint y: 407, endPoint x: 1200, endPoint y: 409, distance: 5.9
click at [1044, 407] on button "Add Comment" at bounding box center [1219, 406] width 82 height 20
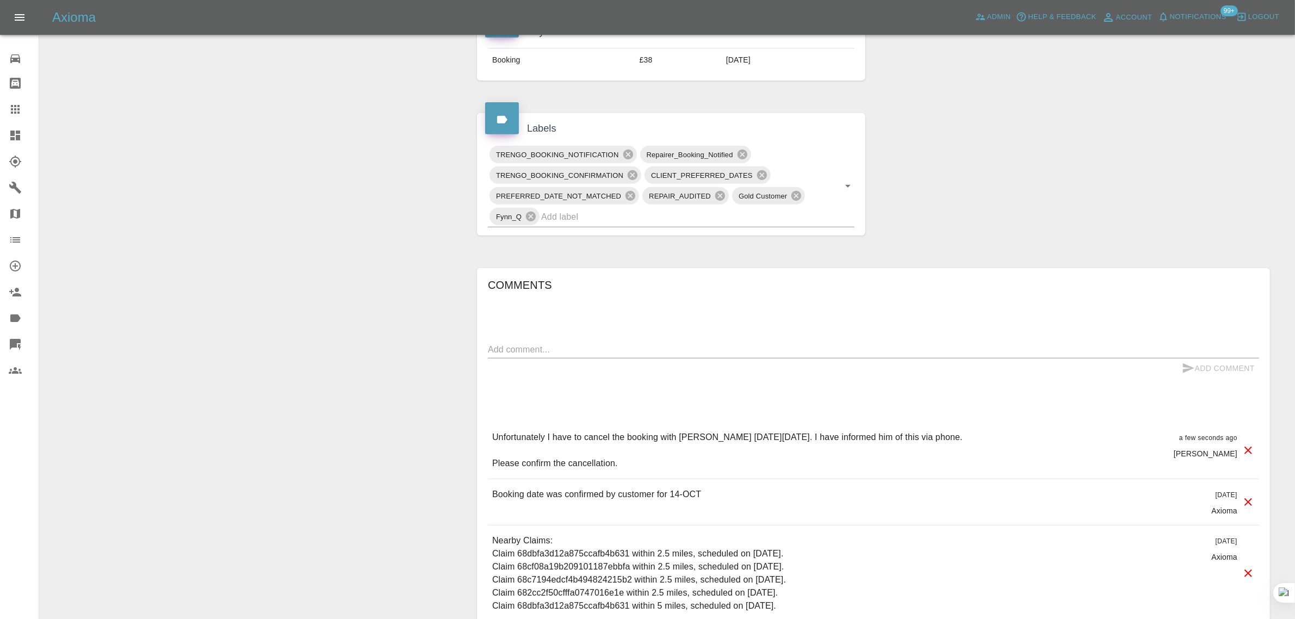
click at [15, 104] on icon at bounding box center [15, 109] width 13 height 13
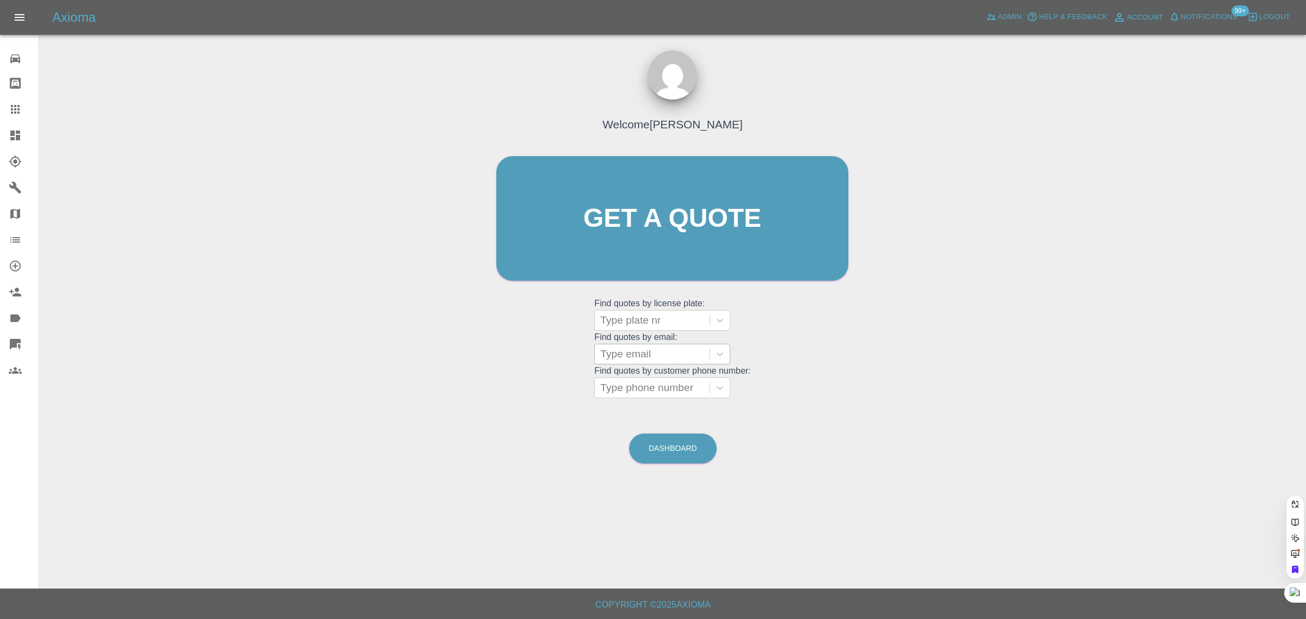
click at [614, 347] on div at bounding box center [652, 354] width 104 height 15
paste input "chloetayler@hotmail.com"
type input "chloetayler@hotmail.com"
click at [634, 379] on div "MF19UWX, Awaiting Repair" at bounding box center [662, 388] width 136 height 35
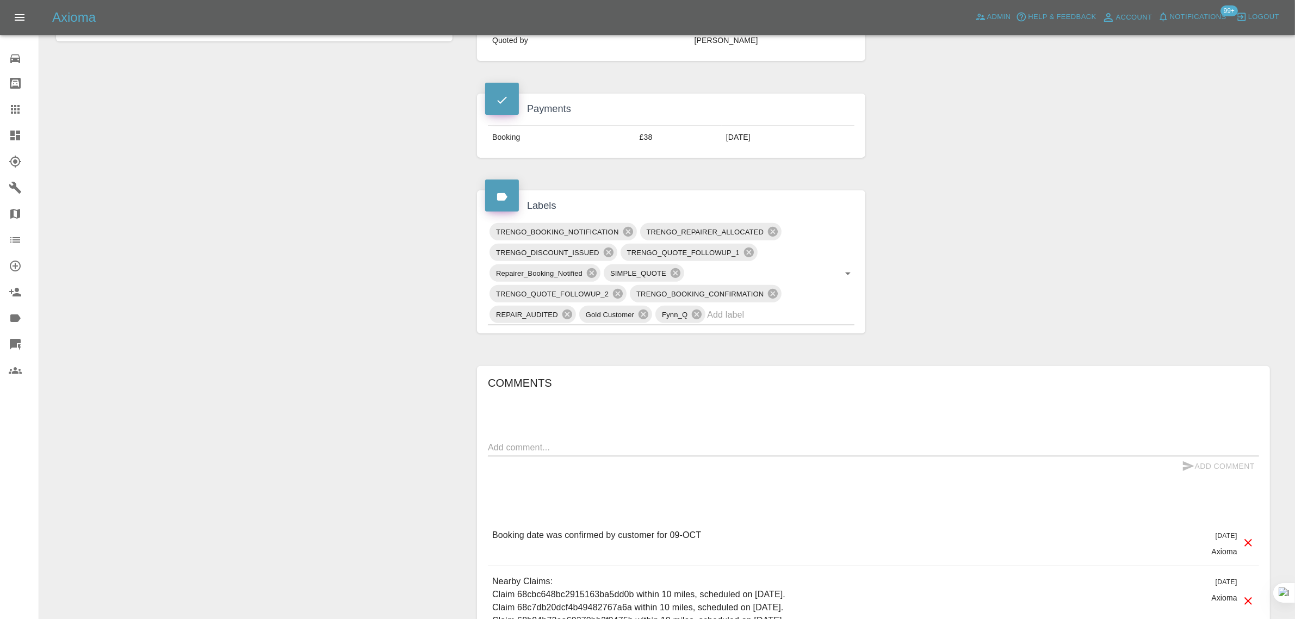
scroll to position [544, 0]
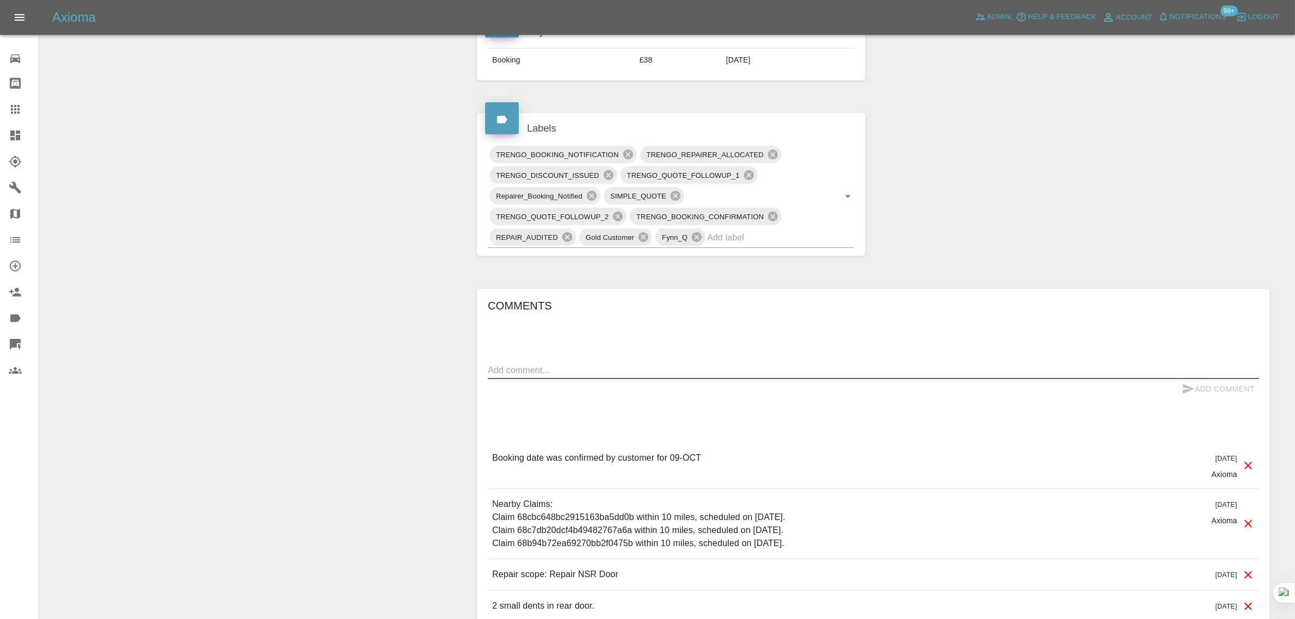
click at [654, 375] on textarea at bounding box center [873, 370] width 771 height 13
paste textarea "I have a repair booked in for today, Receipt #1949-5986. However I did not hear…"
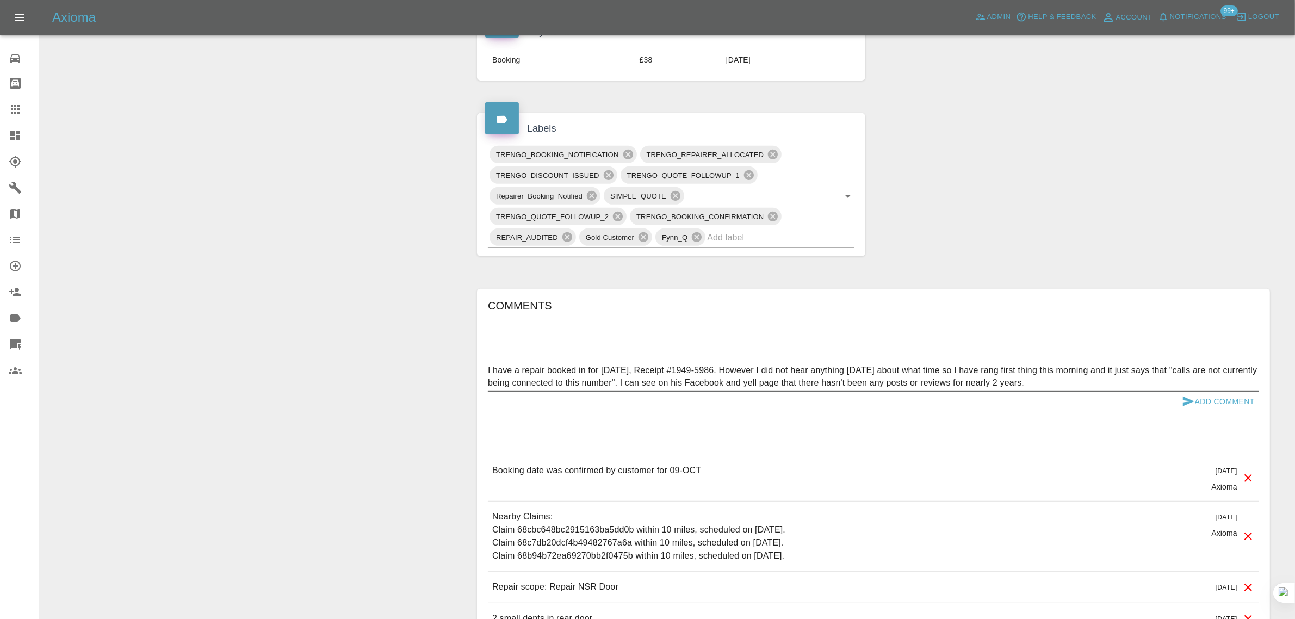
type textarea "I have a repair booked in for today, Receipt #1949-5986. However I did not hear…"
click at [1044, 398] on button "Add Comment" at bounding box center [1219, 402] width 82 height 20
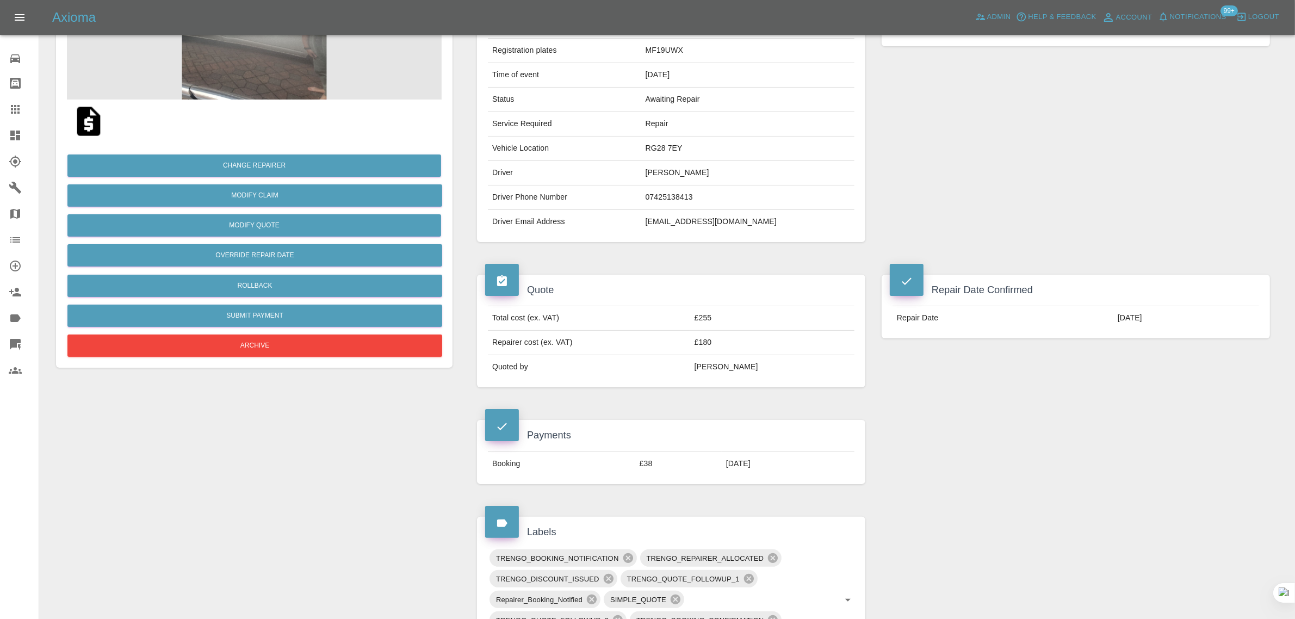
scroll to position [340, 0]
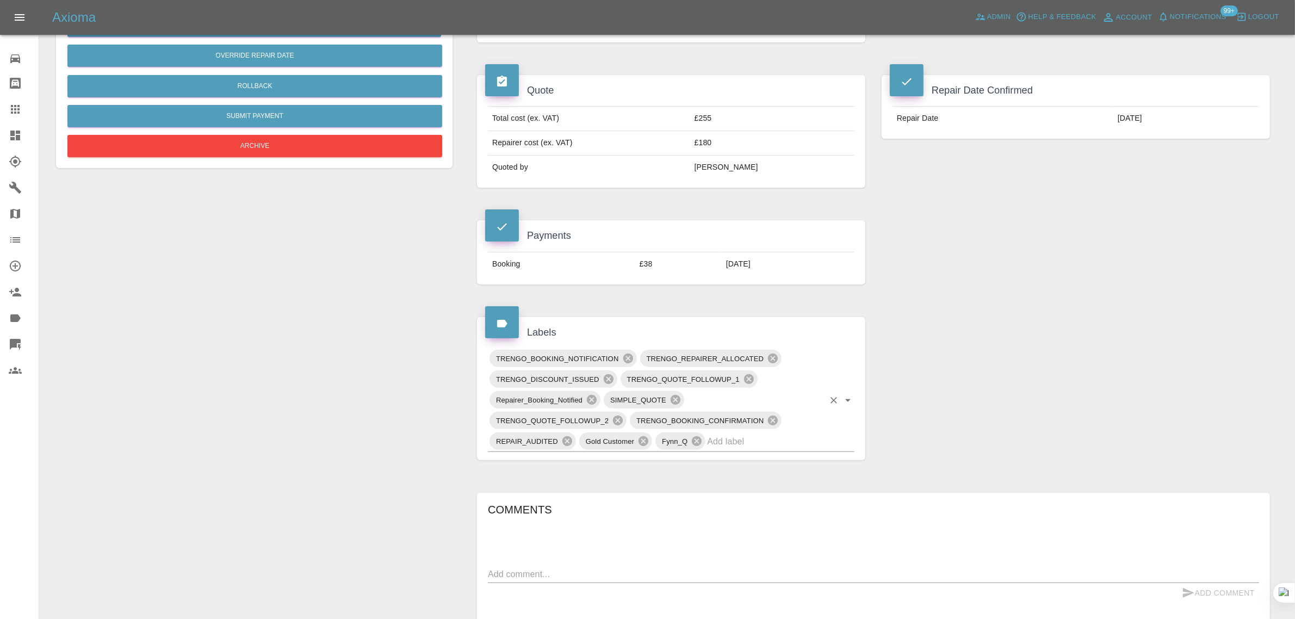
click at [765, 447] on input "text" at bounding box center [765, 441] width 117 height 17
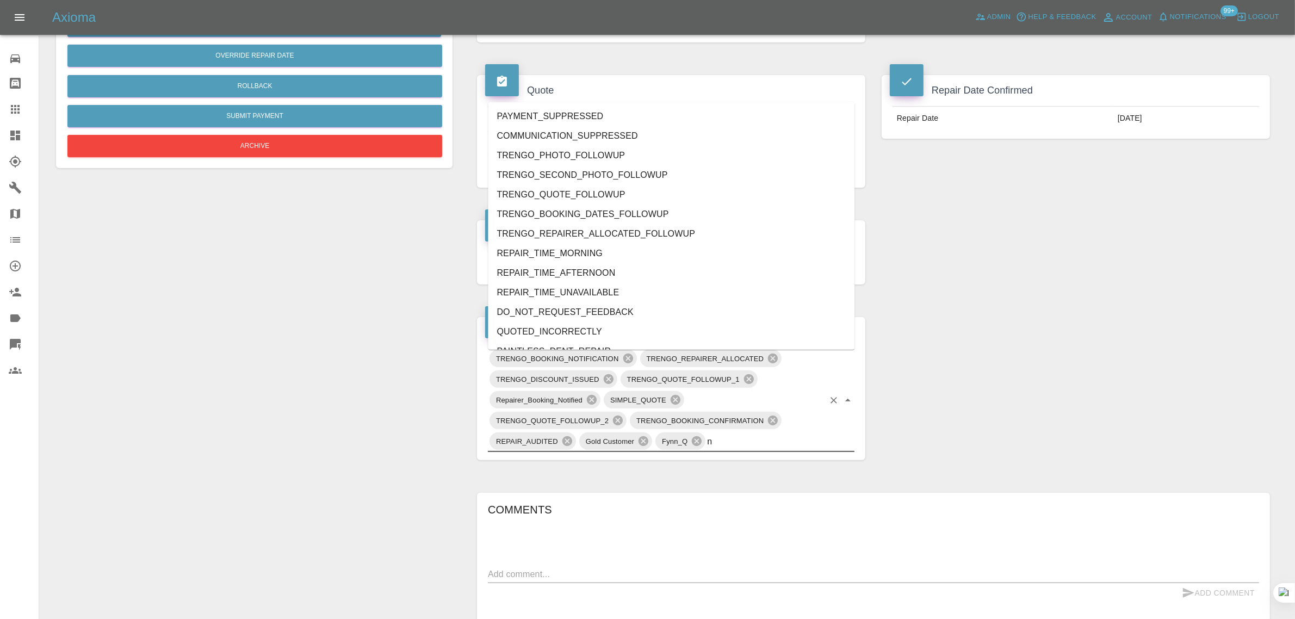
type input "no"
click at [559, 208] on li "REPAIRER_NO_CONTACT" at bounding box center [672, 215] width 367 height 20
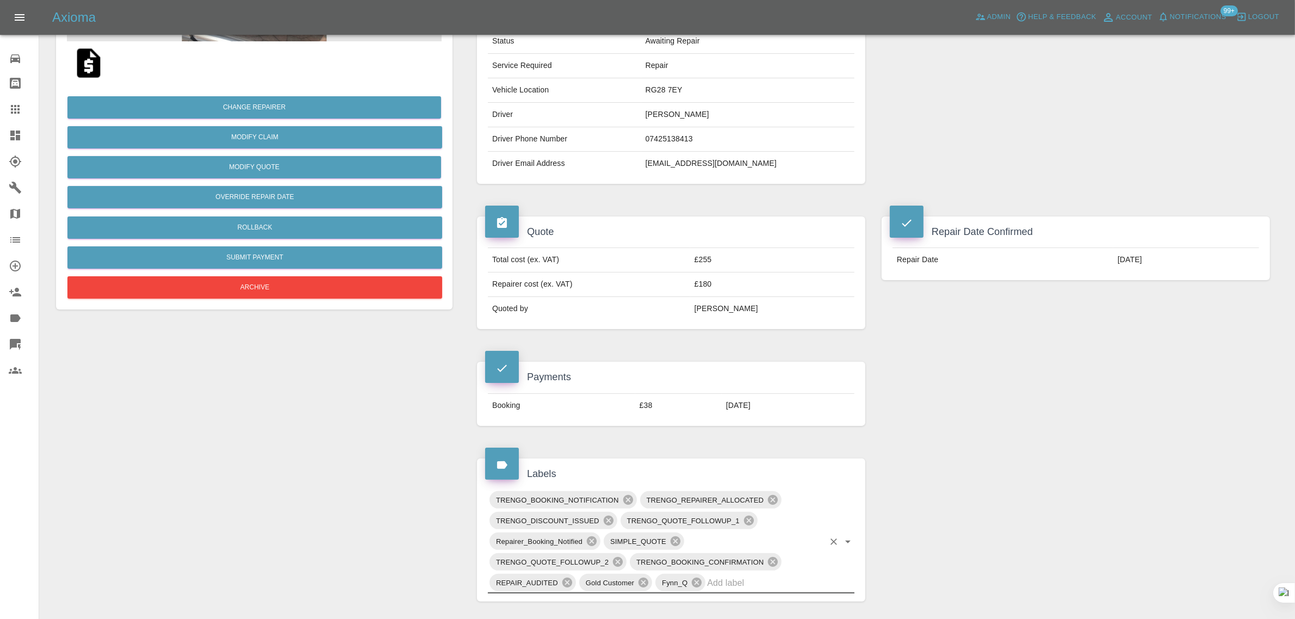
scroll to position [0, 0]
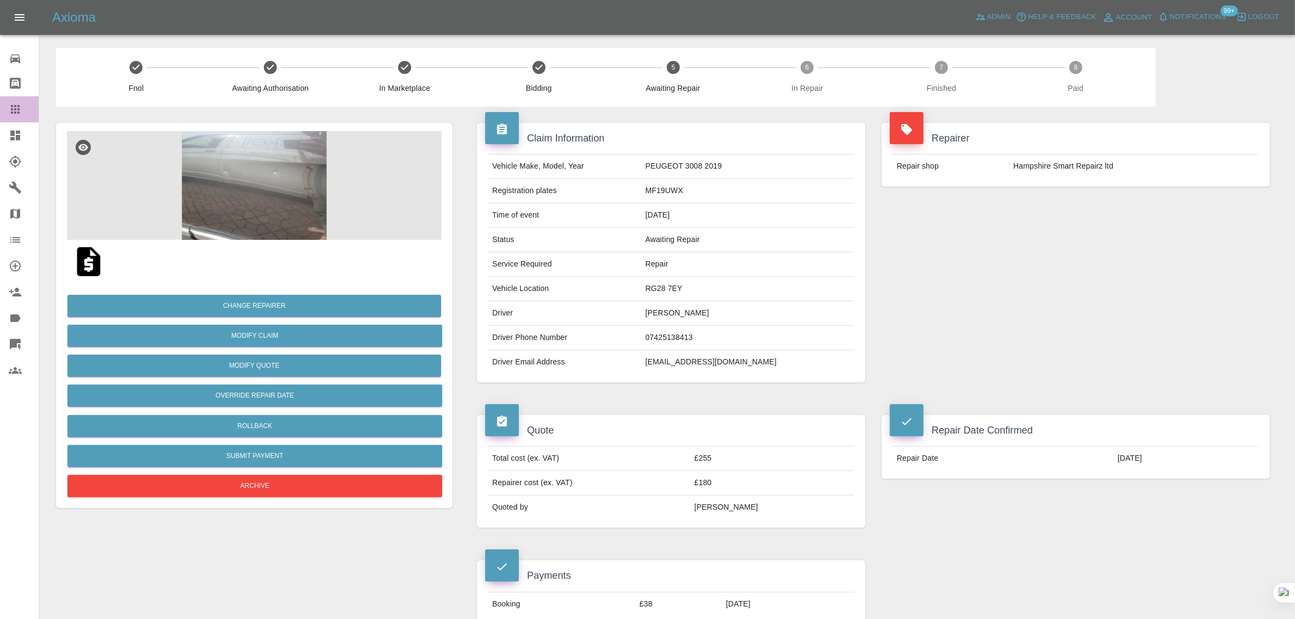
click at [17, 112] on icon at bounding box center [15, 109] width 13 height 13
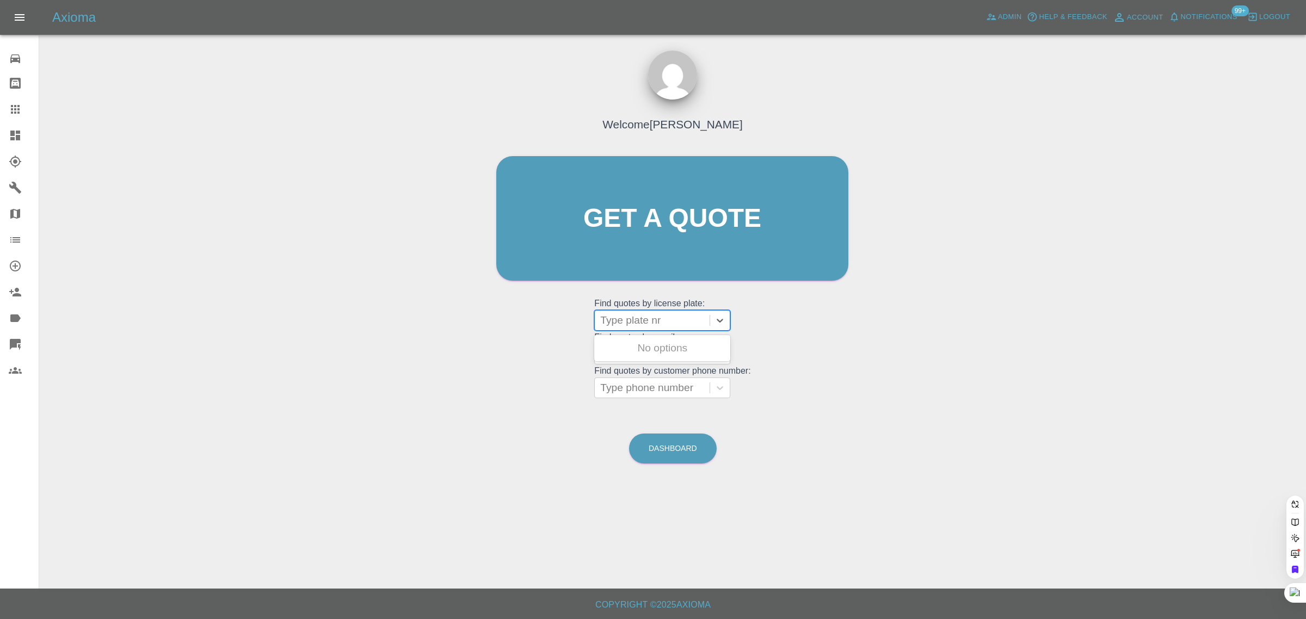
click at [645, 317] on div at bounding box center [652, 320] width 104 height 15
paste input "RJ17 CMU"
type input "RJ17 CMU"
click at [651, 351] on div "RJ17 CMU, Awaiting Repair" at bounding box center [662, 354] width 136 height 35
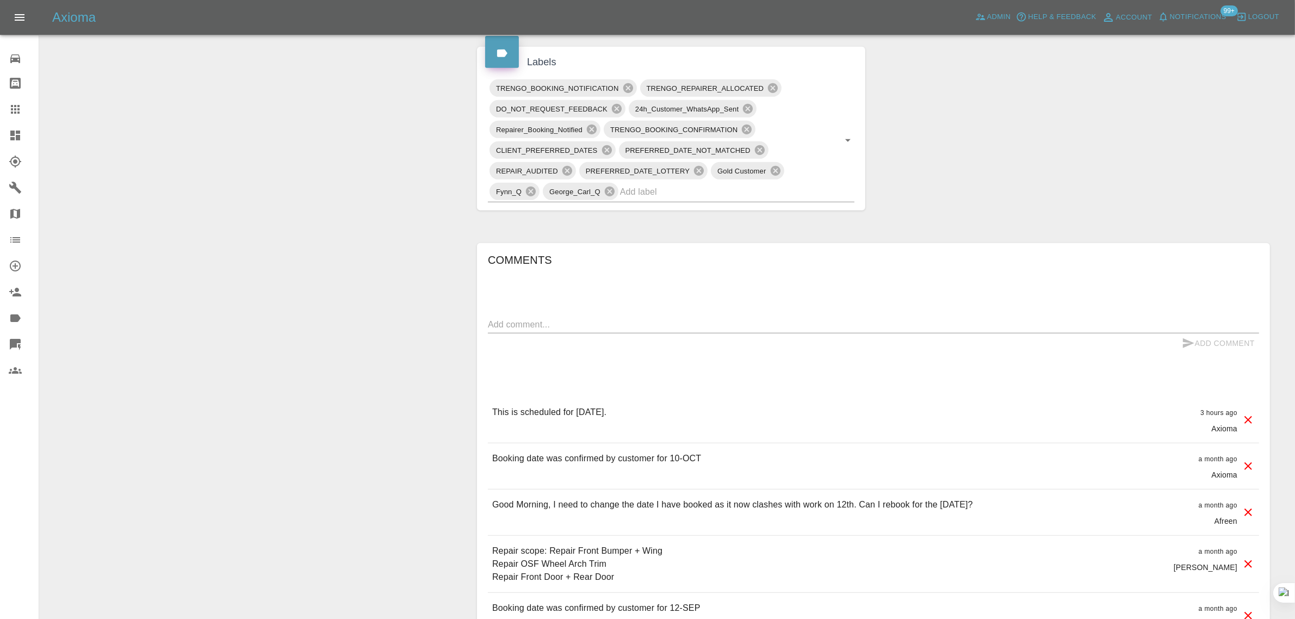
scroll to position [612, 0]
click at [686, 325] on textarea at bounding box center [873, 323] width 771 height 13
paste textarea "Unfortunately we have had a death in the family and I am no longer in London. P…"
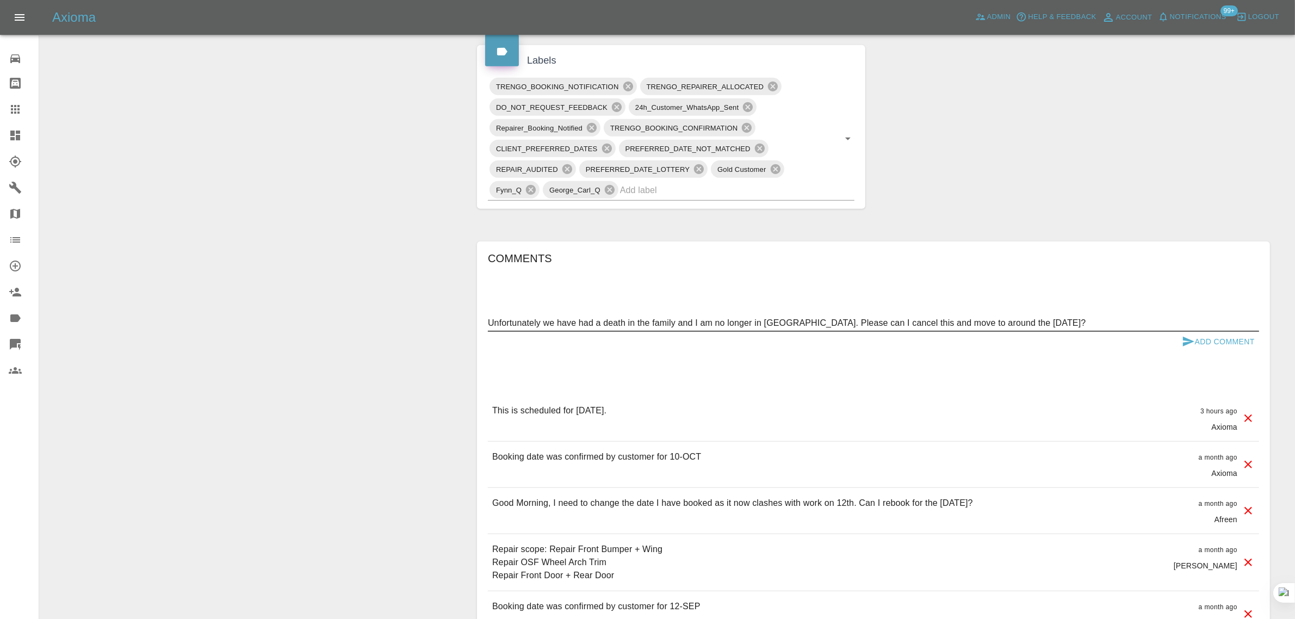
type textarea "Unfortunately we have had a death in the family and I am no longer in London. P…"
click at [1044, 348] on button "Add Comment" at bounding box center [1219, 342] width 82 height 20
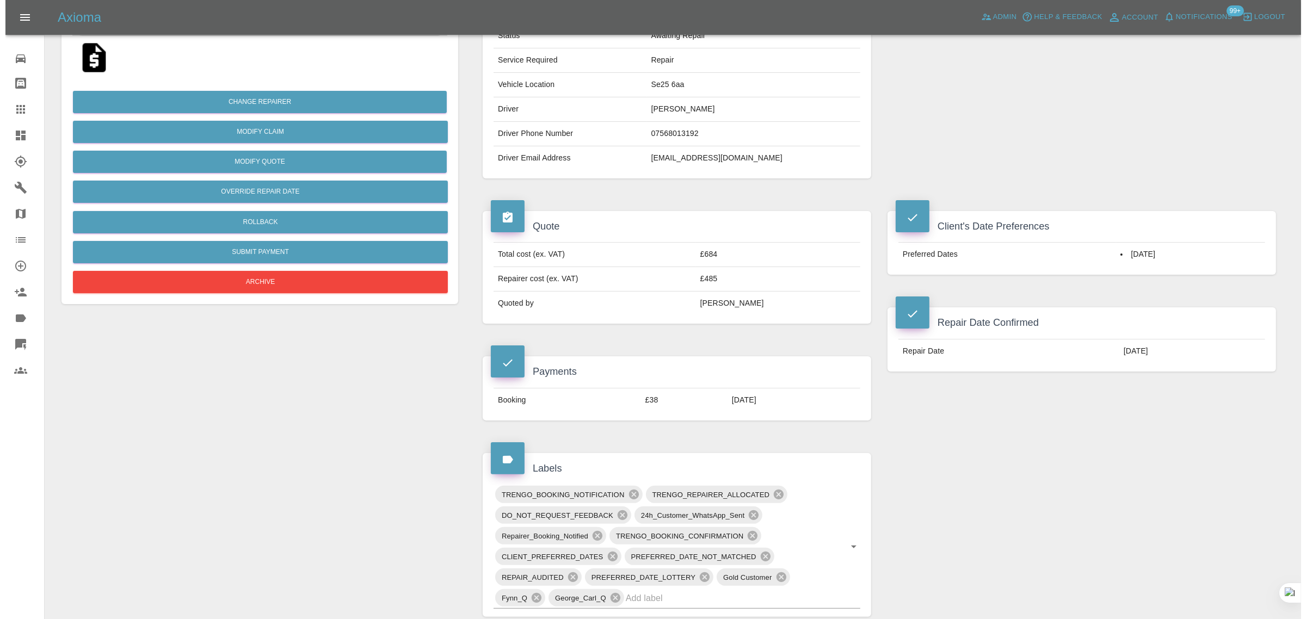
scroll to position [0, 0]
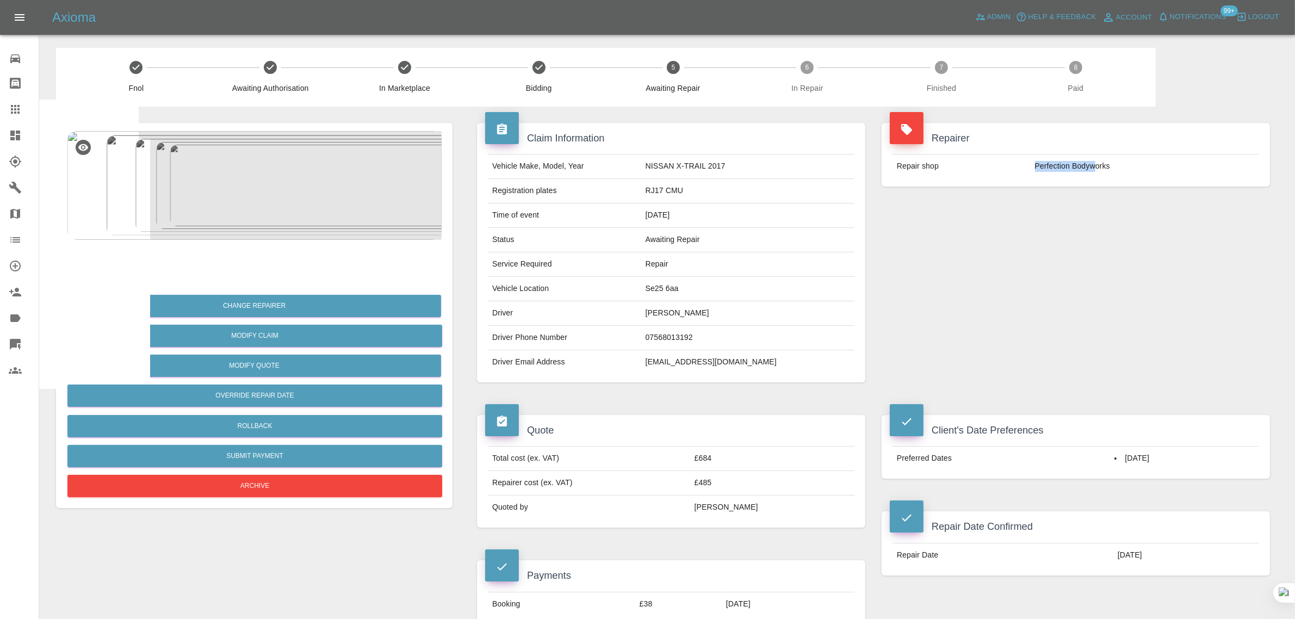
drag, startPoint x: 1031, startPoint y: 164, endPoint x: 1095, endPoint y: 166, distance: 63.7
click at [1044, 166] on td "Perfection Bodyworks" at bounding box center [1145, 166] width 228 height 24
copy td "Perfection Bodyw"
click at [22, 105] on div at bounding box center [24, 109] width 30 height 13
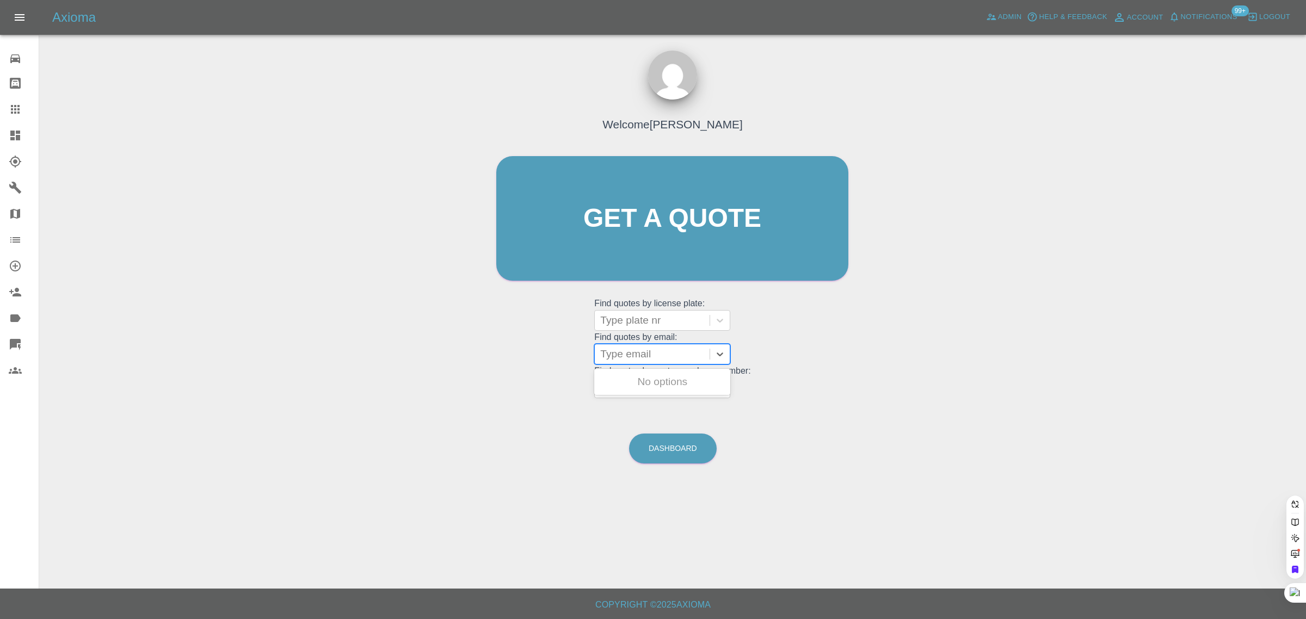
click at [635, 360] on div at bounding box center [652, 354] width 104 height 15
paste input "liselle.murphy@gmail.com"
type input "liselle.murphy@gmail.co"
click at [619, 395] on div "FP23 EKE, Awaiting Authorisation" at bounding box center [662, 388] width 136 height 35
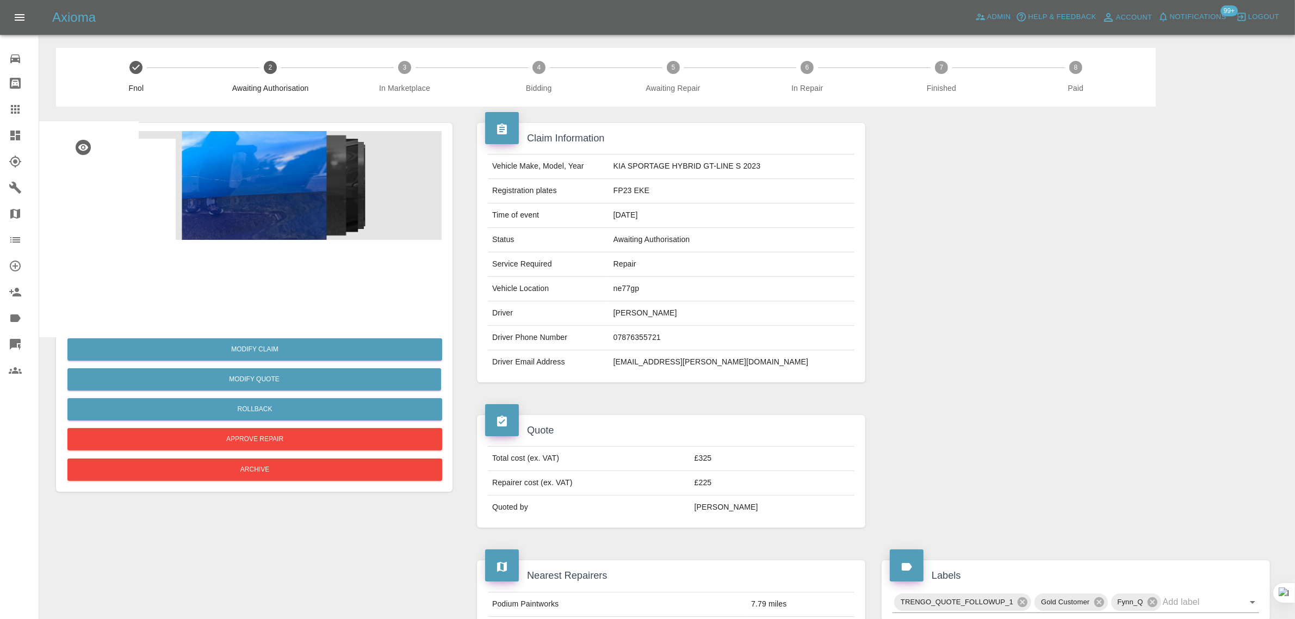
click at [13, 112] on icon at bounding box center [15, 109] width 9 height 9
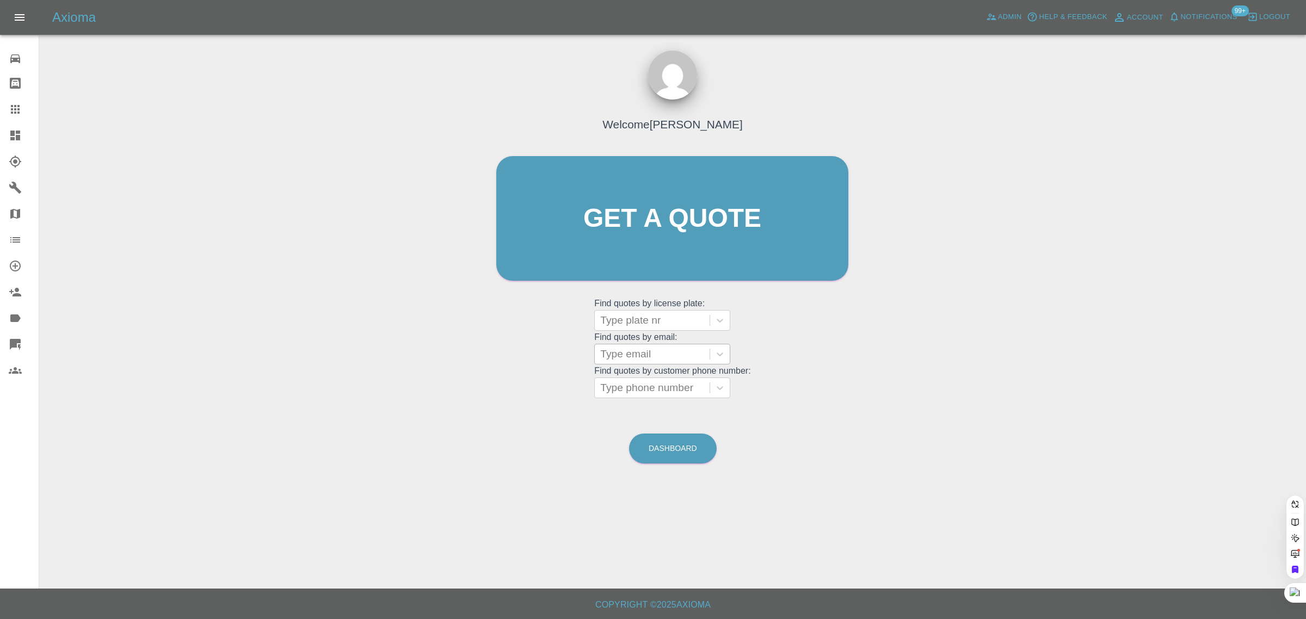
click at [648, 357] on div at bounding box center [652, 354] width 104 height 15
paste input "[EMAIL_ADDRESS][DOMAIN_NAME]"
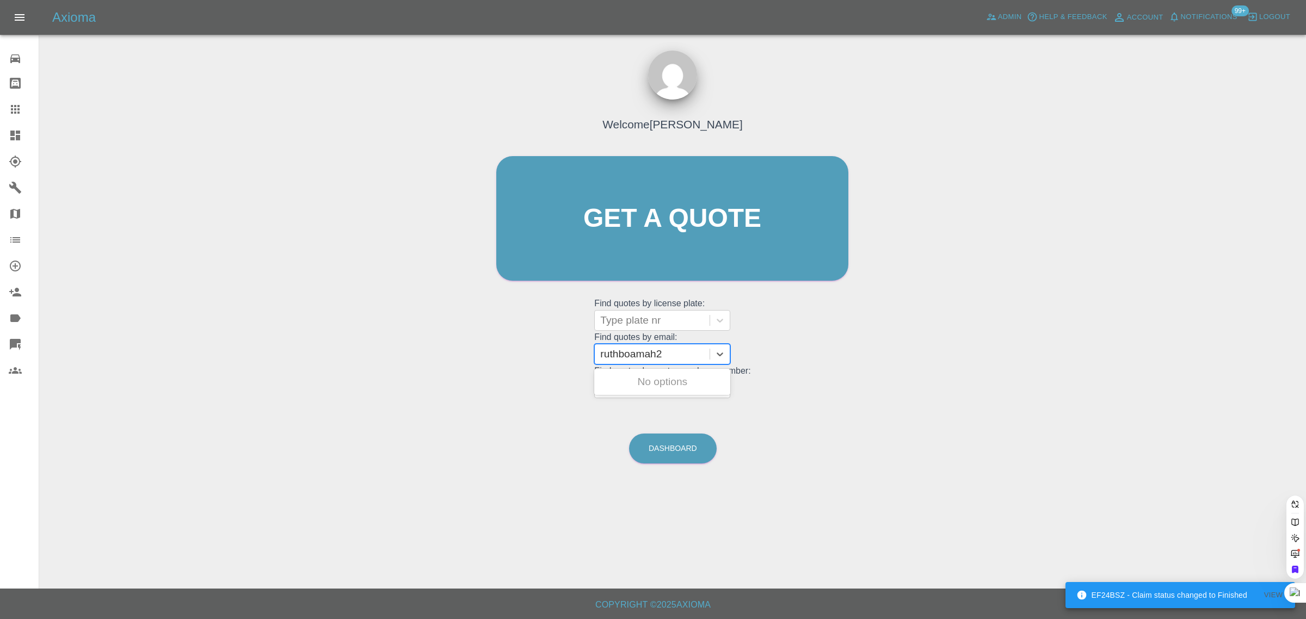
type input "ruthboamah2"
click at [622, 357] on div at bounding box center [652, 354] width 104 height 15
paste input "[EMAIL_ADDRESS][DOMAIN_NAME]"
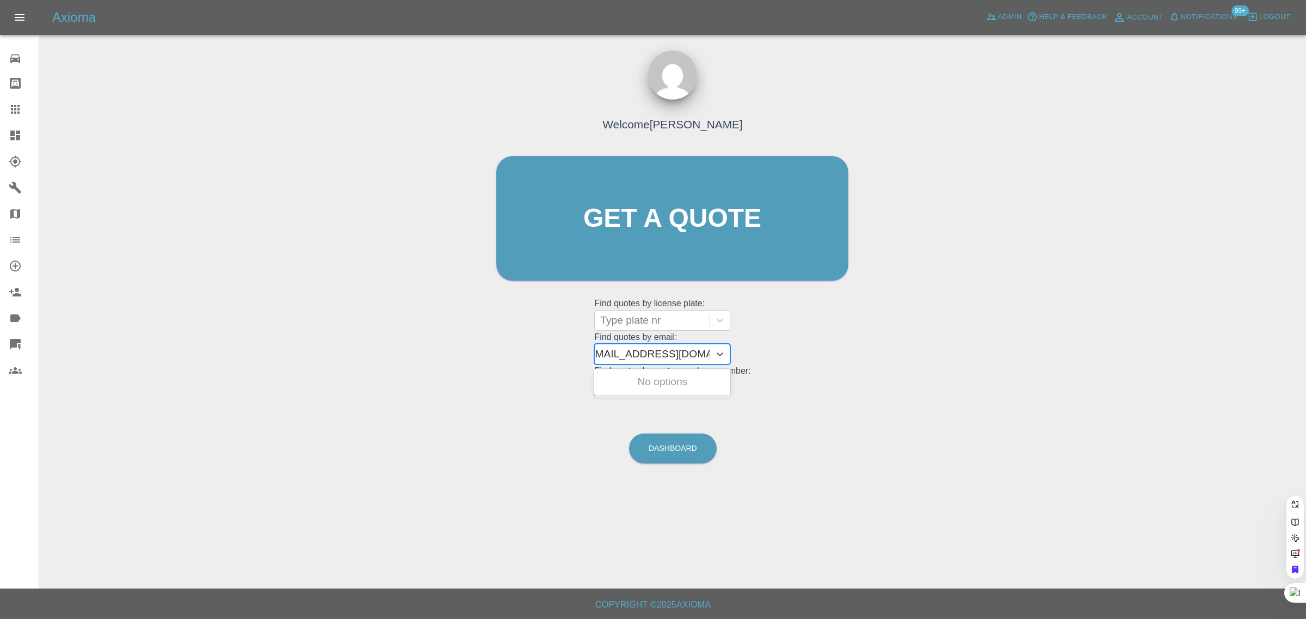
type input "ruthboamah267@gmail.co"
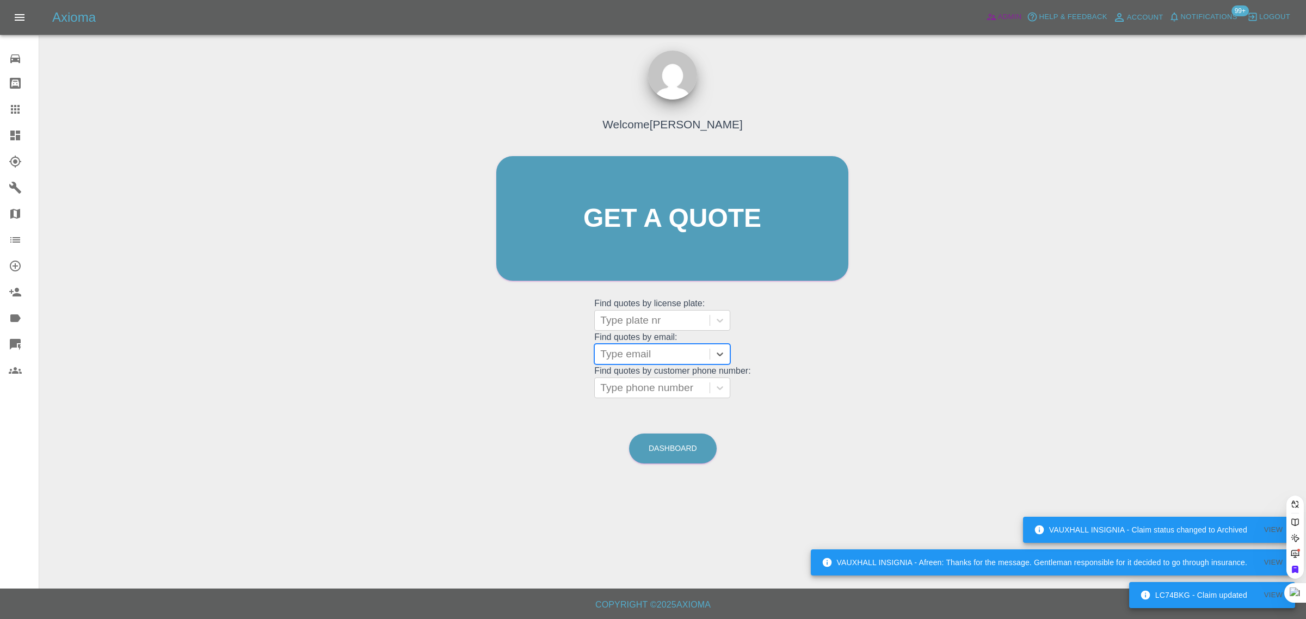
click at [1012, 23] on span "Admin" at bounding box center [1010, 17] width 24 height 13
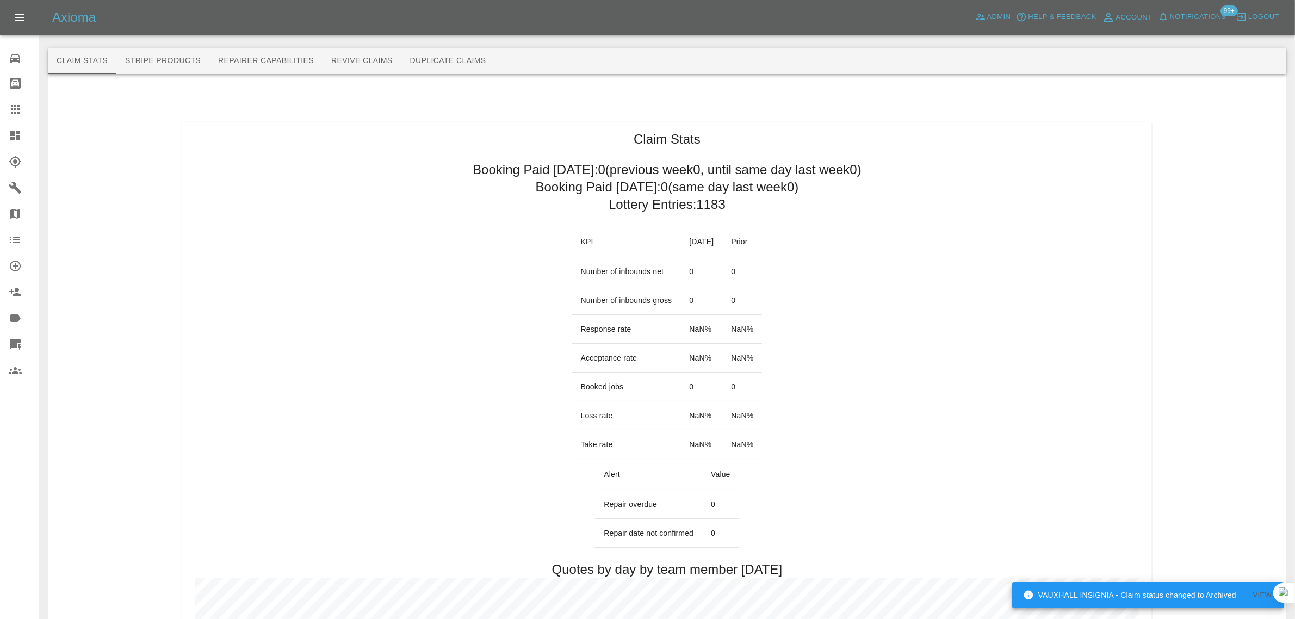
click at [354, 61] on button "Revive Claims" at bounding box center [362, 61] width 79 height 26
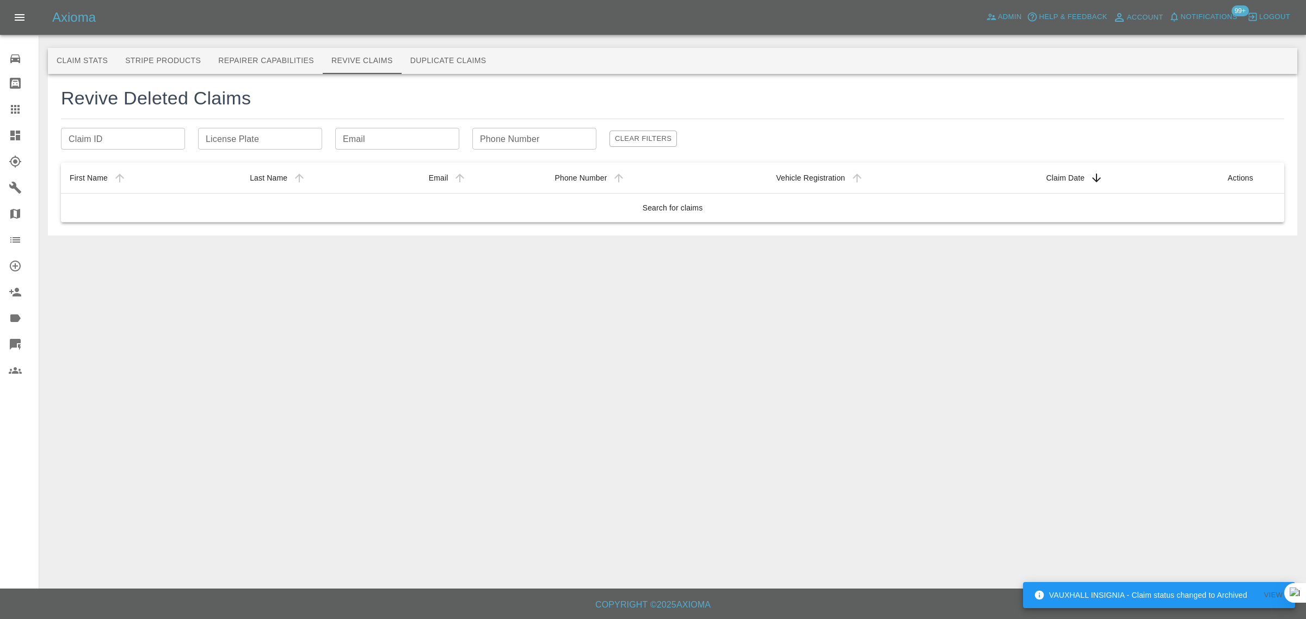
click at [410, 131] on input "Email" at bounding box center [397, 139] width 124 height 22
paste input "ruthboamah267@gmail.com"
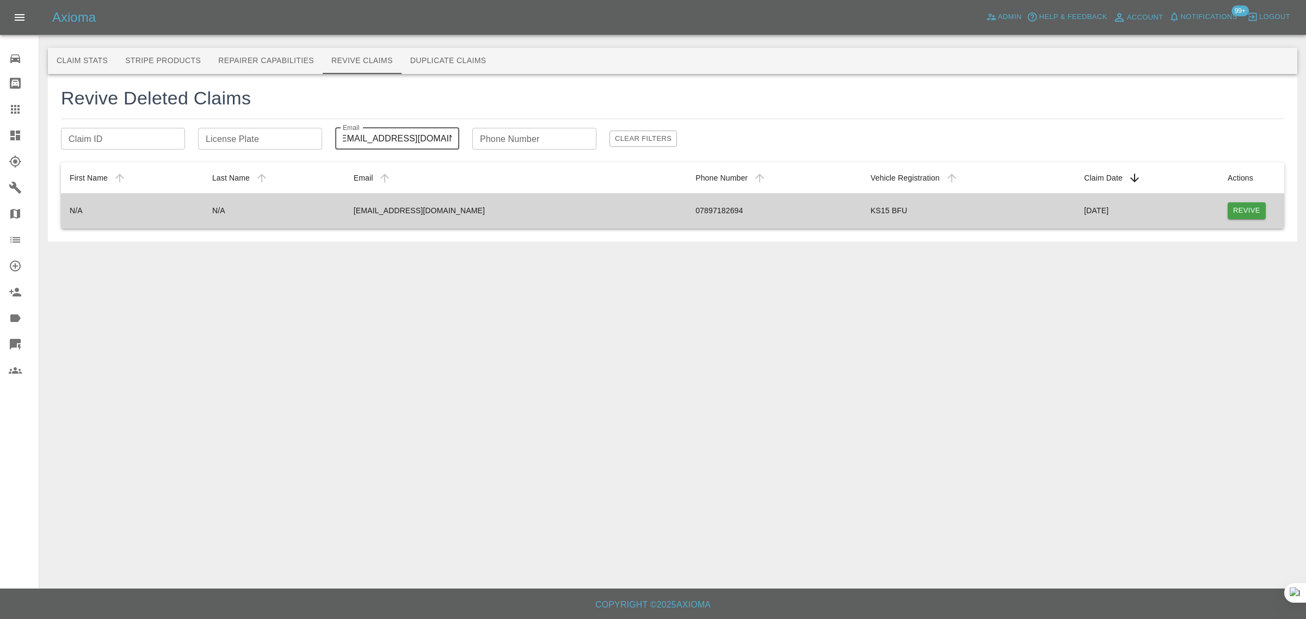
type input "ruthboamah267@gmail.com"
click at [1044, 210] on button "Revive" at bounding box center [1246, 210] width 38 height 17
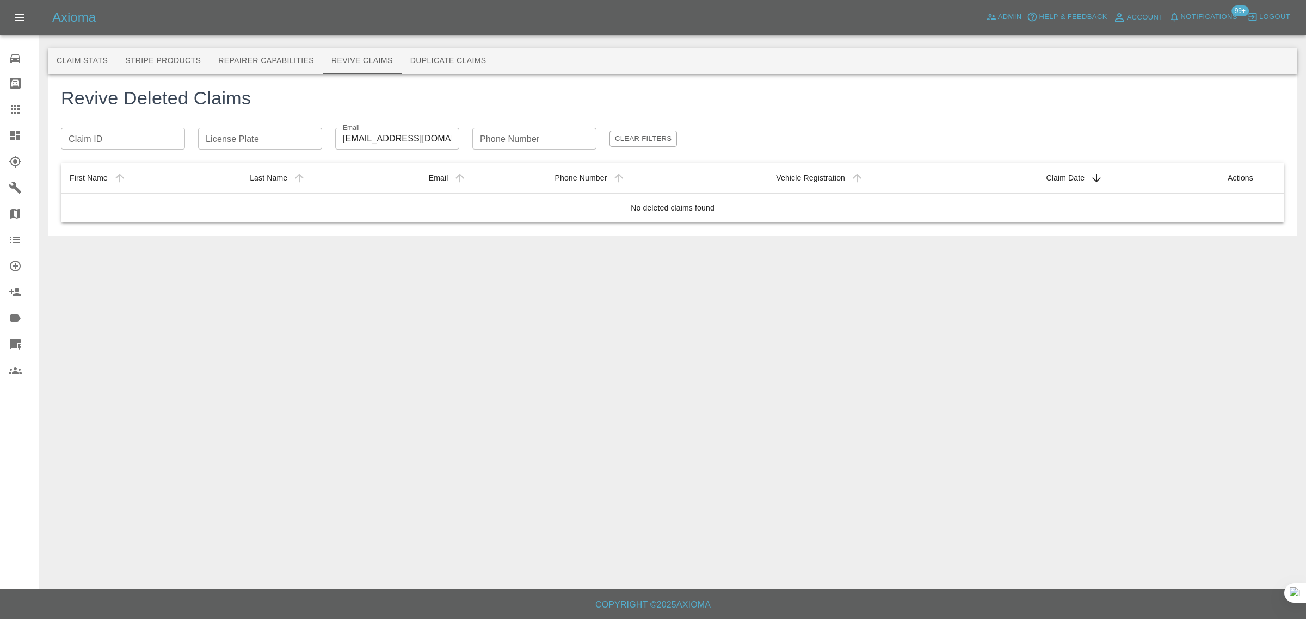
click at [21, 112] on icon at bounding box center [15, 109] width 13 height 13
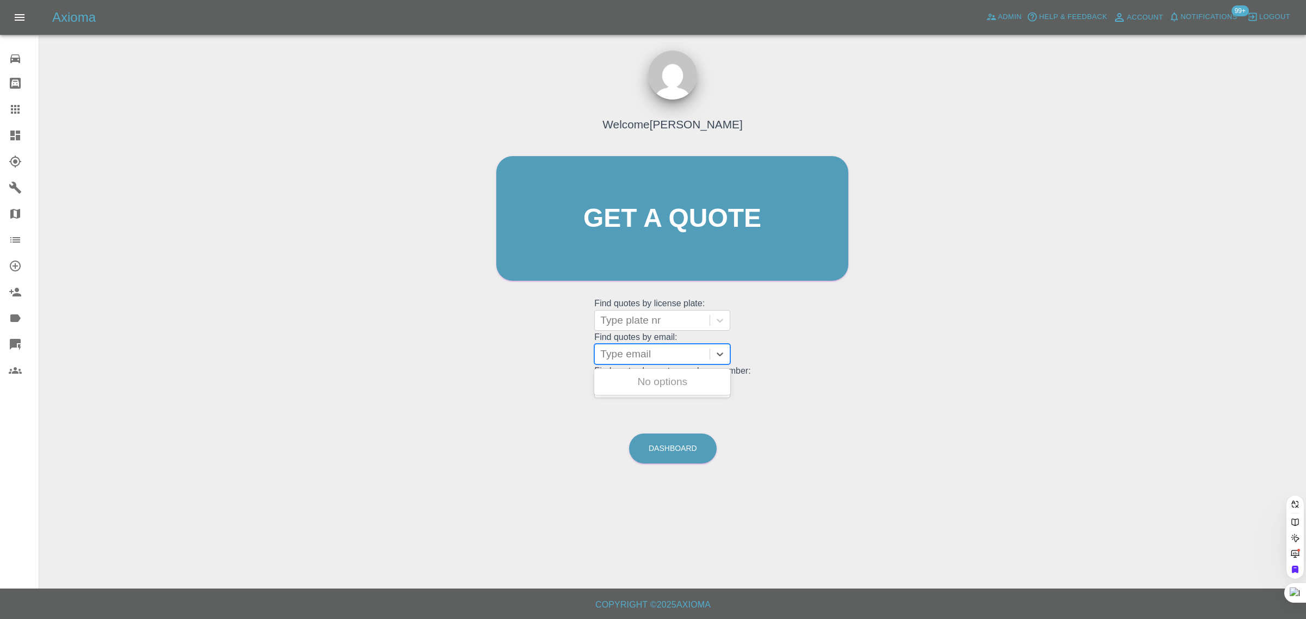
click at [629, 356] on div at bounding box center [652, 354] width 104 height 15
paste input "anahbrowne@icloud.com"
type input "anahbrowne@i"
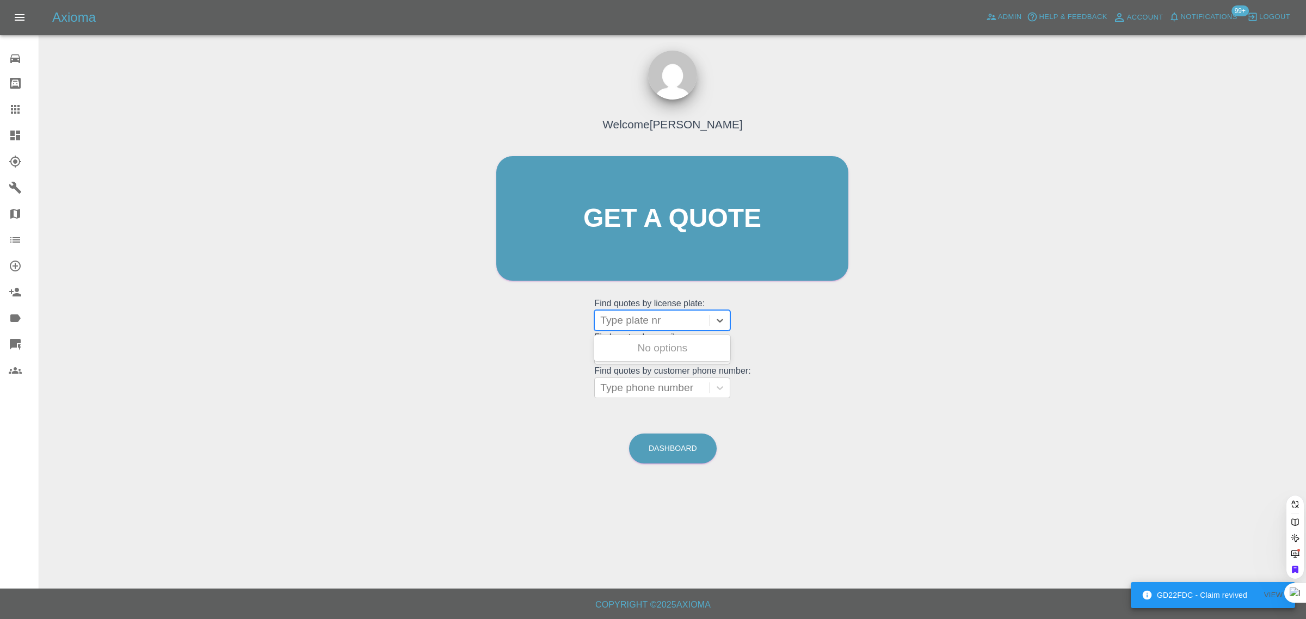
click at [637, 324] on div at bounding box center [652, 320] width 104 height 15
paste input "RJ17 CMU"
type input "RJ17 CMU"
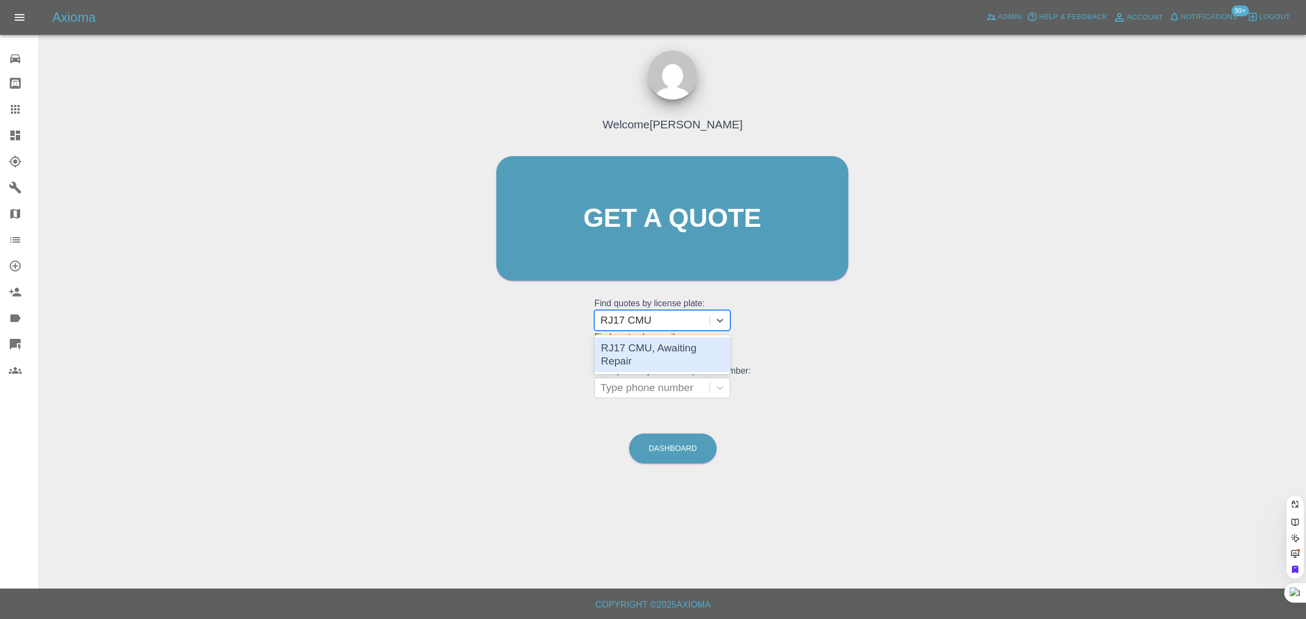
click at [686, 347] on div "RJ17 CMU, Awaiting Repair" at bounding box center [662, 354] width 136 height 35
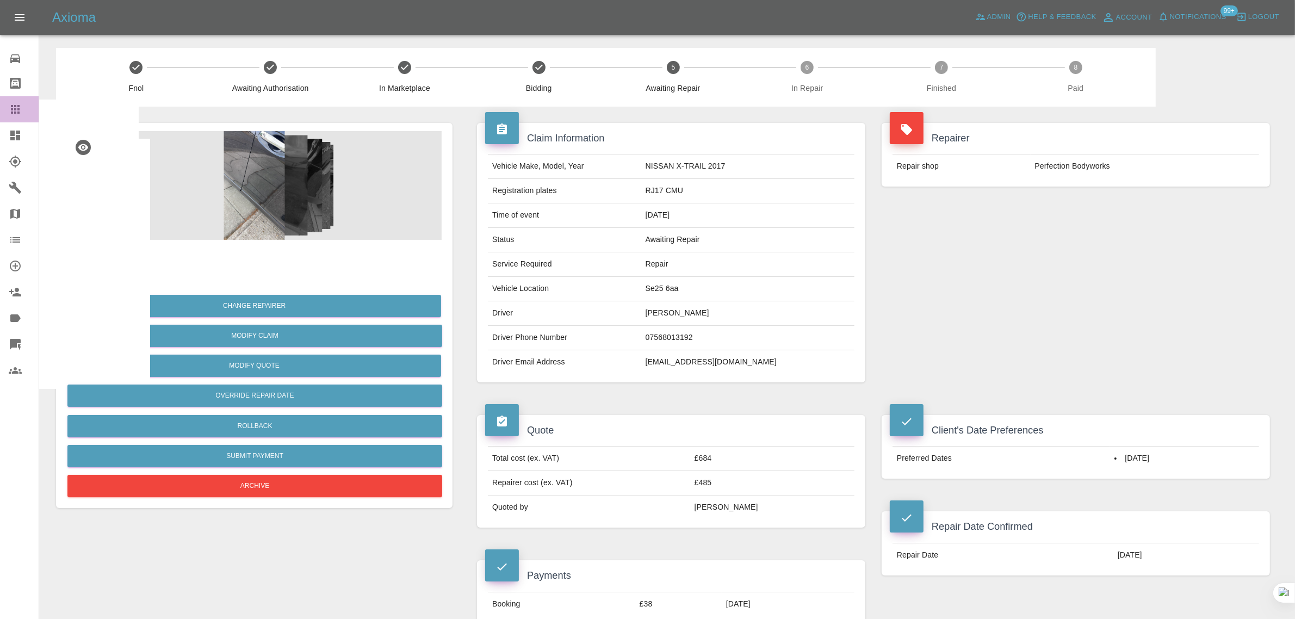
click at [15, 110] on icon at bounding box center [15, 109] width 9 height 9
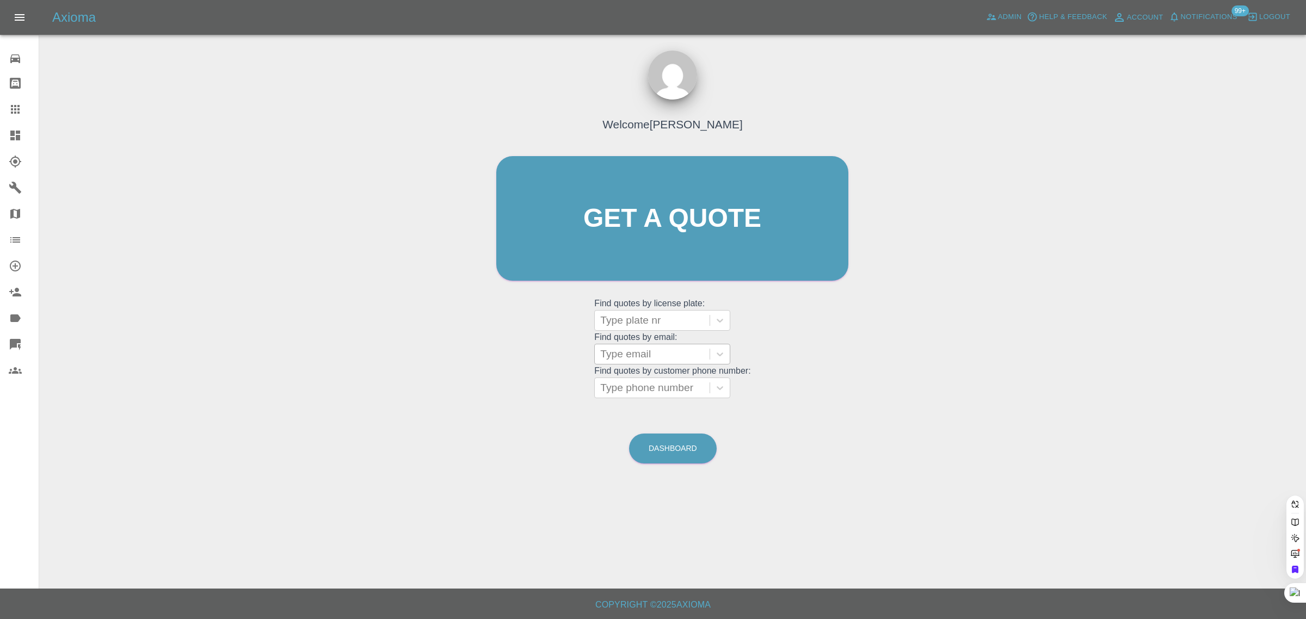
click at [629, 347] on div at bounding box center [652, 354] width 104 height 15
paste input "kevin@dorren.com"
type input "kevin@dorren.co"
click at [634, 381] on div "SG22PCU, Awaiting Repair" at bounding box center [662, 388] width 136 height 35
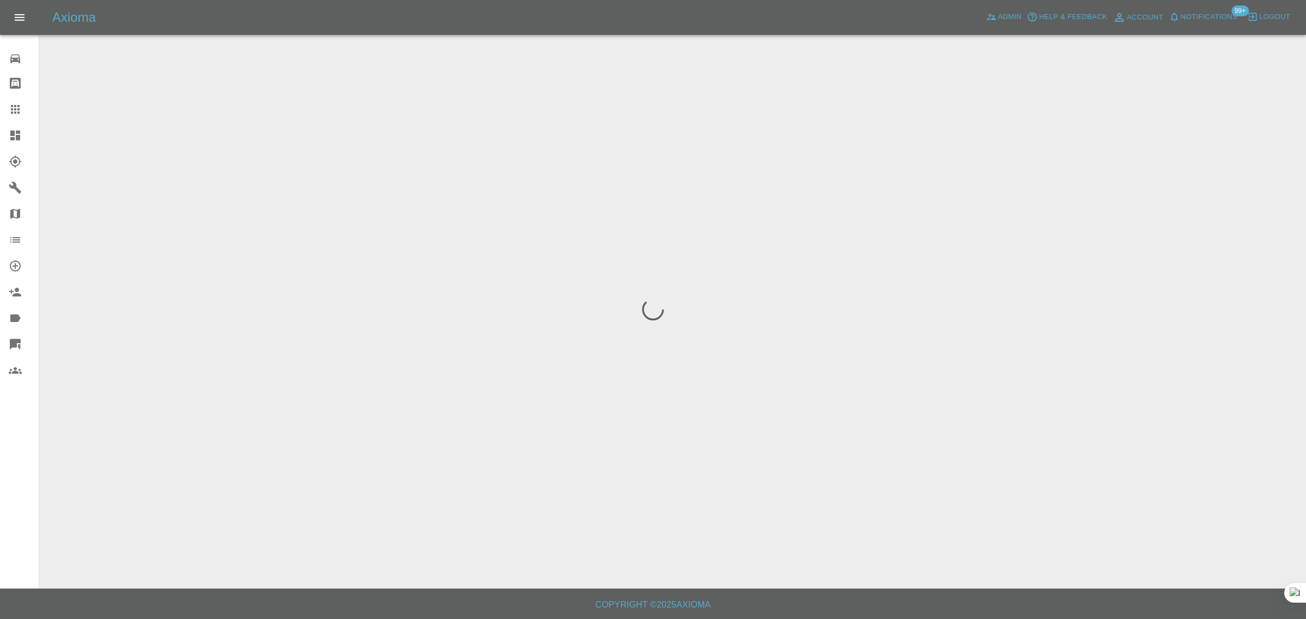
click at [17, 474] on div "0 Repair home Bodyshop home Claims Dashboard Explorer Garages Map Organization …" at bounding box center [19, 309] width 39 height 619
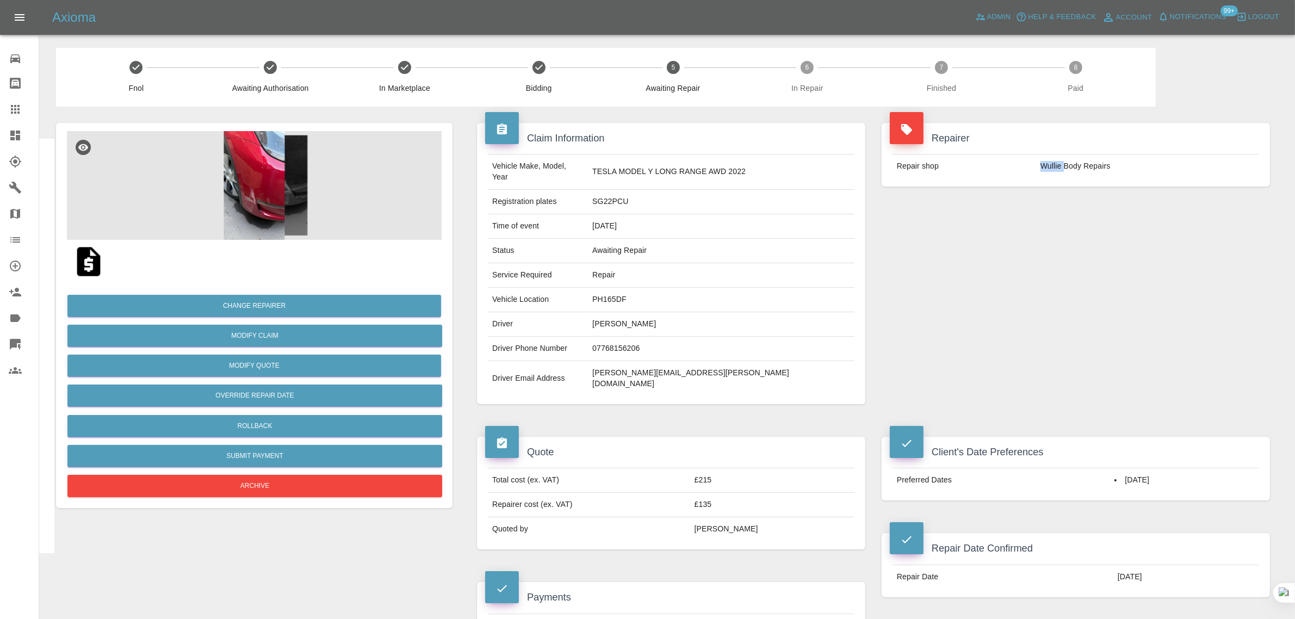
drag, startPoint x: 1043, startPoint y: 169, endPoint x: 1065, endPoint y: 170, distance: 21.2
click at [1044, 170] on td "Wullie Body Repairs" at bounding box center [1147, 166] width 223 height 24
copy td "Wullie"
click at [20, 113] on icon at bounding box center [15, 109] width 13 height 13
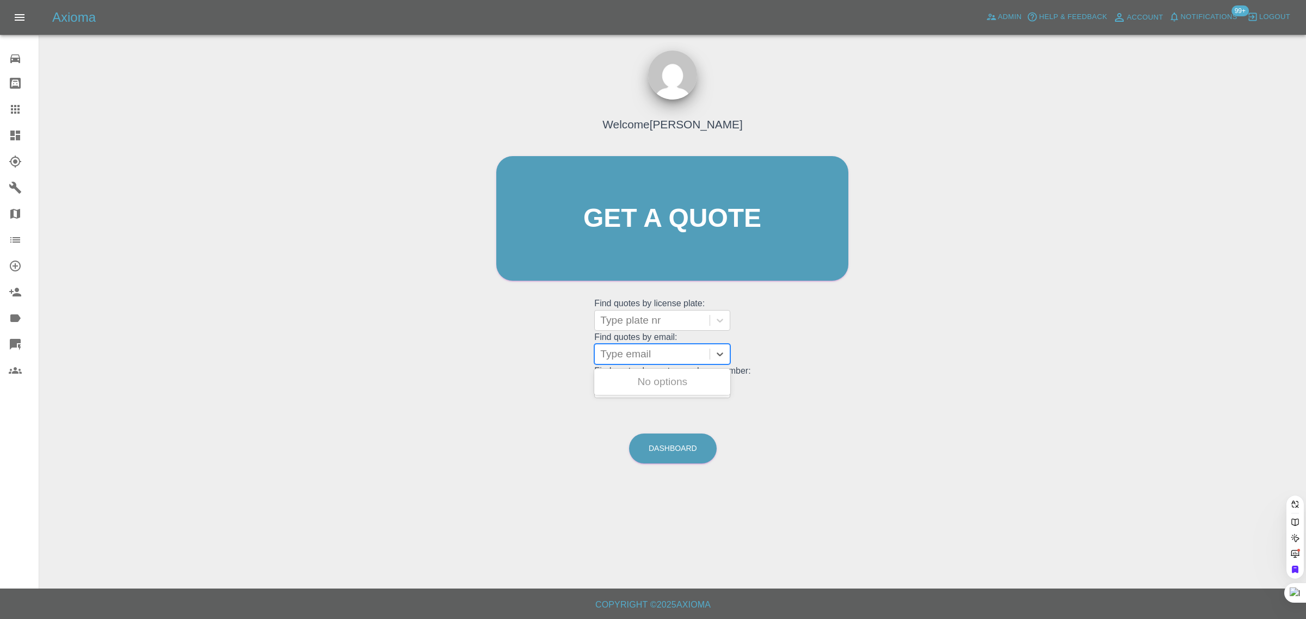
click at [675, 360] on div at bounding box center [652, 354] width 104 height 15
paste input "pmoyo@email.com"
type input "pmoyo@email.com"
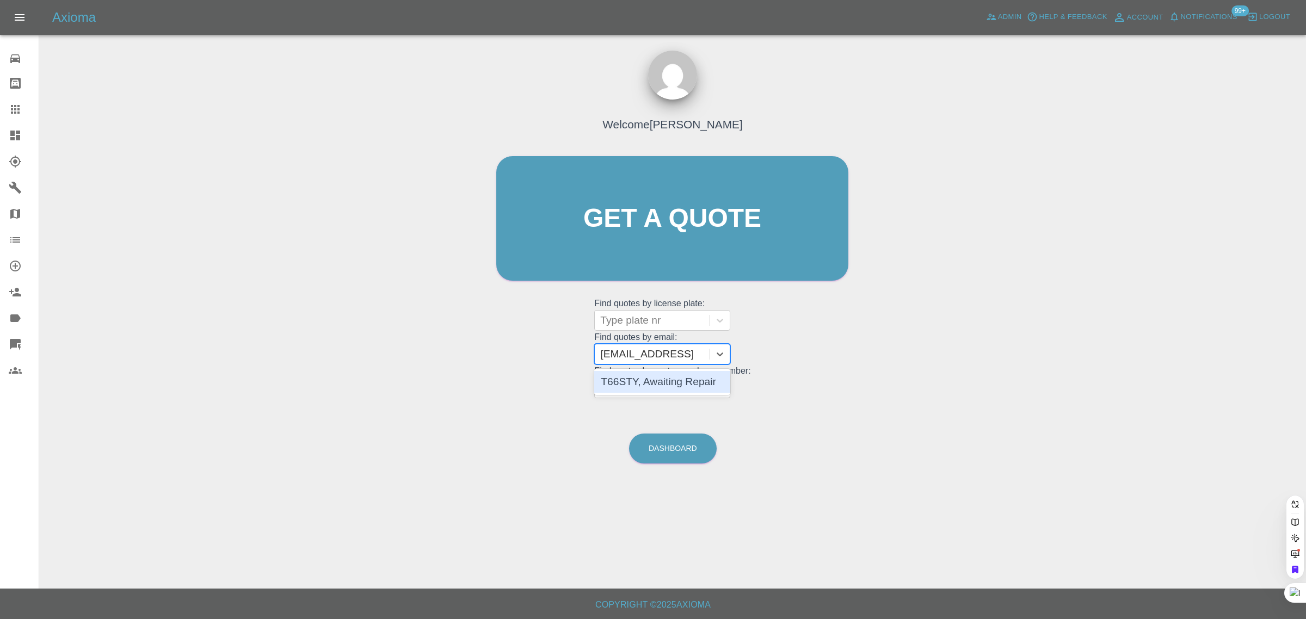
click at [648, 376] on div "T66STY, Awaiting Repair" at bounding box center [662, 382] width 136 height 22
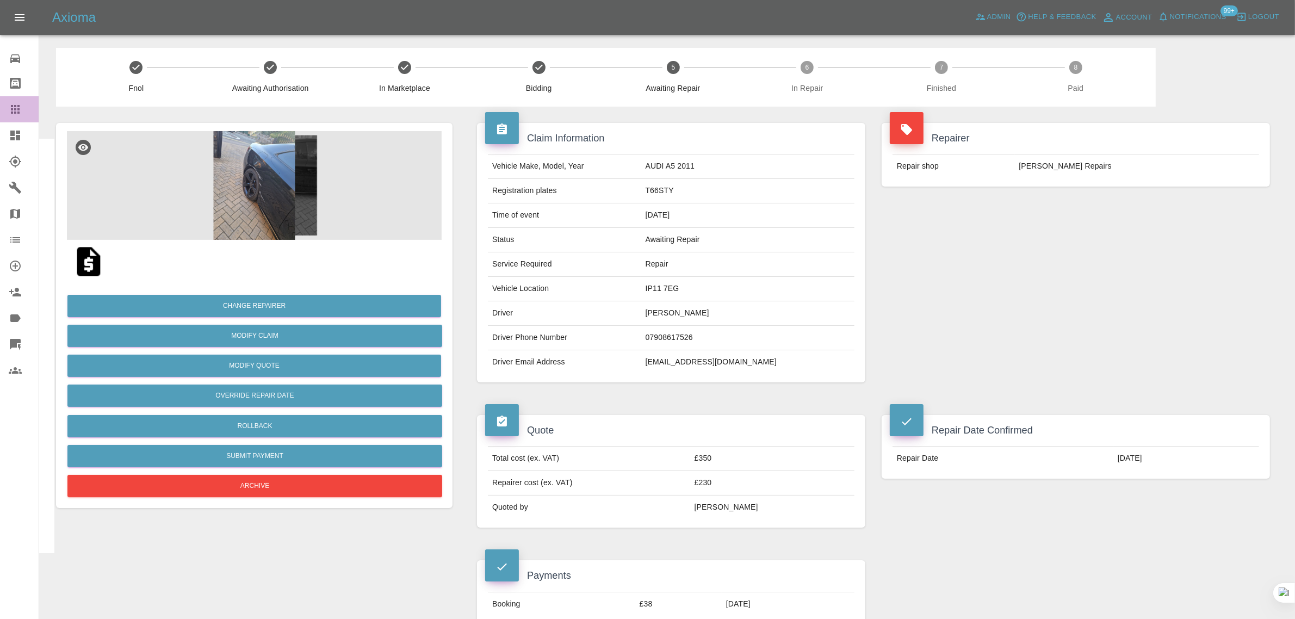
click at [23, 103] on div at bounding box center [24, 109] width 30 height 13
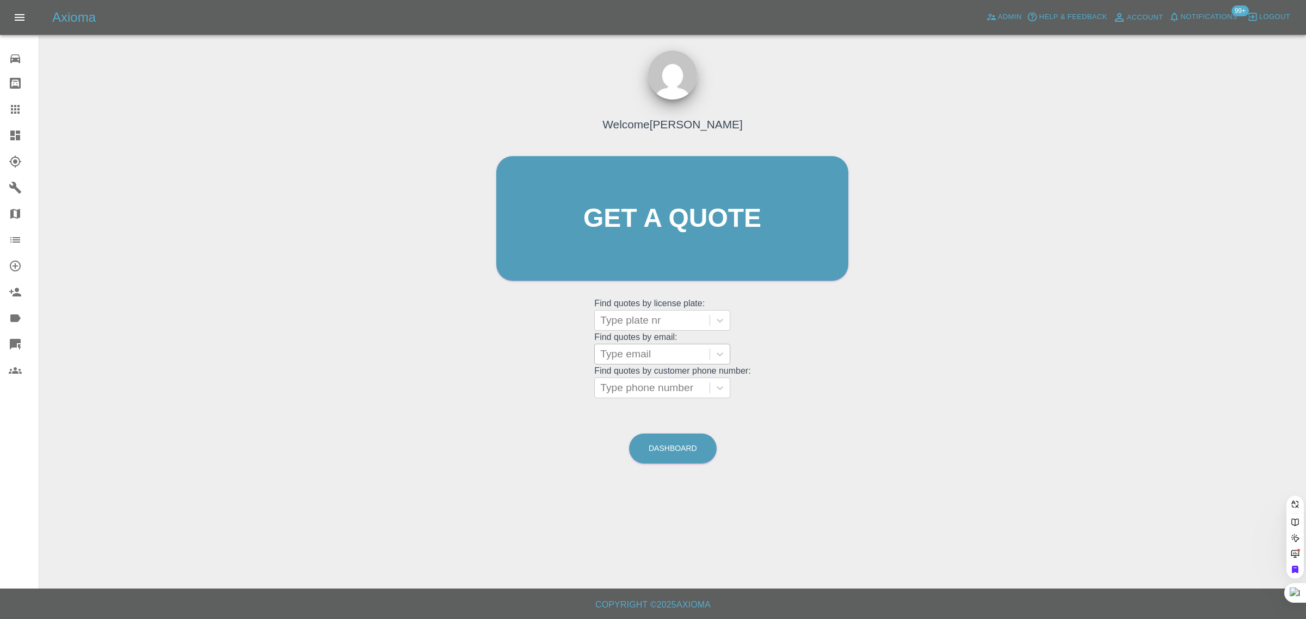
click at [615, 350] on div at bounding box center [652, 354] width 104 height 15
paste input "[EMAIL_ADDRESS][DOMAIN_NAME]"
type input "[EMAIL_ADDRESS][DOMAIN_NAME]"
click at [633, 382] on div "ND14LCW, Bidding" at bounding box center [662, 382] width 136 height 22
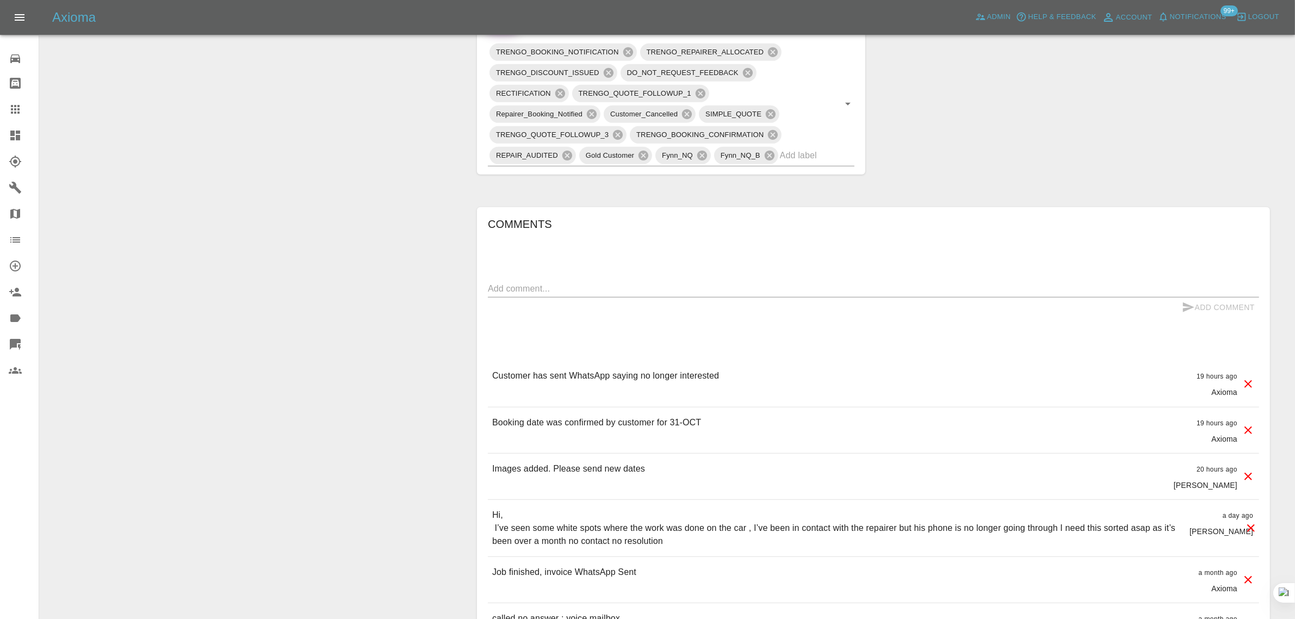
scroll to position [680, 0]
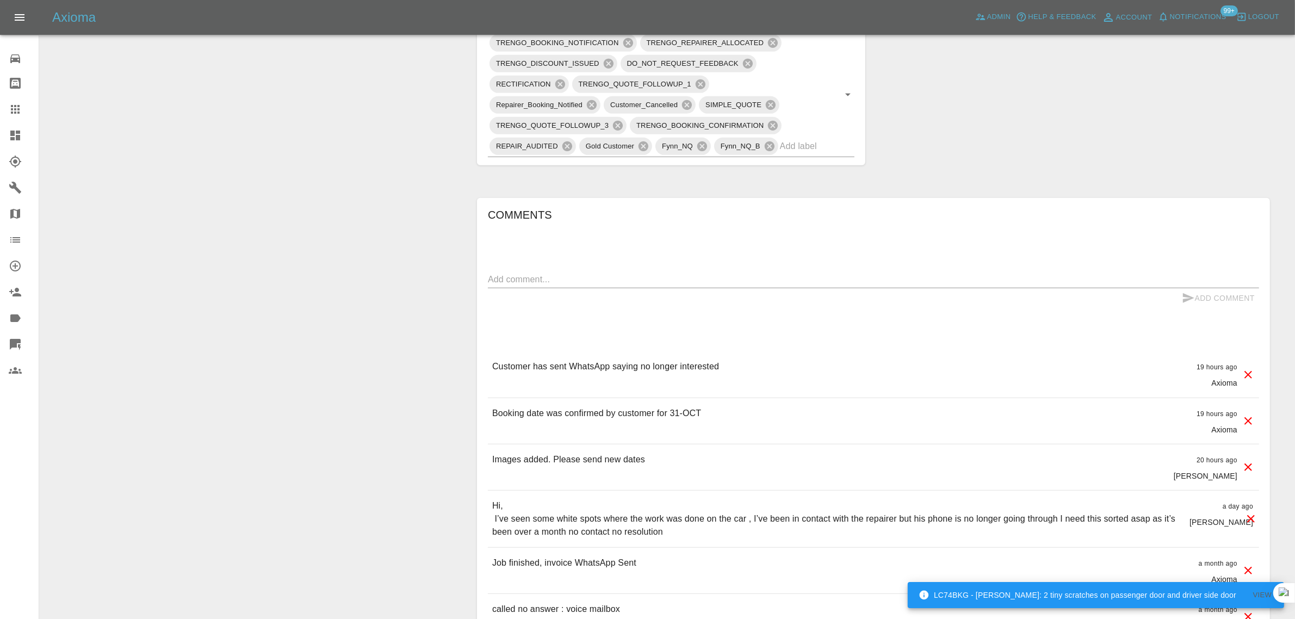
click at [1249, 376] on icon at bounding box center [1249, 375] width 8 height 8
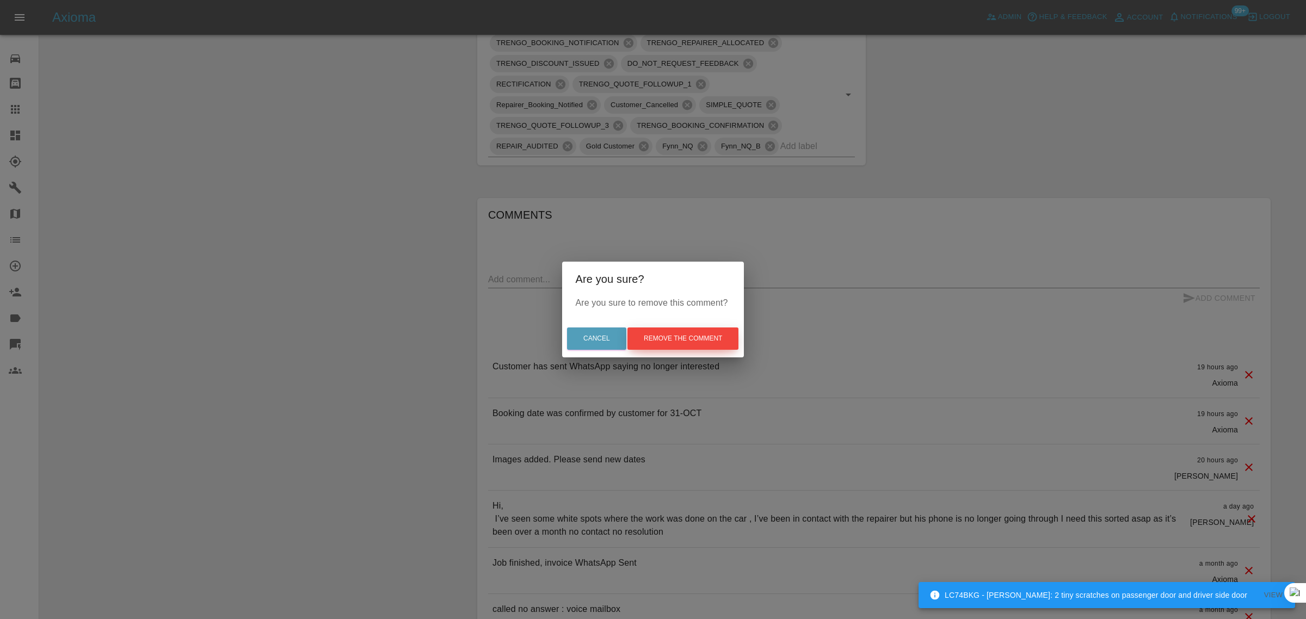
click at [704, 338] on button "Remove the comment" at bounding box center [682, 338] width 111 height 22
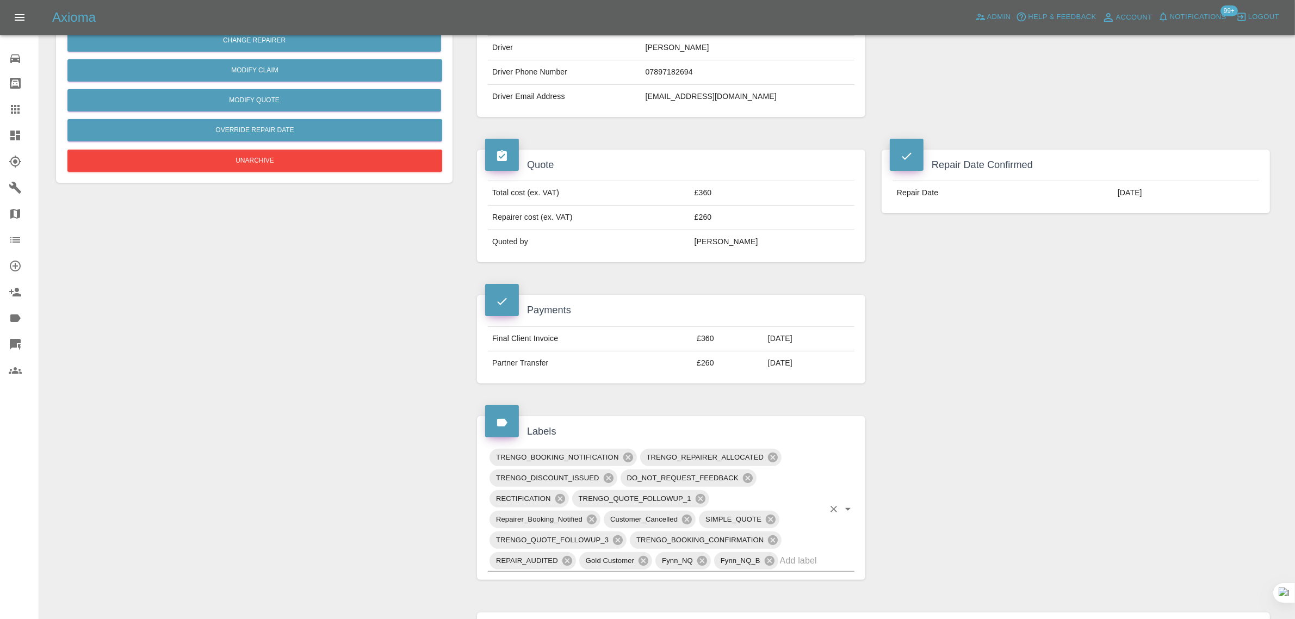
scroll to position [272, 0]
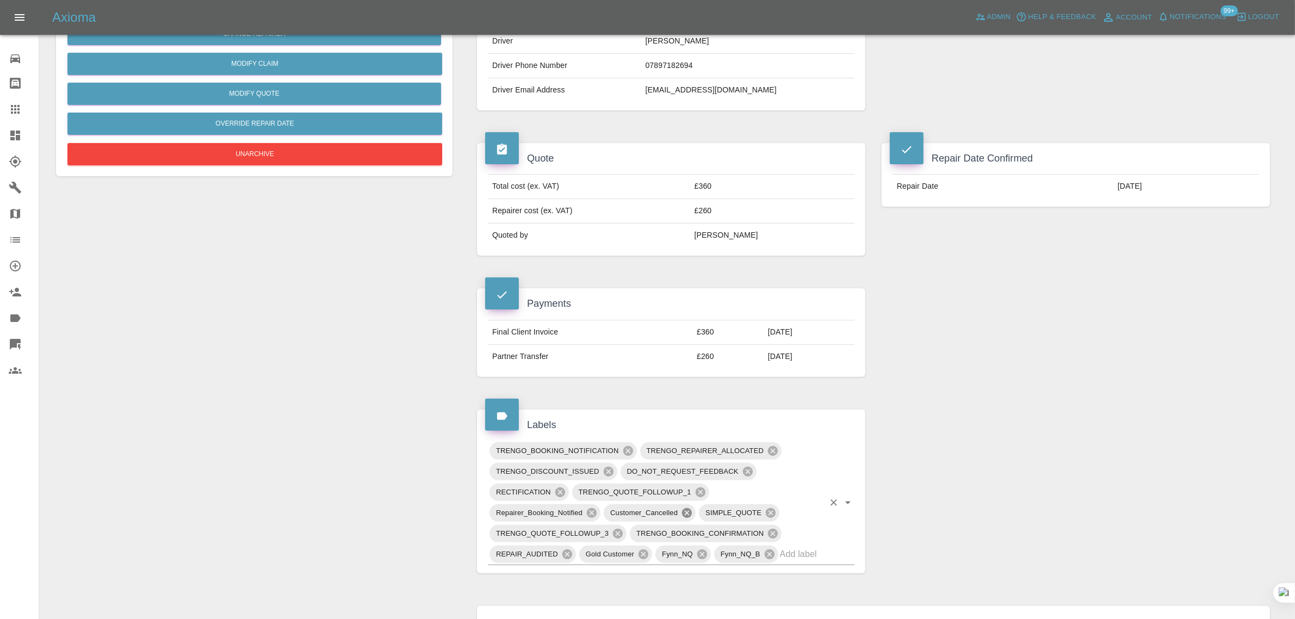
click at [687, 511] on icon at bounding box center [687, 513] width 10 height 10
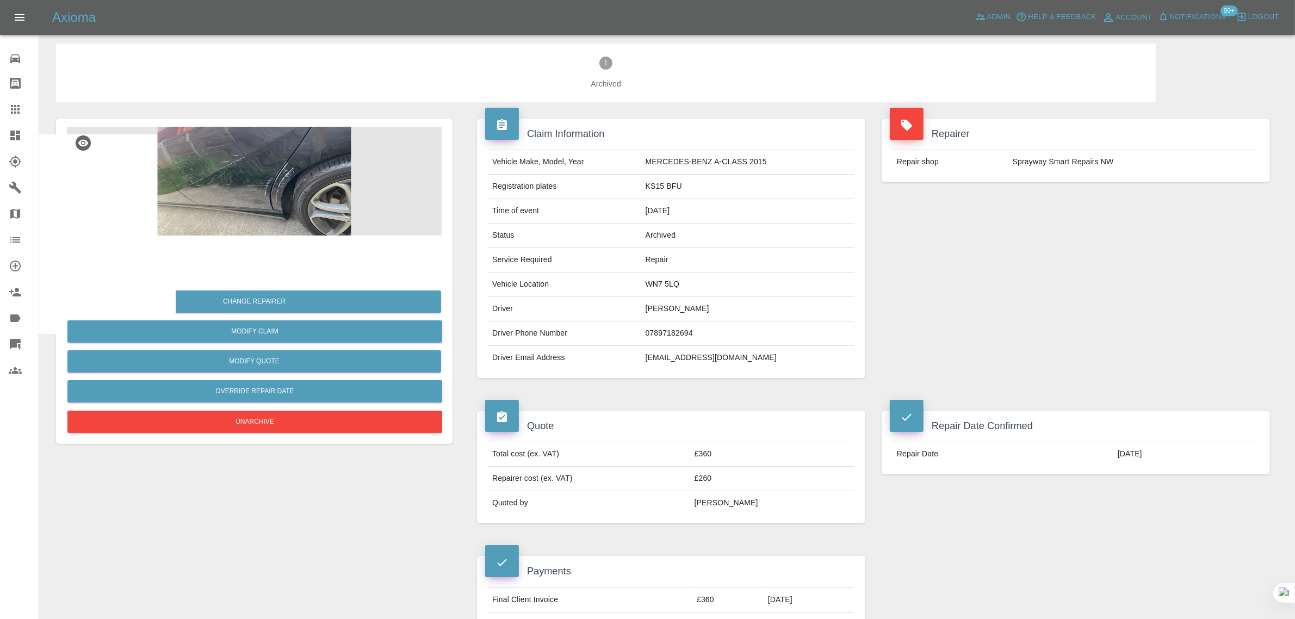
scroll to position [0, 0]
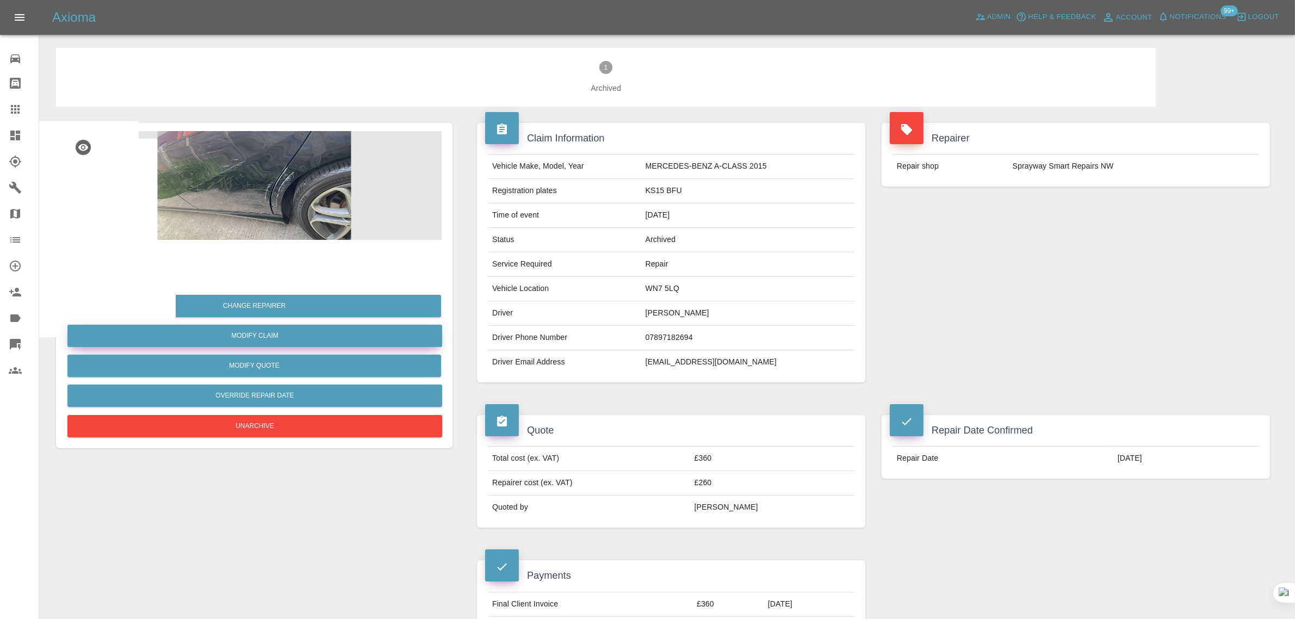
click at [295, 328] on link "Modify Claim" at bounding box center [254, 336] width 375 height 22
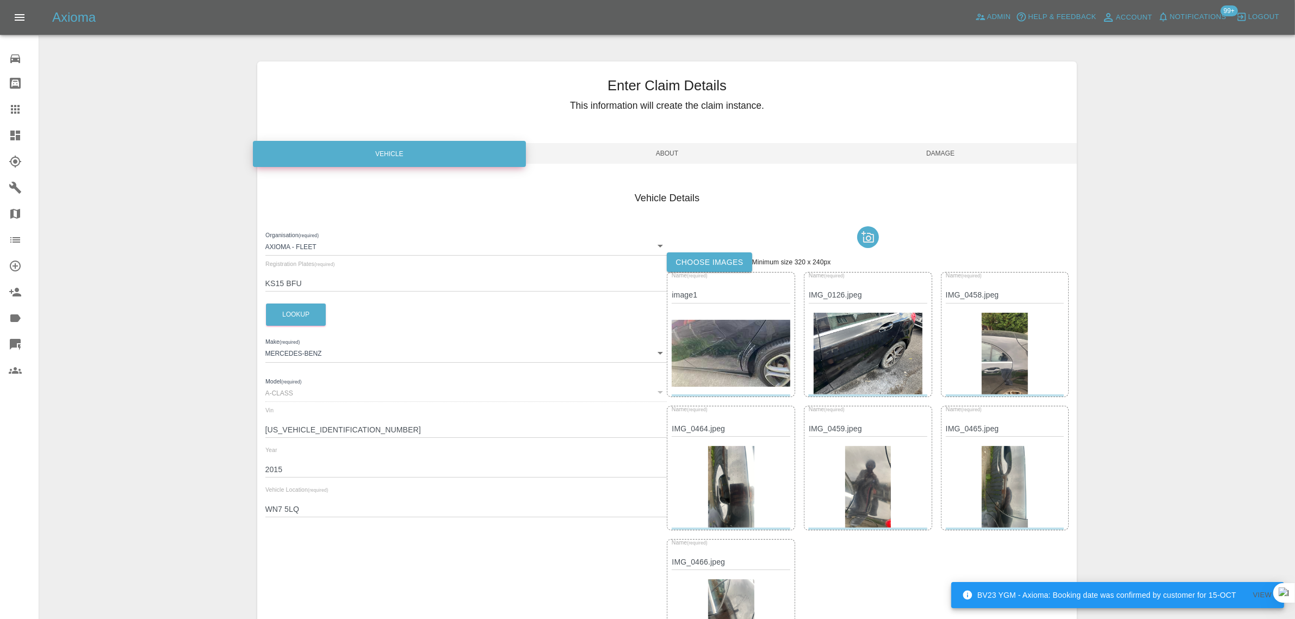
click at [688, 264] on label "Choose images" at bounding box center [709, 262] width 85 height 20
click at [0, 0] on input "Choose images" at bounding box center [0, 0] width 0 height 0
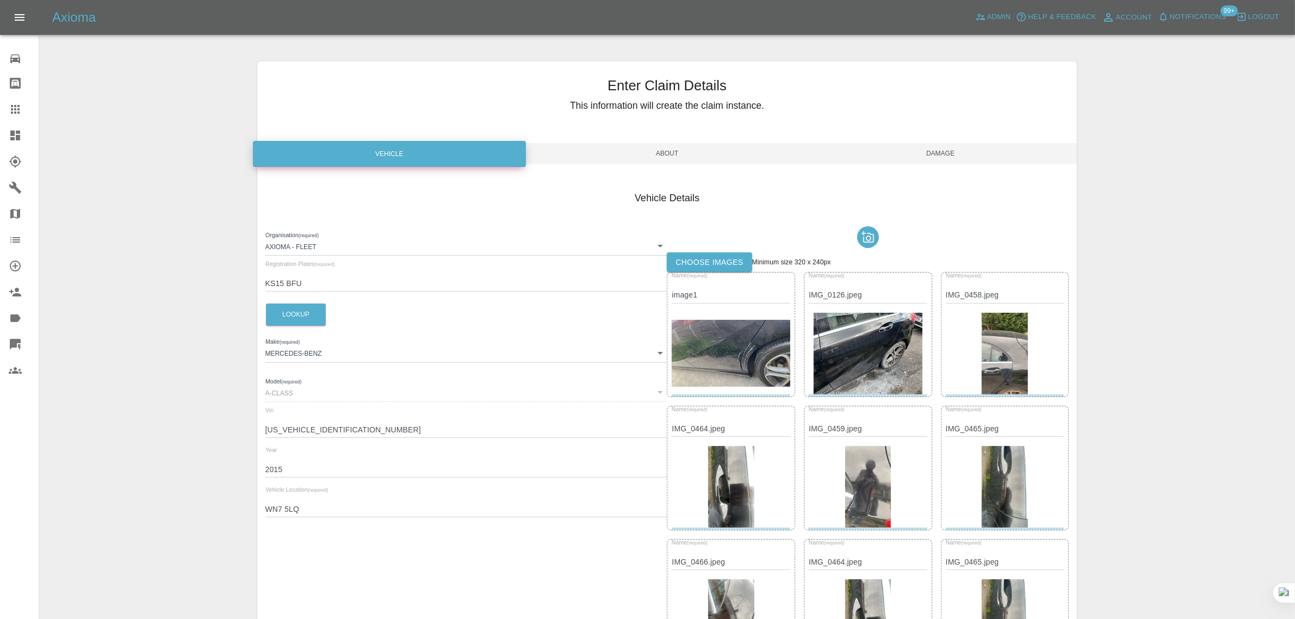
click at [931, 152] on span "Damage" at bounding box center [941, 153] width 274 height 21
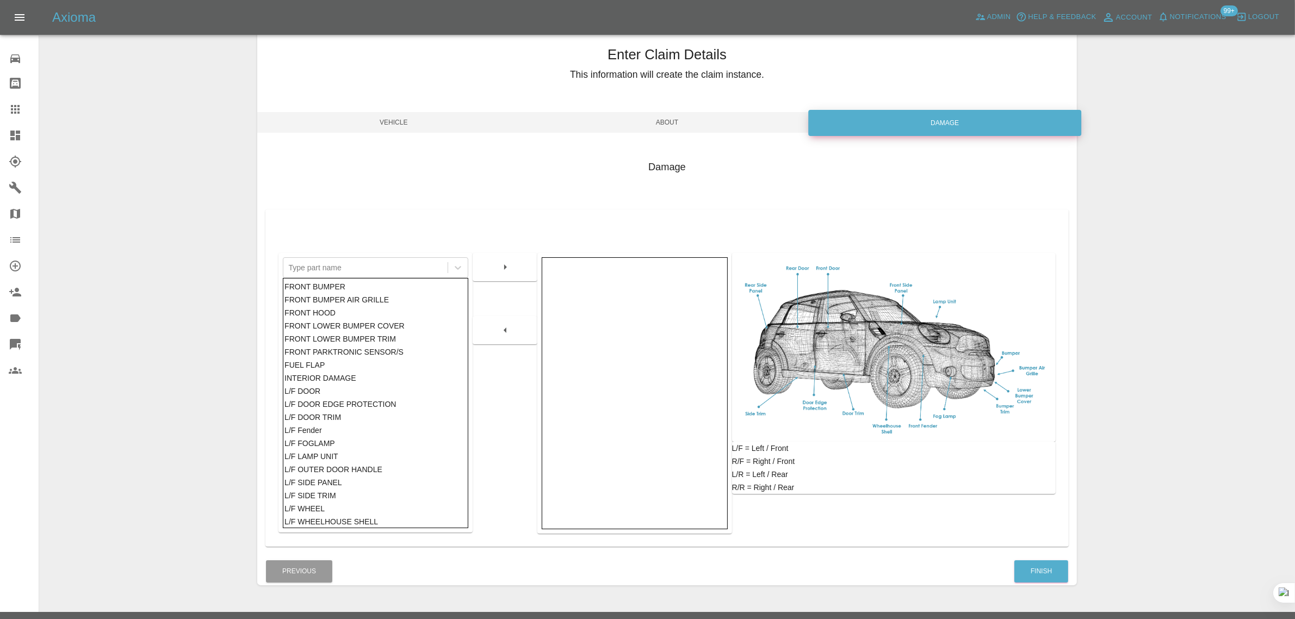
scroll to position [53, 0]
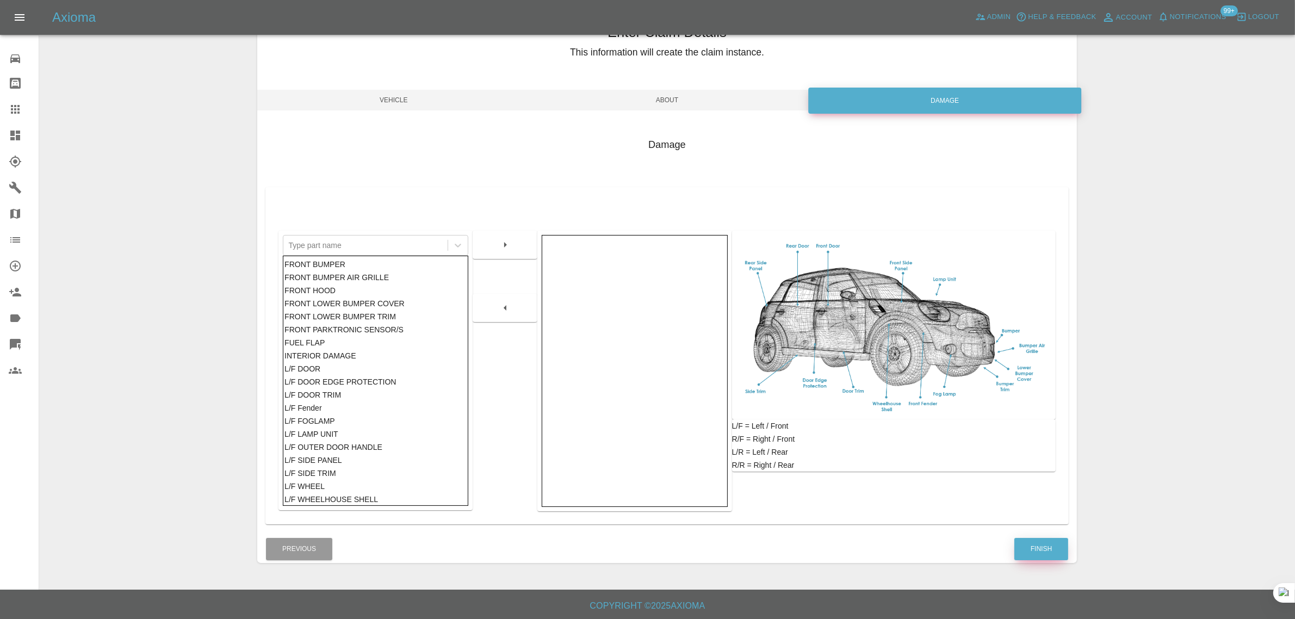
click at [1021, 539] on button "Finish" at bounding box center [1042, 549] width 54 height 22
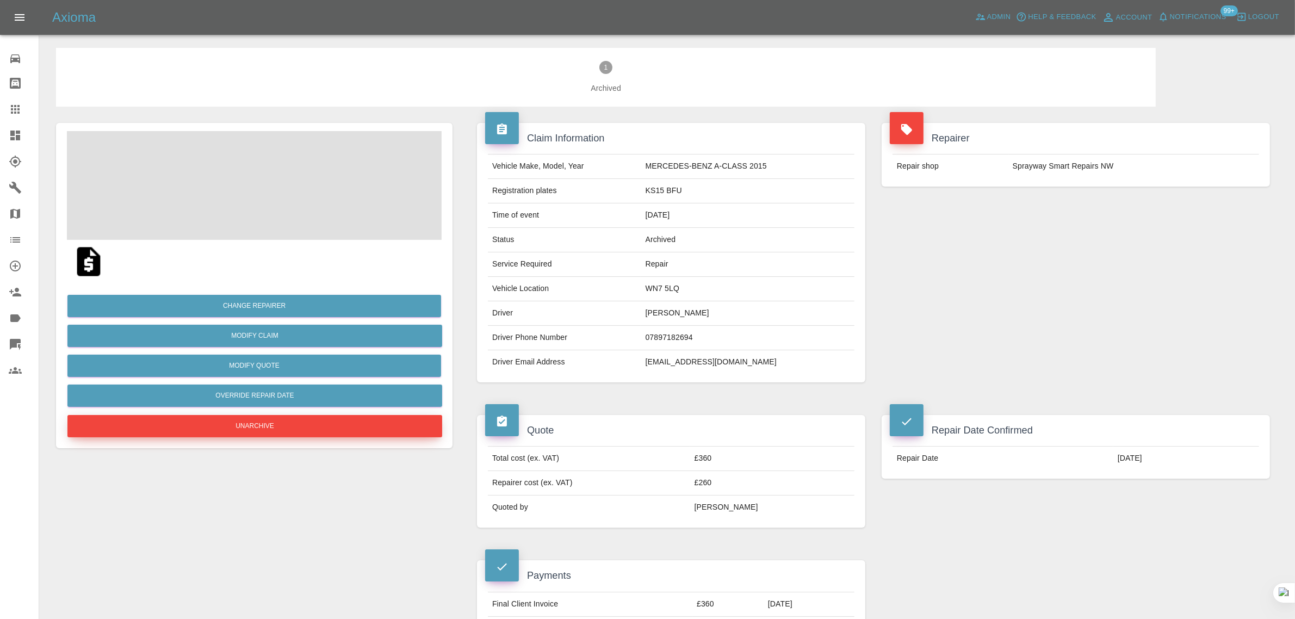
click at [245, 422] on button "Unarchive" at bounding box center [254, 426] width 375 height 22
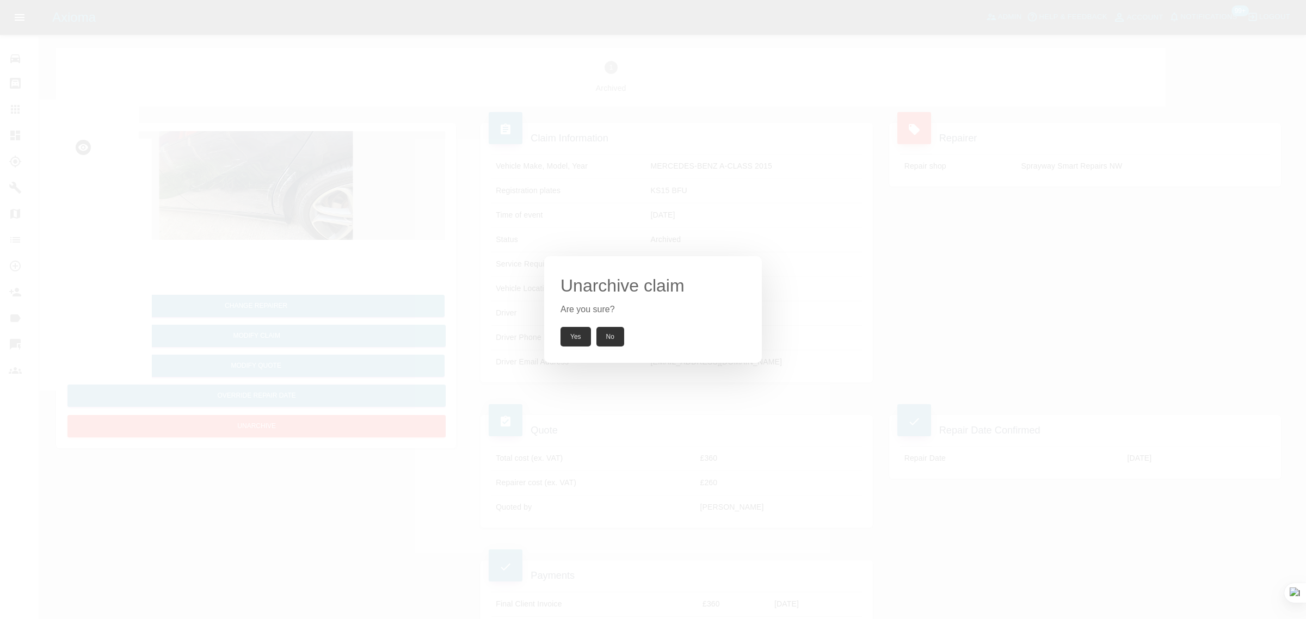
click at [578, 332] on button "Yes" at bounding box center [575, 337] width 30 height 20
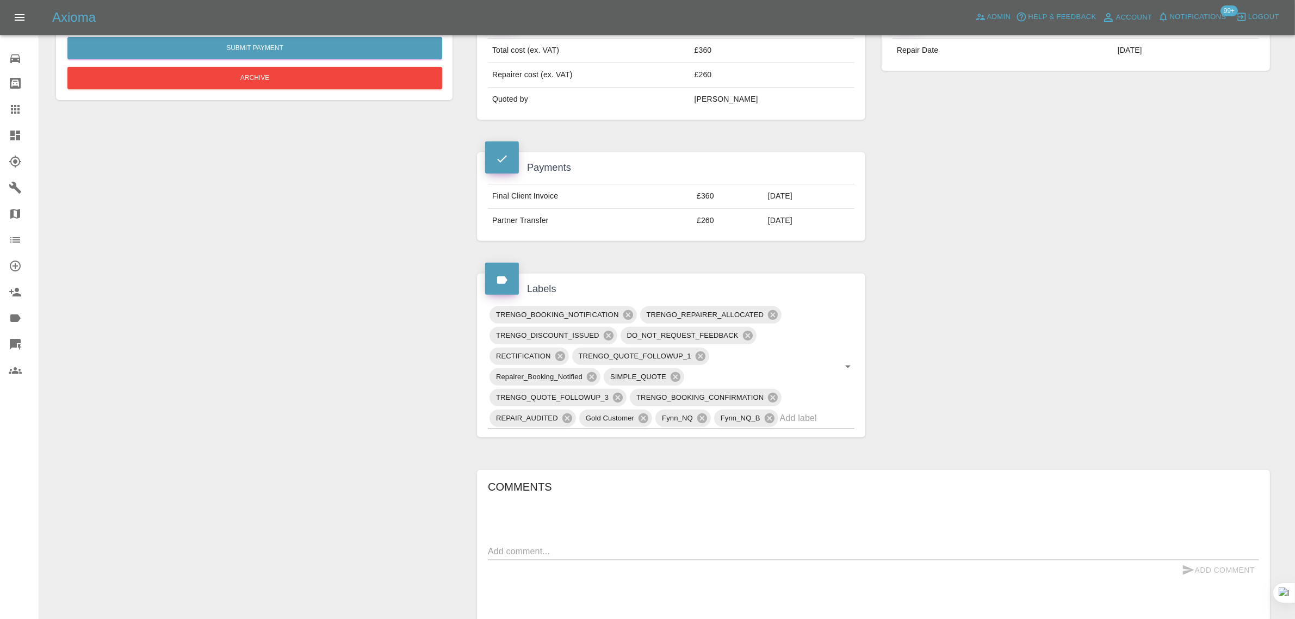
scroll to position [816, 0]
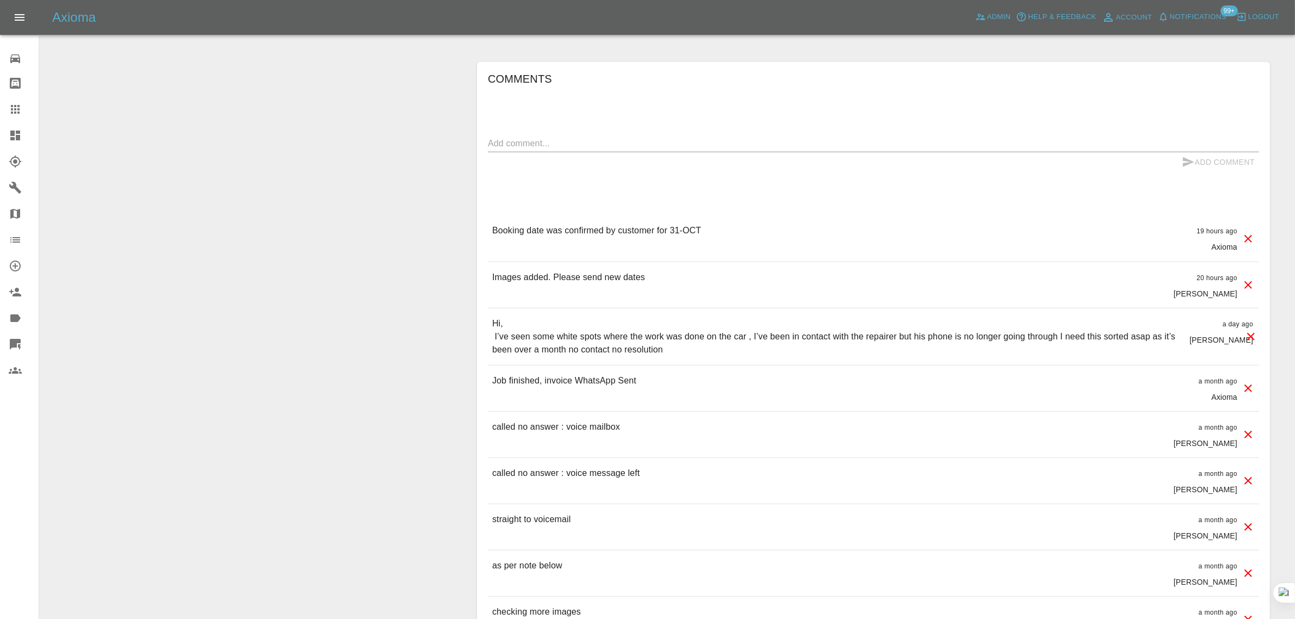
click at [618, 147] on textarea at bounding box center [873, 143] width 771 height 13
paste textarea "I don’t need a repair on my car it’s has already been repaired it’s just the re…"
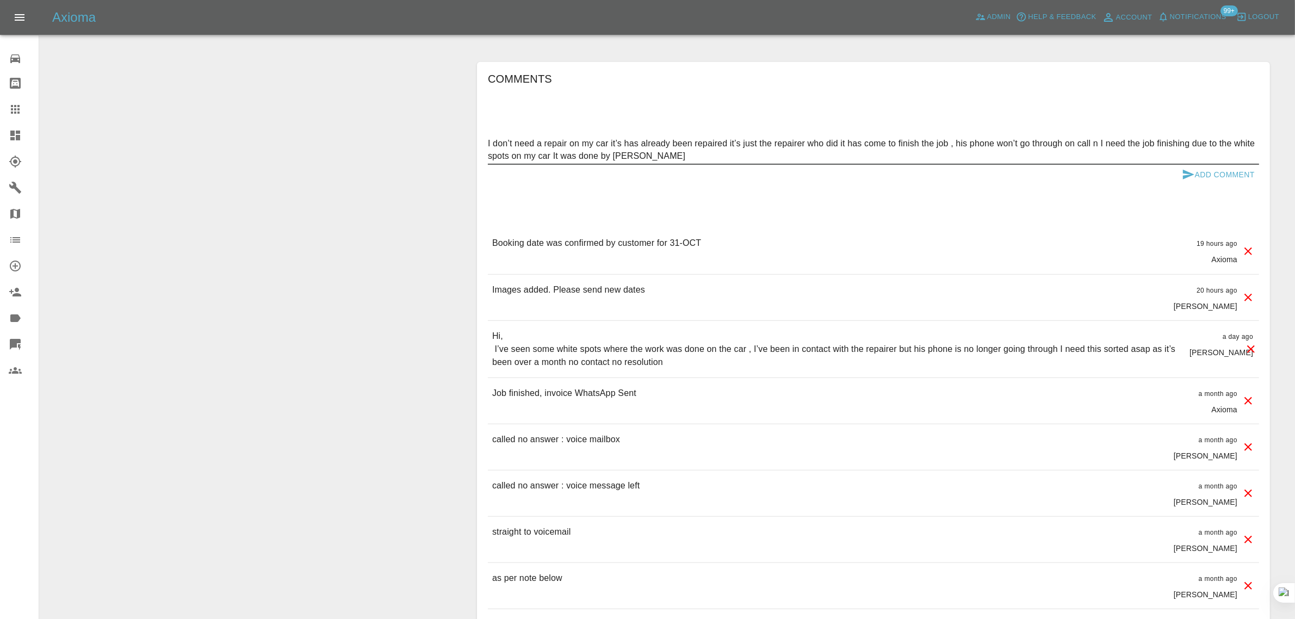
type textarea "I don’t need a repair on my car it’s has already been repaired it’s just the re…"
click at [1231, 180] on button "Add Comment" at bounding box center [1219, 175] width 82 height 20
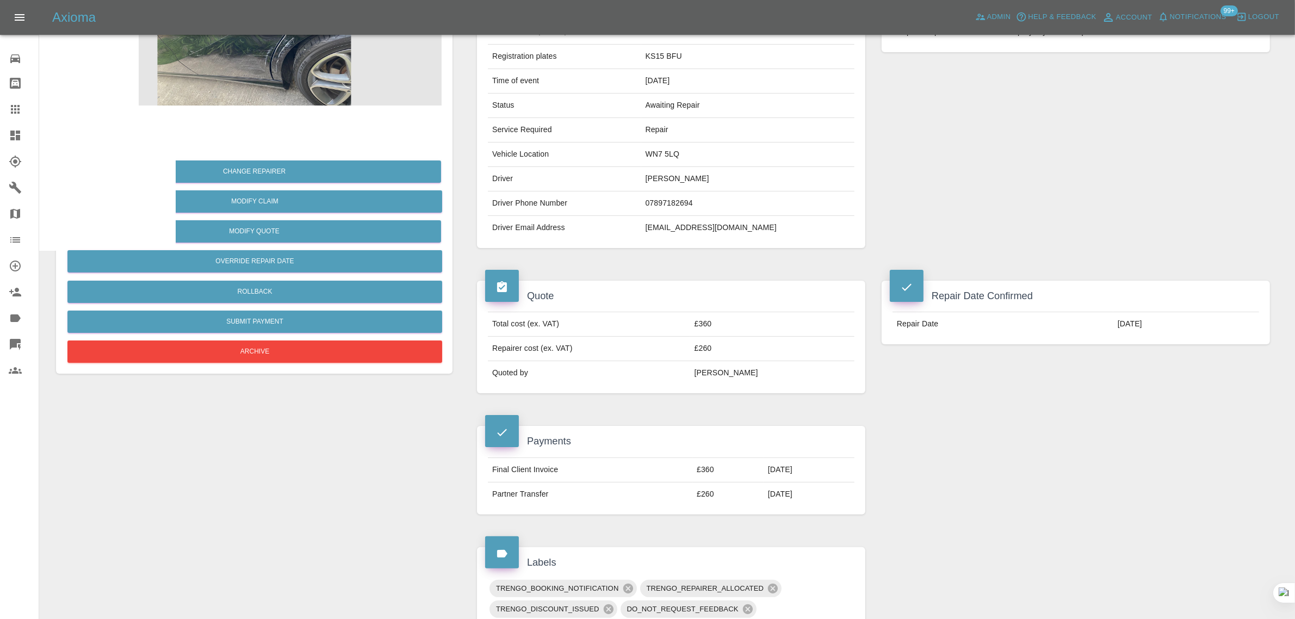
scroll to position [0, 0]
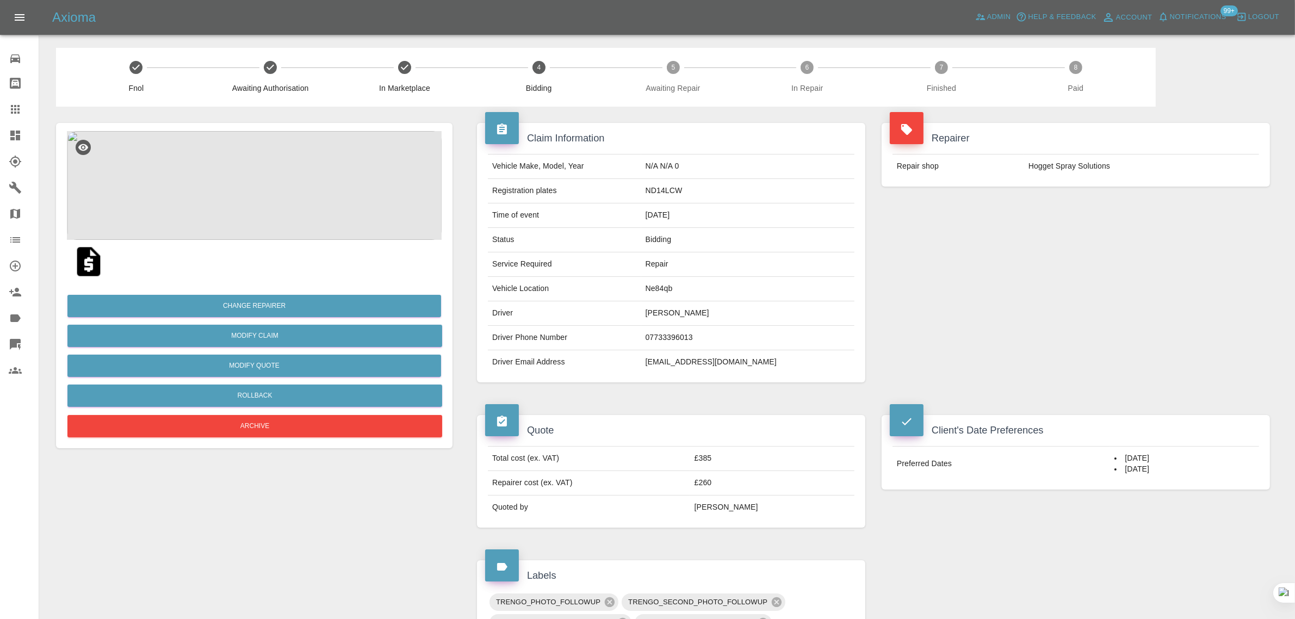
click at [12, 107] on icon at bounding box center [15, 109] width 13 height 13
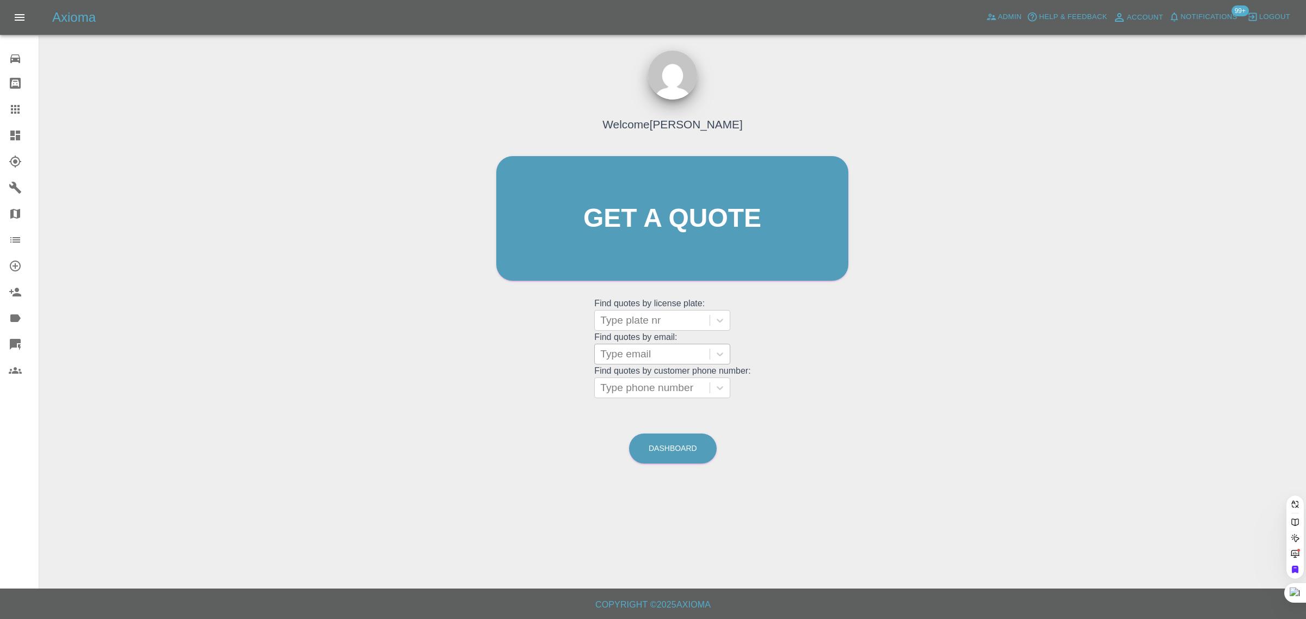
click at [650, 321] on div at bounding box center [652, 320] width 104 height 15
click at [536, 355] on div "Welcome [PERSON_NAME] Get a quote Get a quote Find quotes by license plate: Typ…" at bounding box center [672, 239] width 375 height 329
click at [613, 354] on div at bounding box center [652, 354] width 104 height 15
paste input "[EMAIL_ADDRESS][DOMAIN_NAME]"
type input "[EMAIL_ADDRESS][DOMAIN_NAME]"
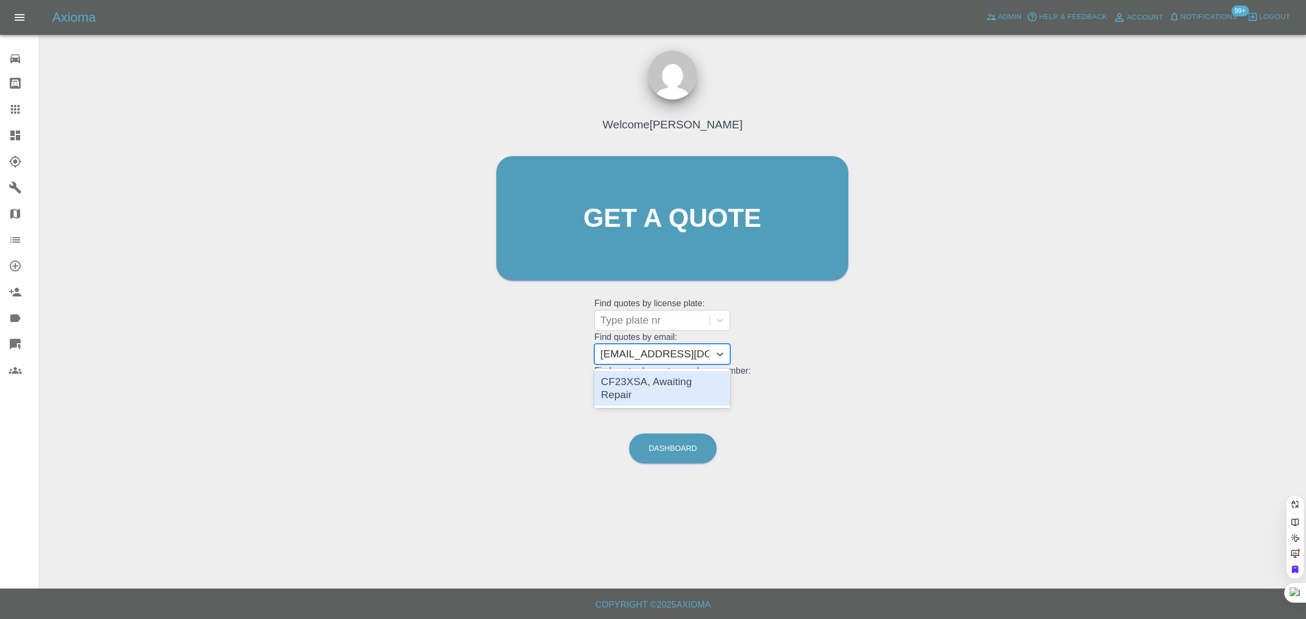
click at [617, 387] on div "CF23XSA, Awaiting Repair" at bounding box center [662, 388] width 136 height 35
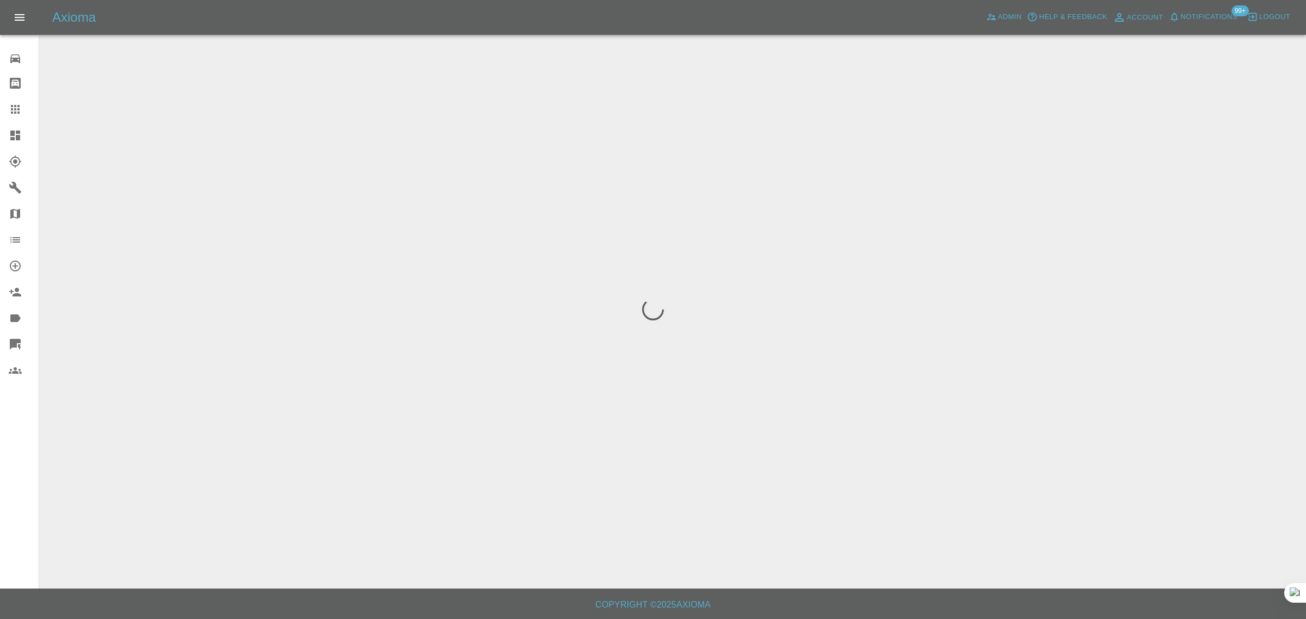
click at [23, 447] on div "0 Repair home Bodyshop home Claims Dashboard Explorer Garages Map Organization …" at bounding box center [19, 309] width 39 height 619
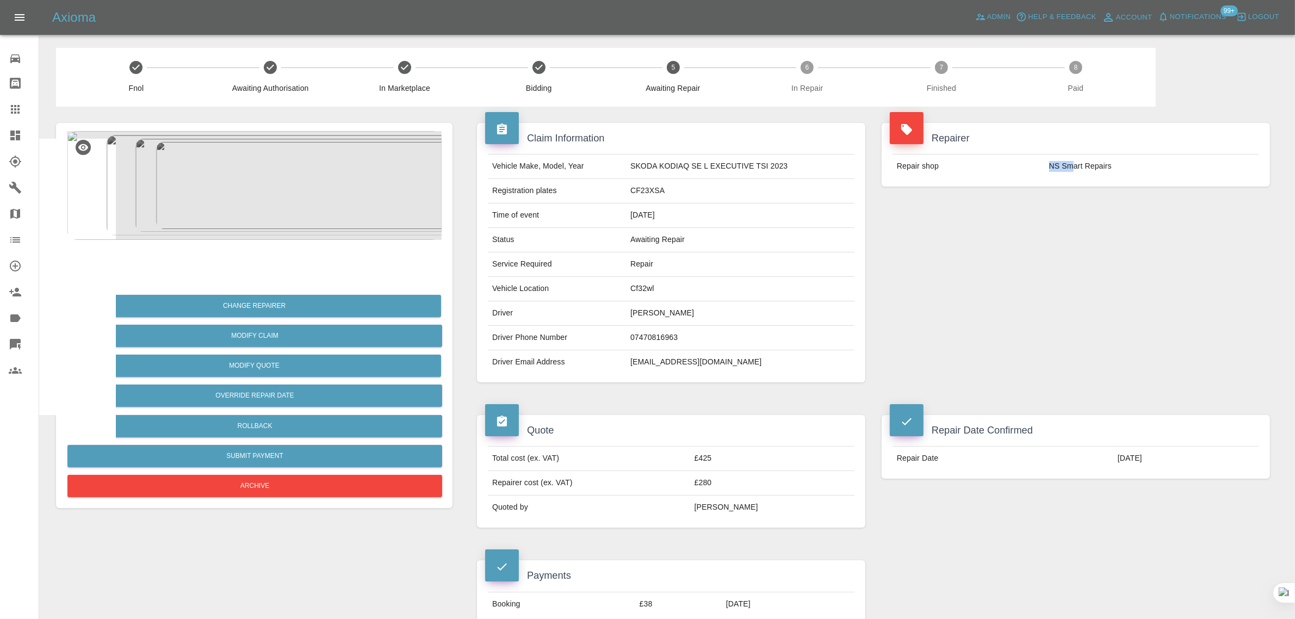
drag, startPoint x: 1045, startPoint y: 169, endPoint x: 1073, endPoint y: 170, distance: 27.8
click at [1073, 170] on td "NS Smart Repairs" at bounding box center [1152, 166] width 214 height 24
copy td "NS Sm"
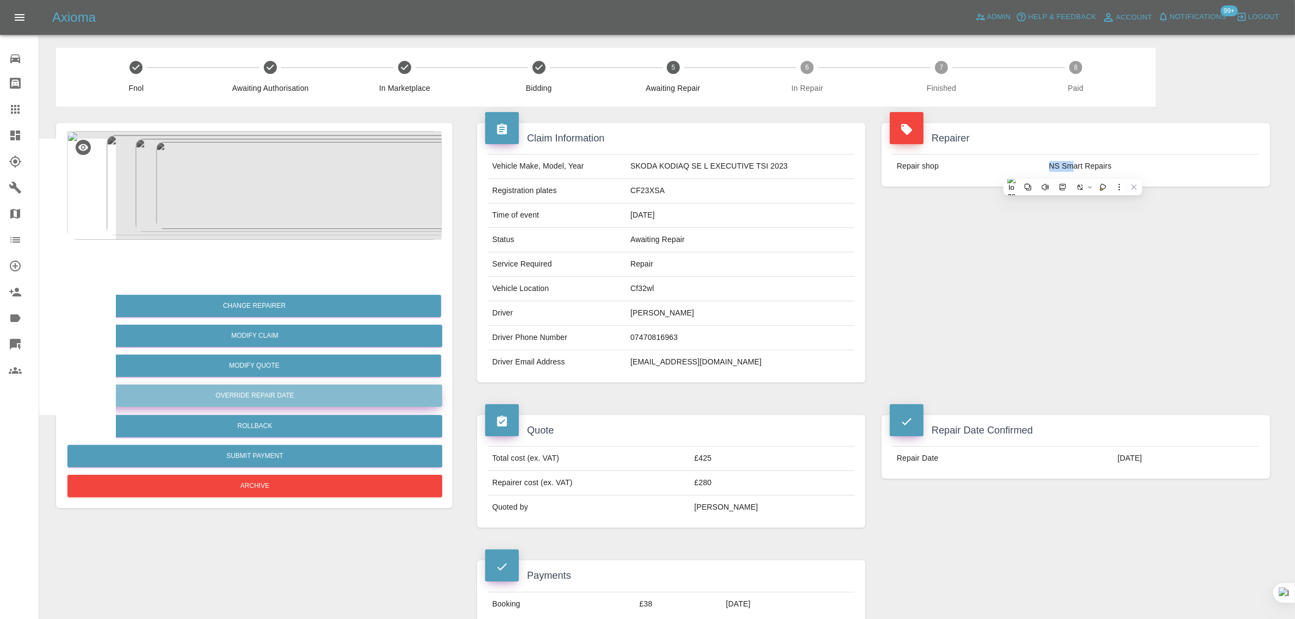
click at [280, 393] on button "Override Repair Date" at bounding box center [254, 396] width 375 height 22
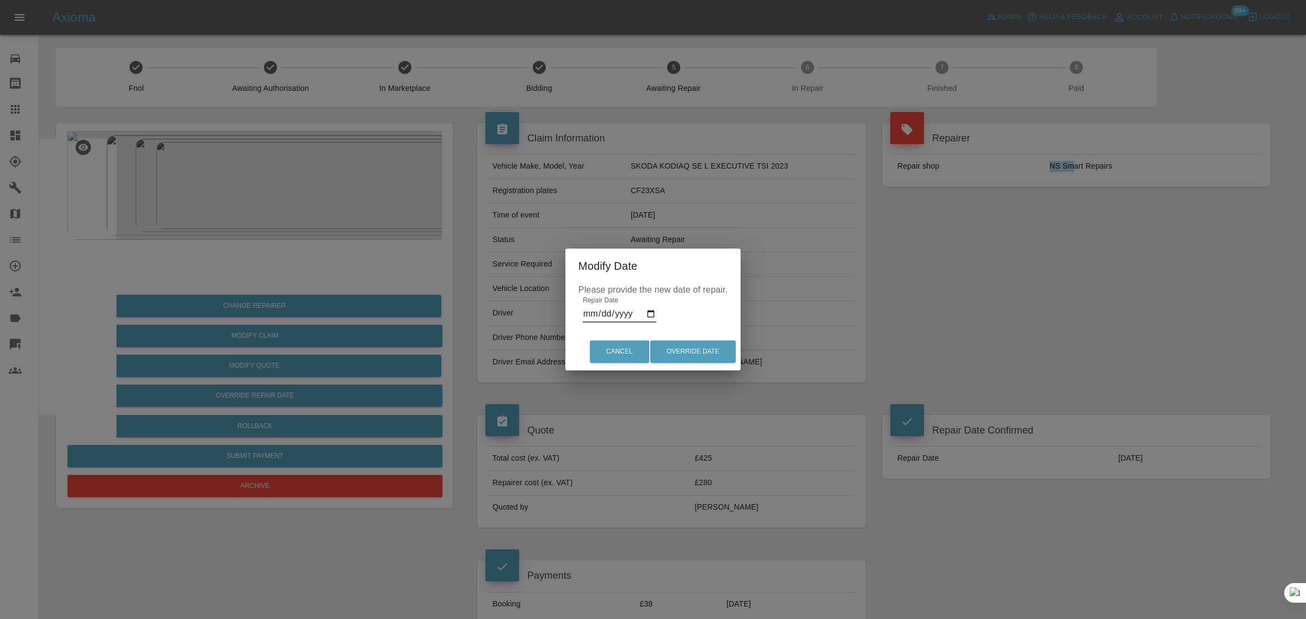
click at [649, 312] on input "[DATE]" at bounding box center [619, 313] width 73 height 17
type input "[DATE]"
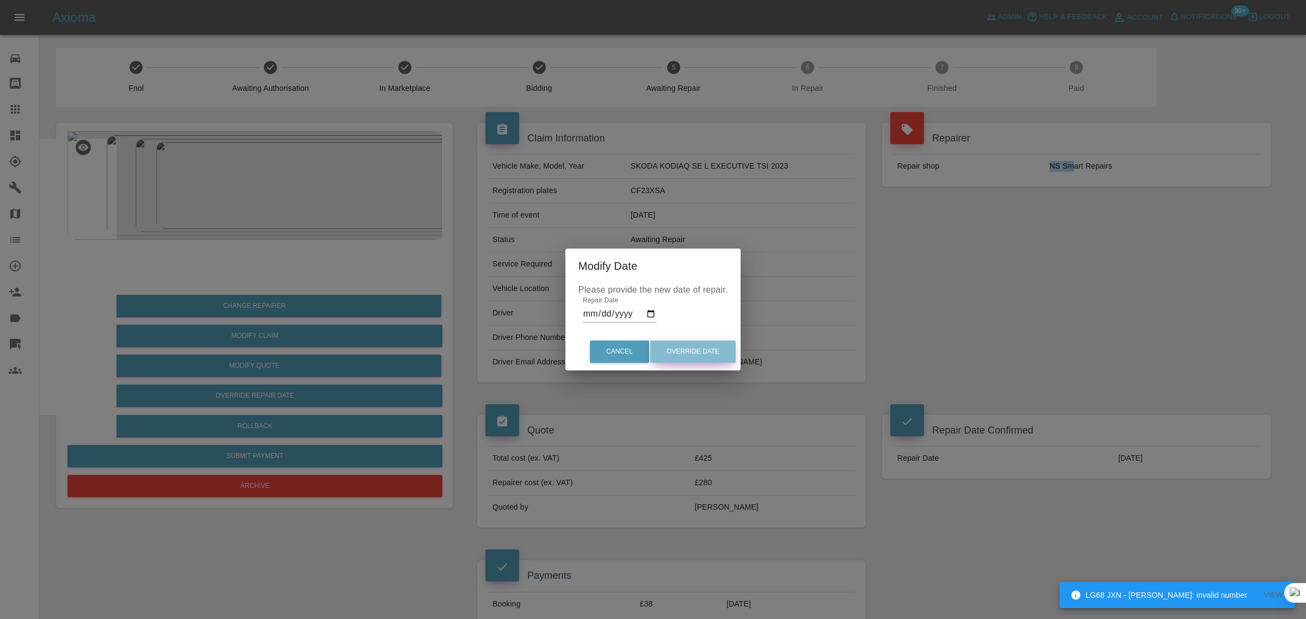
click at [695, 359] on button "Override Date" at bounding box center [692, 352] width 85 height 22
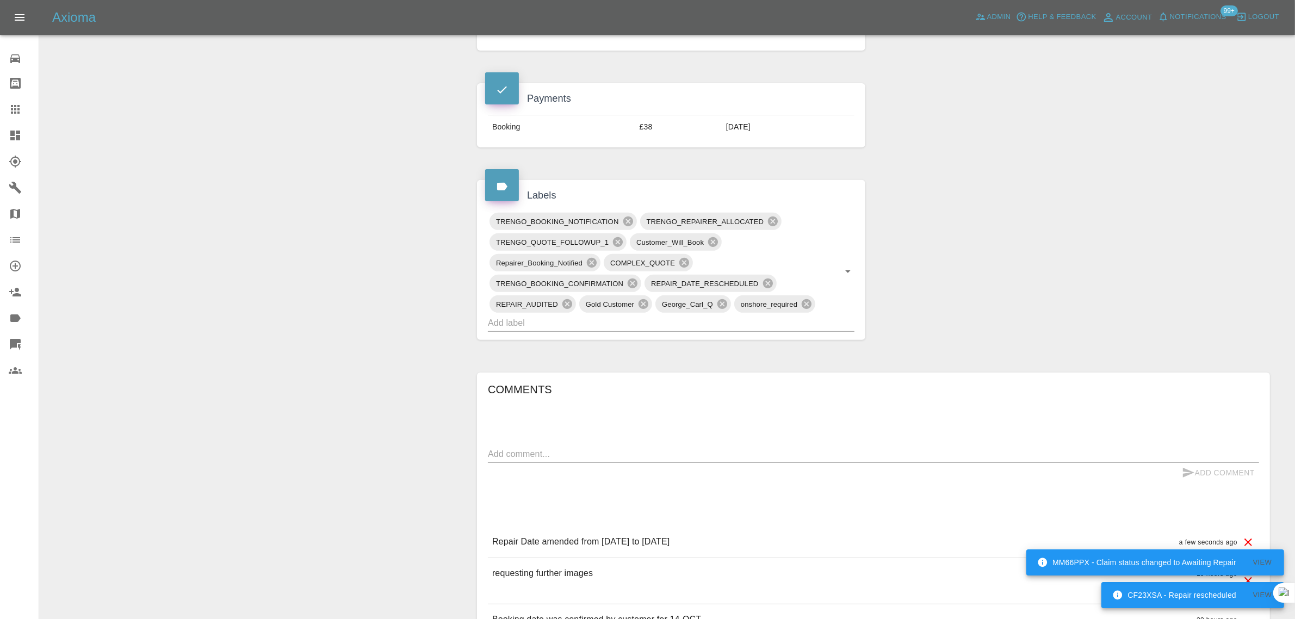
scroll to position [544, 0]
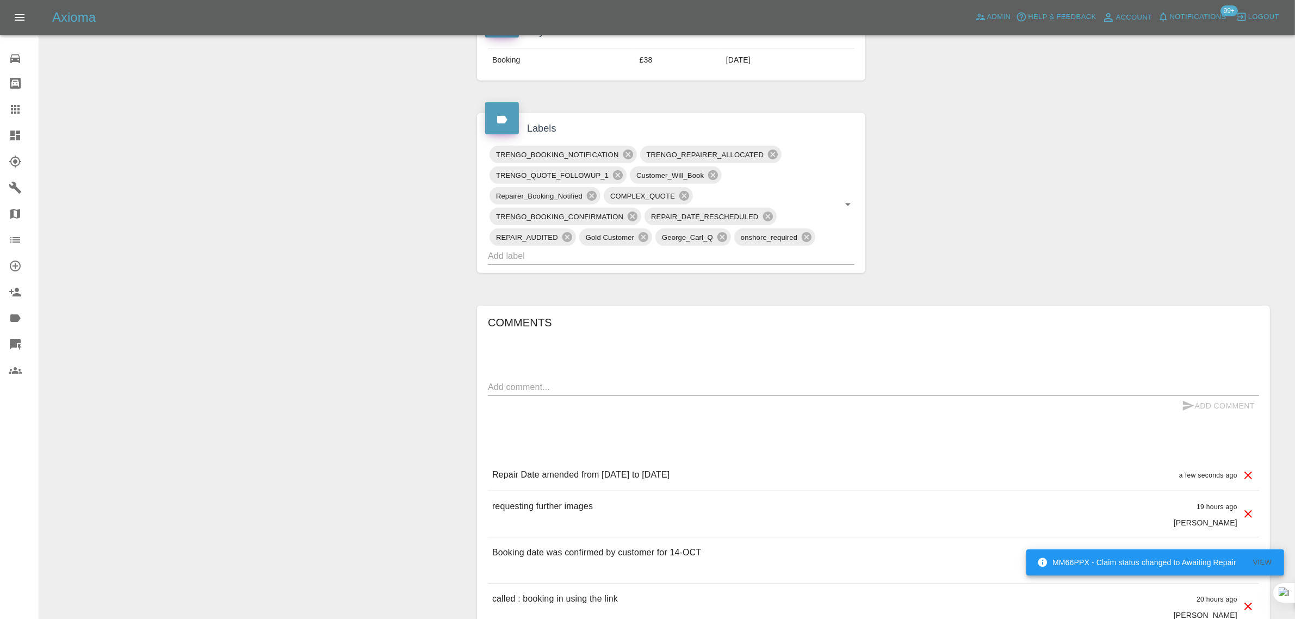
drag, startPoint x: 497, startPoint y: 479, endPoint x: 782, endPoint y: 486, distance: 285.1
click at [782, 486] on div "Repair Date amended from [DATE] to [DATE] a few seconds ago" at bounding box center [873, 475] width 771 height 31
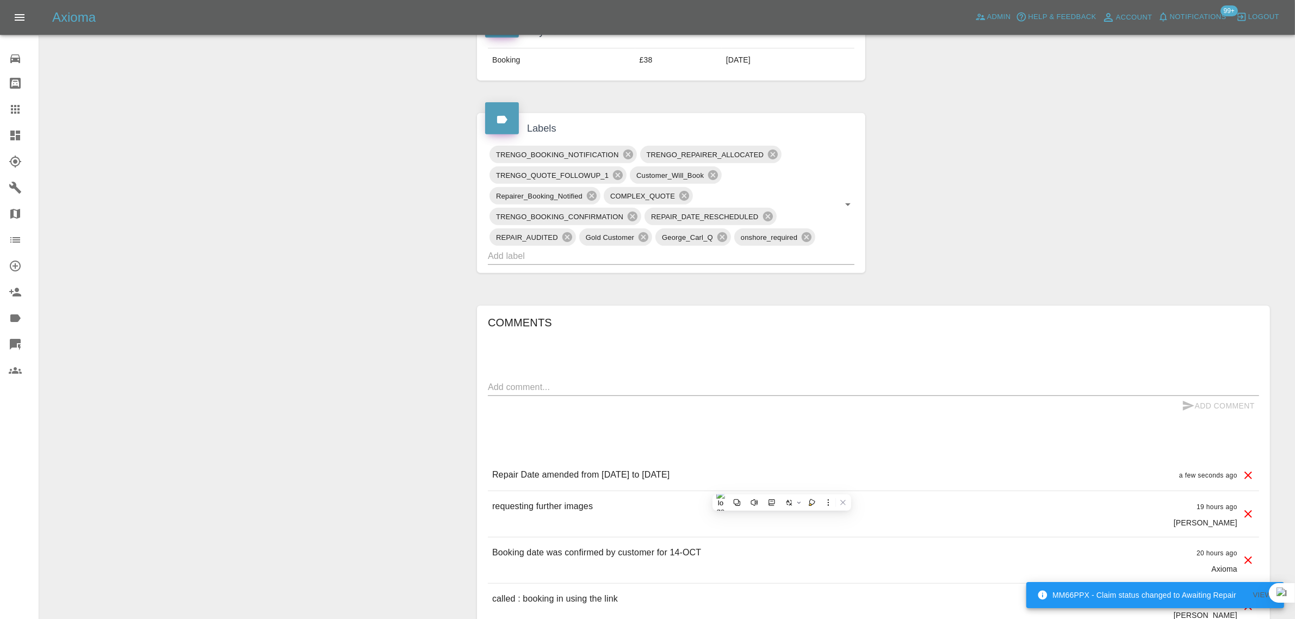
click at [670, 480] on p "Repair Date amended from [DATE] to [DATE]" at bounding box center [581, 474] width 178 height 13
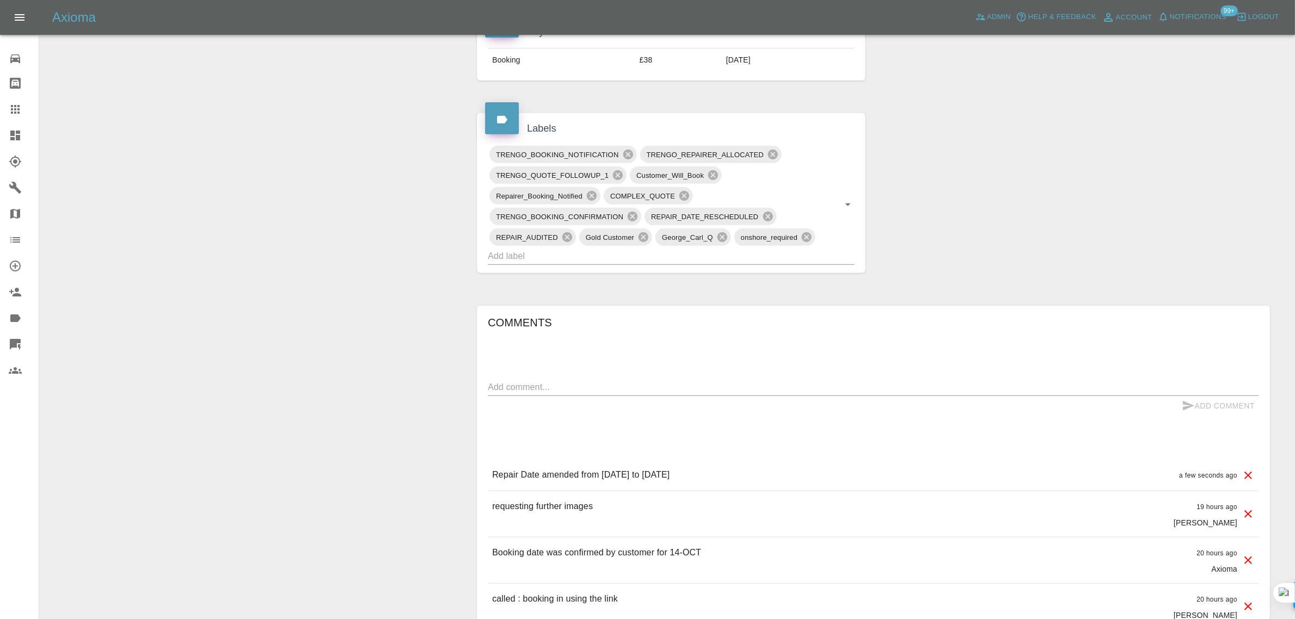
click at [670, 478] on p "Repair Date amended from [DATE] to [DATE]" at bounding box center [581, 474] width 178 height 13
click at [670, 477] on p "Repair Date amended from [DATE] to [DATE]" at bounding box center [581, 474] width 178 height 13
copy p "Repair Date amended from [DATE] to [DATE]"
click at [6, 113] on link "Claims" at bounding box center [19, 109] width 39 height 26
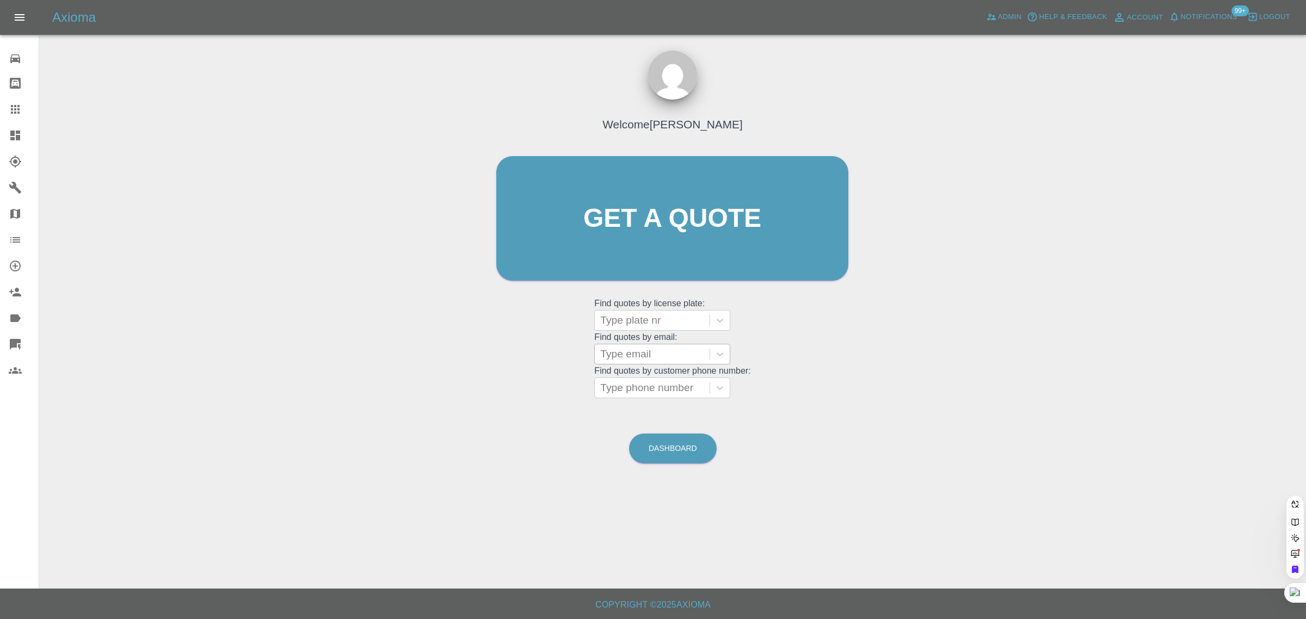
click at [625, 354] on div at bounding box center [652, 354] width 104 height 15
paste input "[EMAIL_ADDRESS][DOMAIN_NAME]"
type input "powernap28@hotmail.co.u"
click at [673, 379] on div "KR68URC, Archived" at bounding box center [662, 382] width 136 height 22
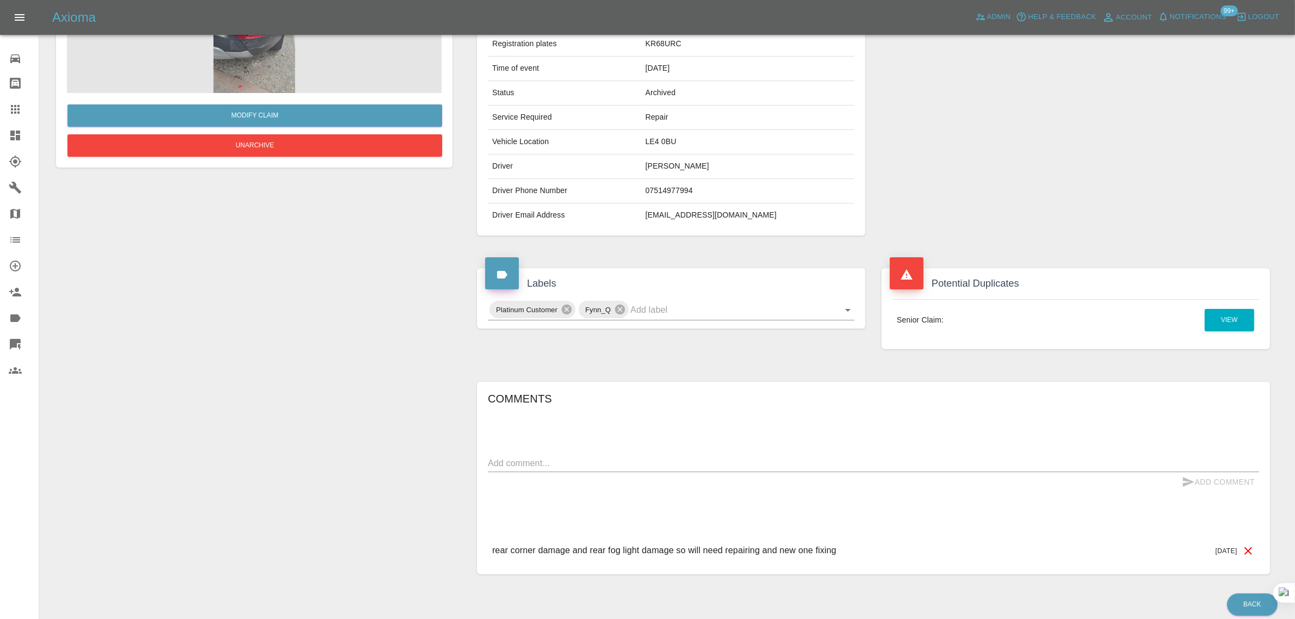
scroll to position [123, 0]
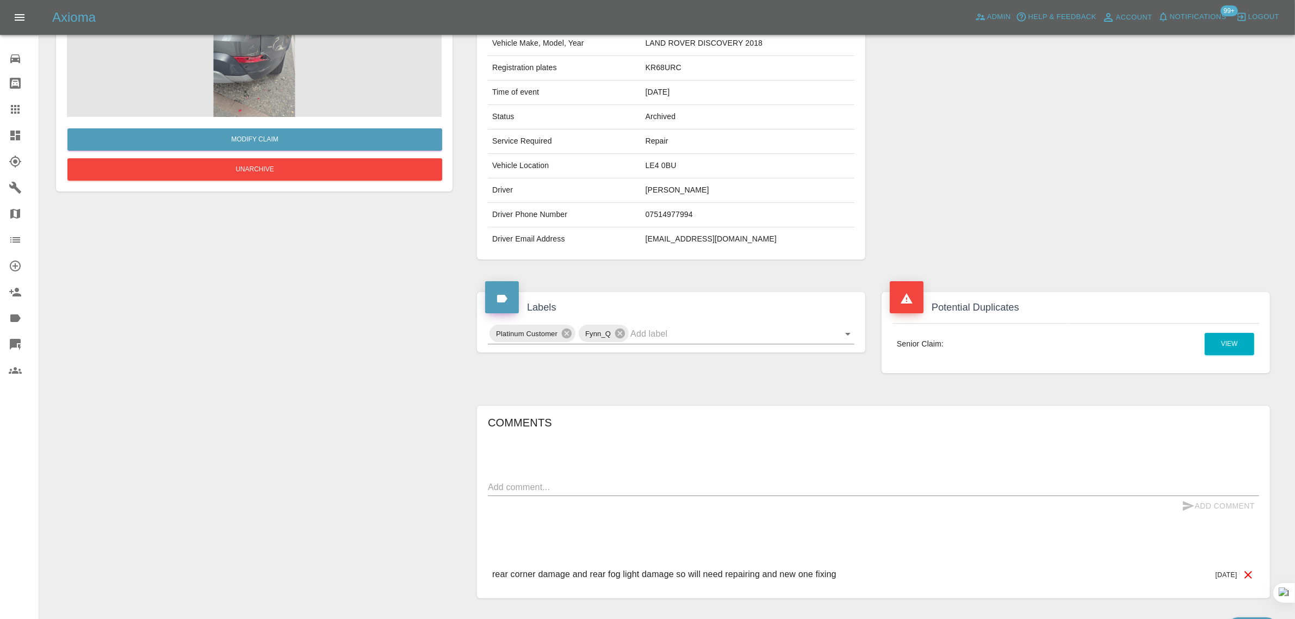
click at [17, 123] on link "Dashboard" at bounding box center [19, 135] width 39 height 26
click at [17, 114] on icon at bounding box center [15, 109] width 13 height 13
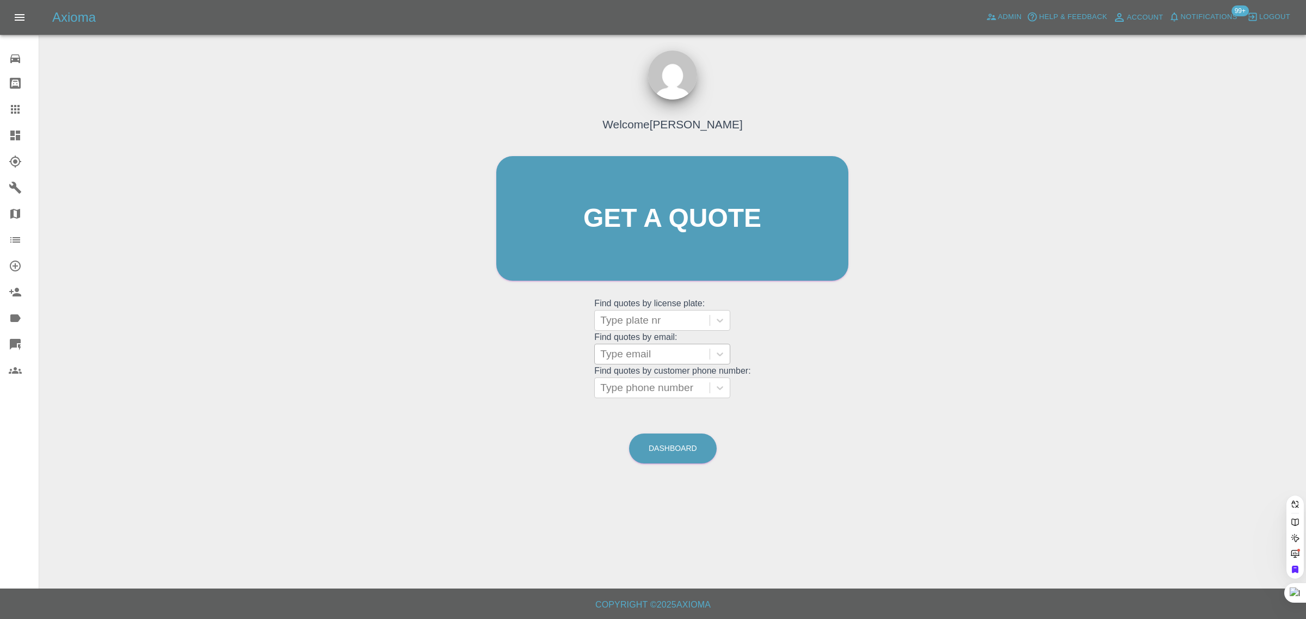
click at [638, 349] on div at bounding box center [652, 354] width 104 height 15
paste input "[EMAIL_ADDRESS][DOMAIN_NAME]"
type input "powernap28@hotmail.co.u"
click at [640, 401] on div "KR68URC, Archived" at bounding box center [662, 404] width 136 height 22
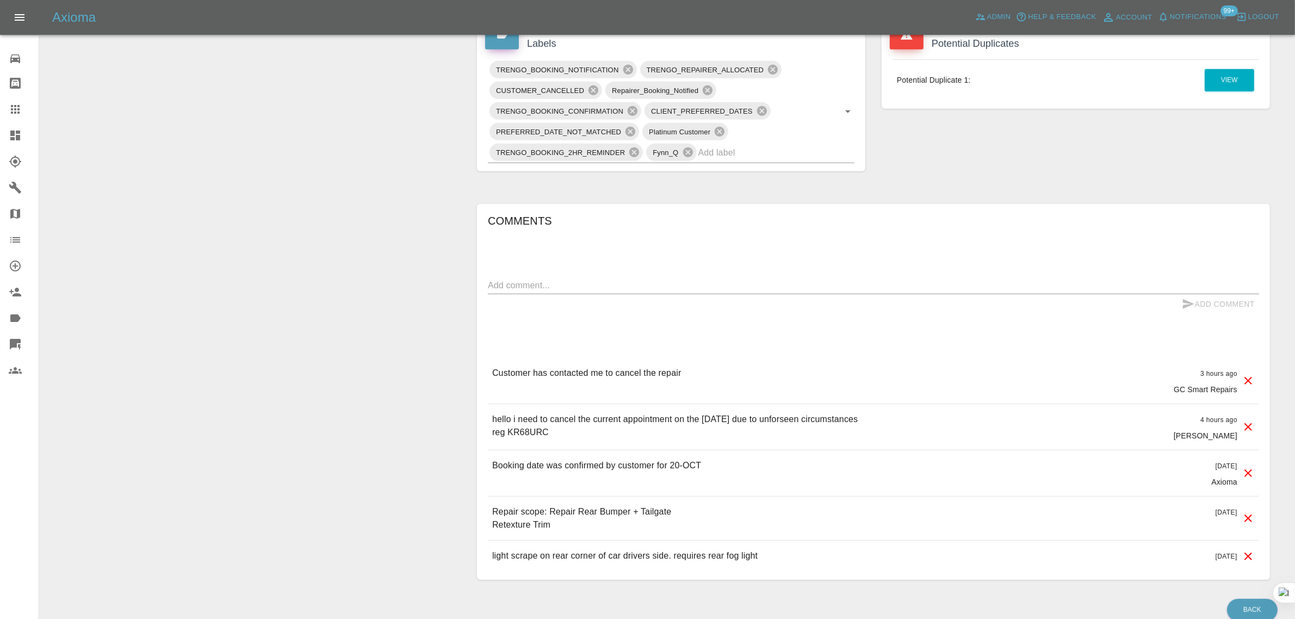
scroll to position [679, 0]
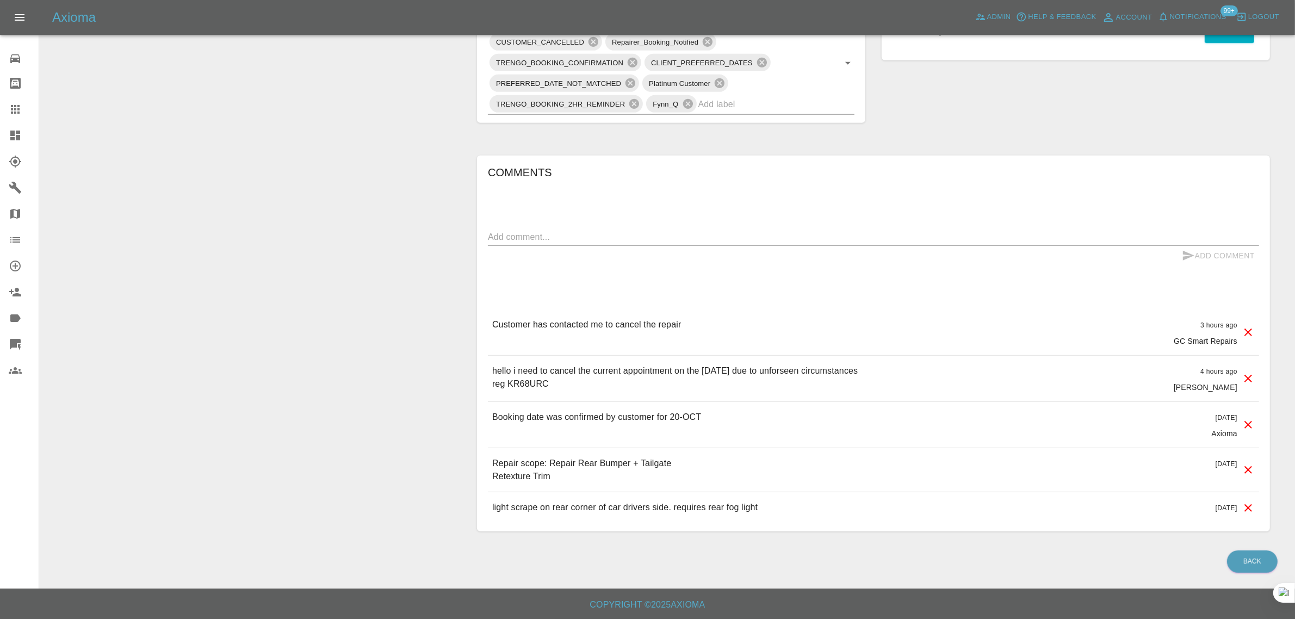
click at [7, 104] on link "Claims" at bounding box center [19, 109] width 39 height 26
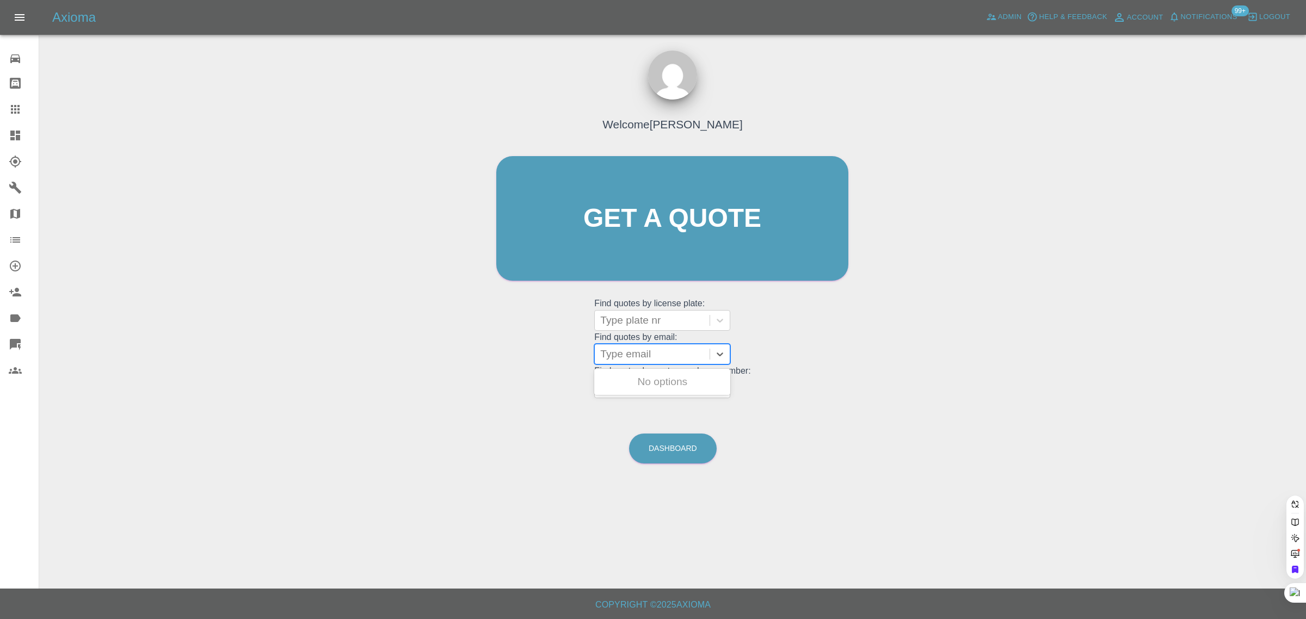
click at [644, 347] on div at bounding box center [652, 354] width 104 height 15
paste input "[EMAIL_ADDRESS][DOMAIN_NAME]"
type input "[EMAIL_ADDRESS][DOMAIN_NAME]"
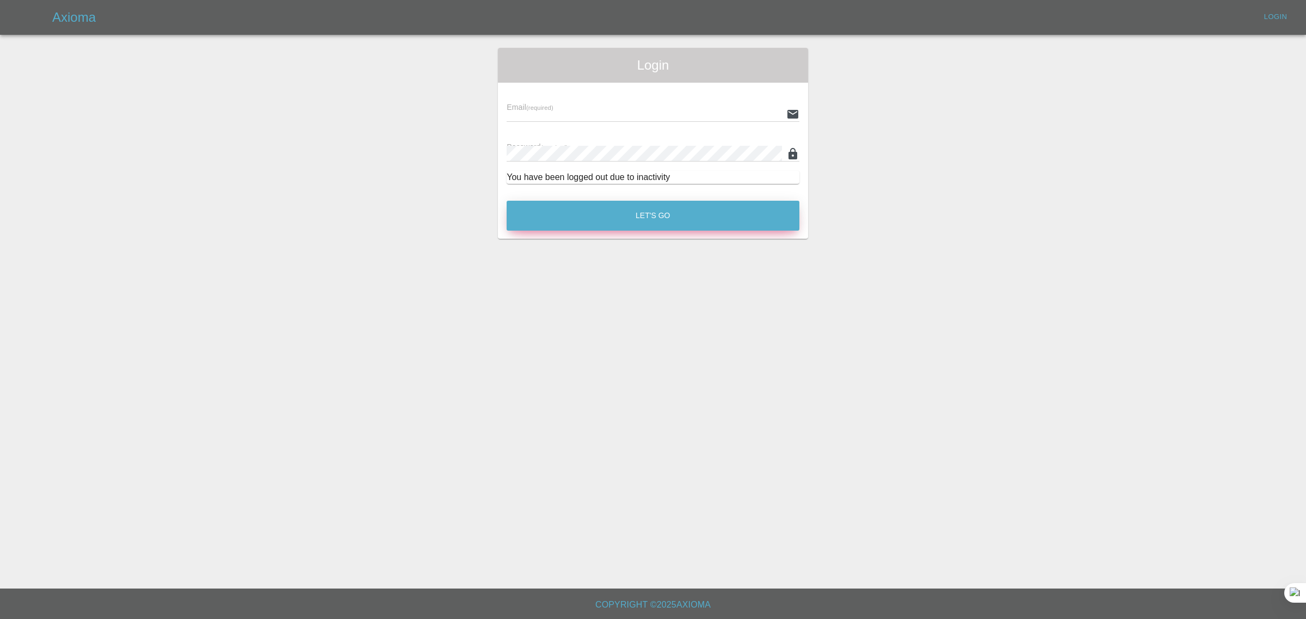
type input "[EMAIL_ADDRESS][DOMAIN_NAME]"
click at [665, 220] on button "Let's Go" at bounding box center [652, 216] width 293 height 30
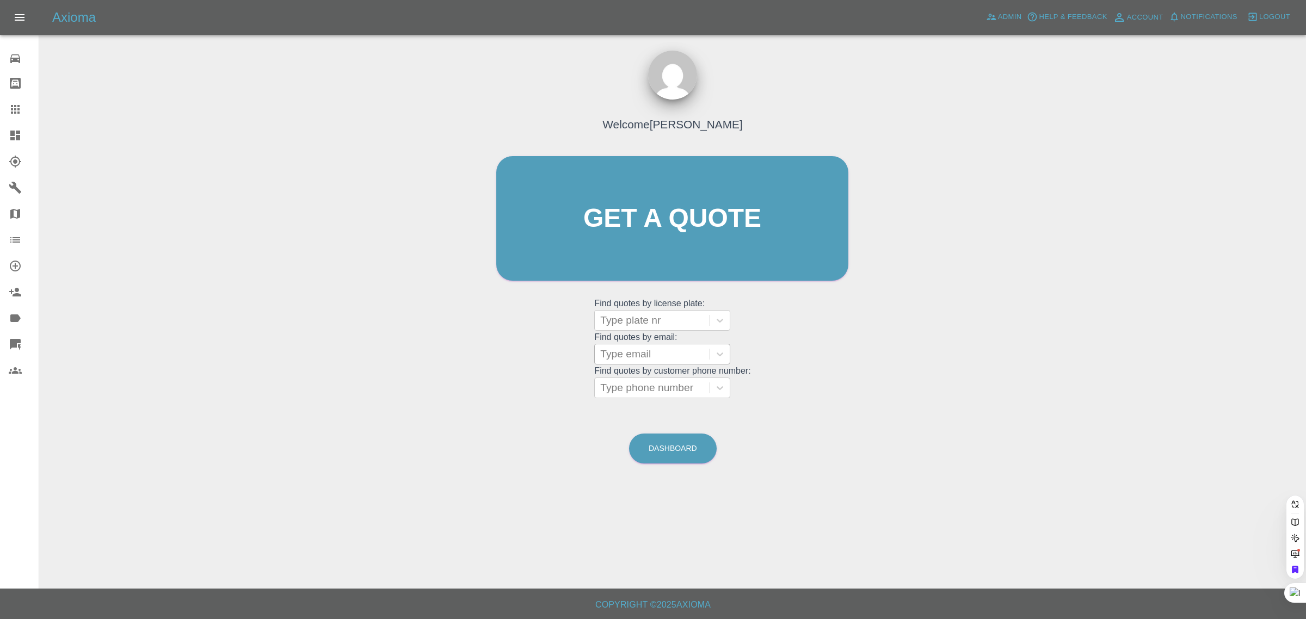
click at [646, 360] on div at bounding box center [652, 354] width 104 height 15
paste input "[EMAIL_ADDRESS][DOMAIN_NAME]"
type input "[EMAIL_ADDRESS][DOMAIN_NAME]"
click at [667, 374] on div "FT51FER, Awaiting Repair" at bounding box center [662, 388] width 136 height 35
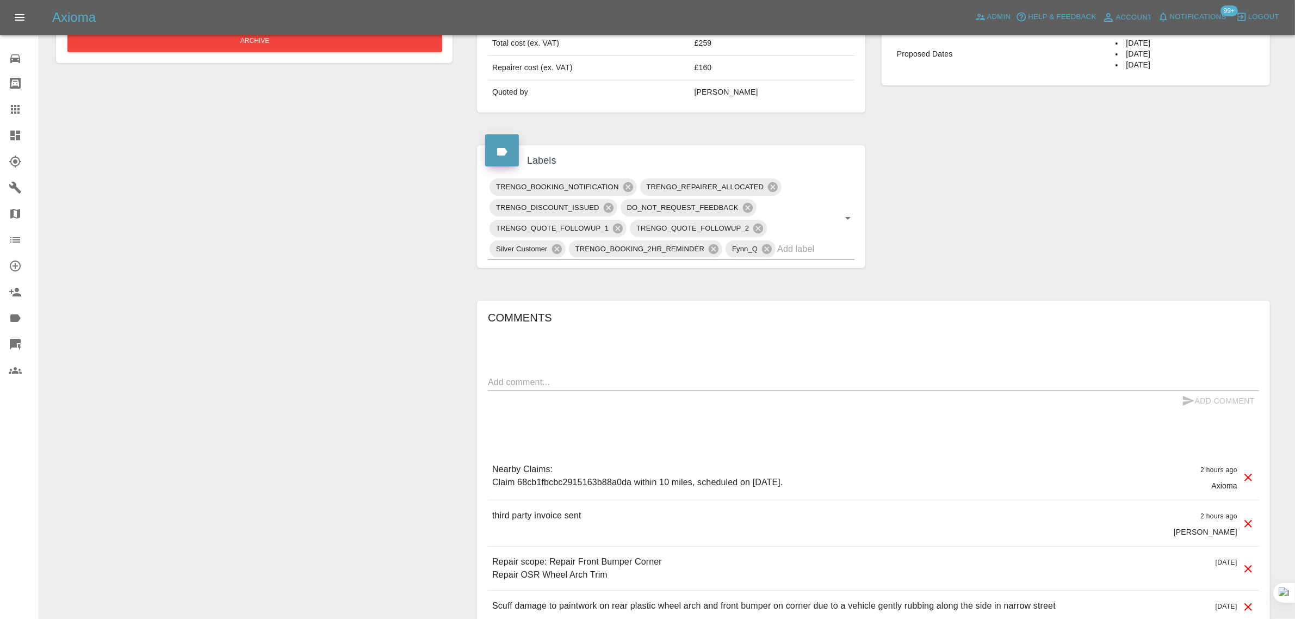
scroll to position [476, 0]
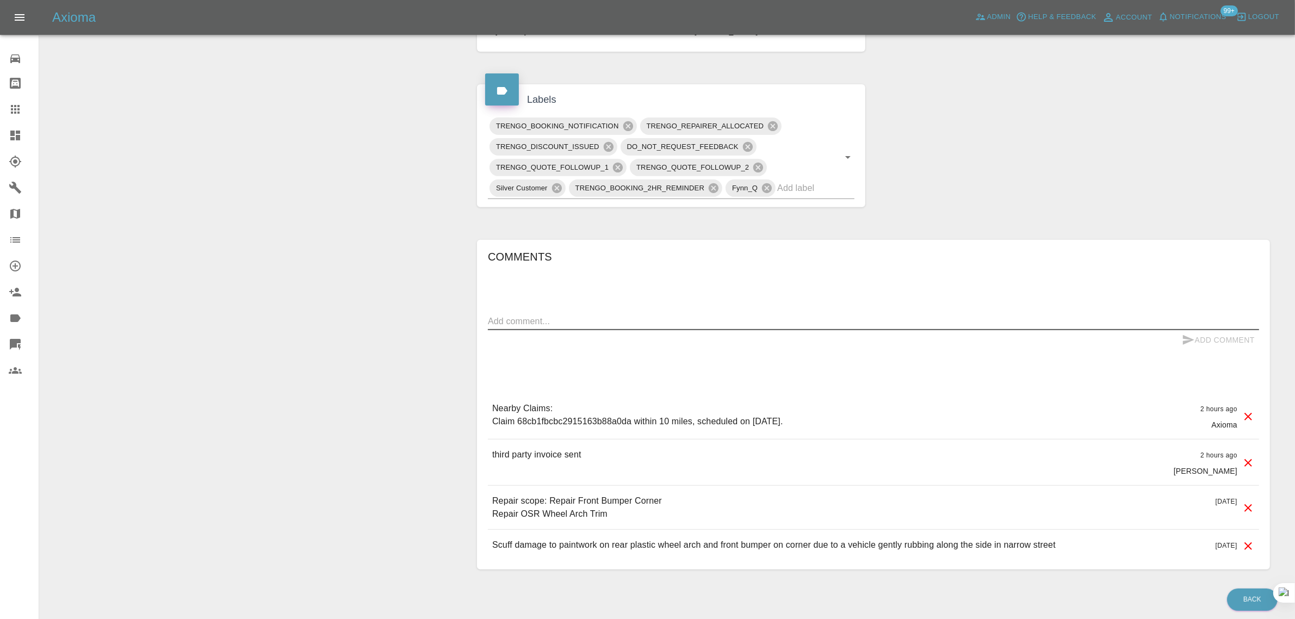
click at [741, 319] on textarea at bounding box center [873, 321] width 771 height 13
paste textarea "Please place it on hold until I have spoken with Third party directly. If I pay…"
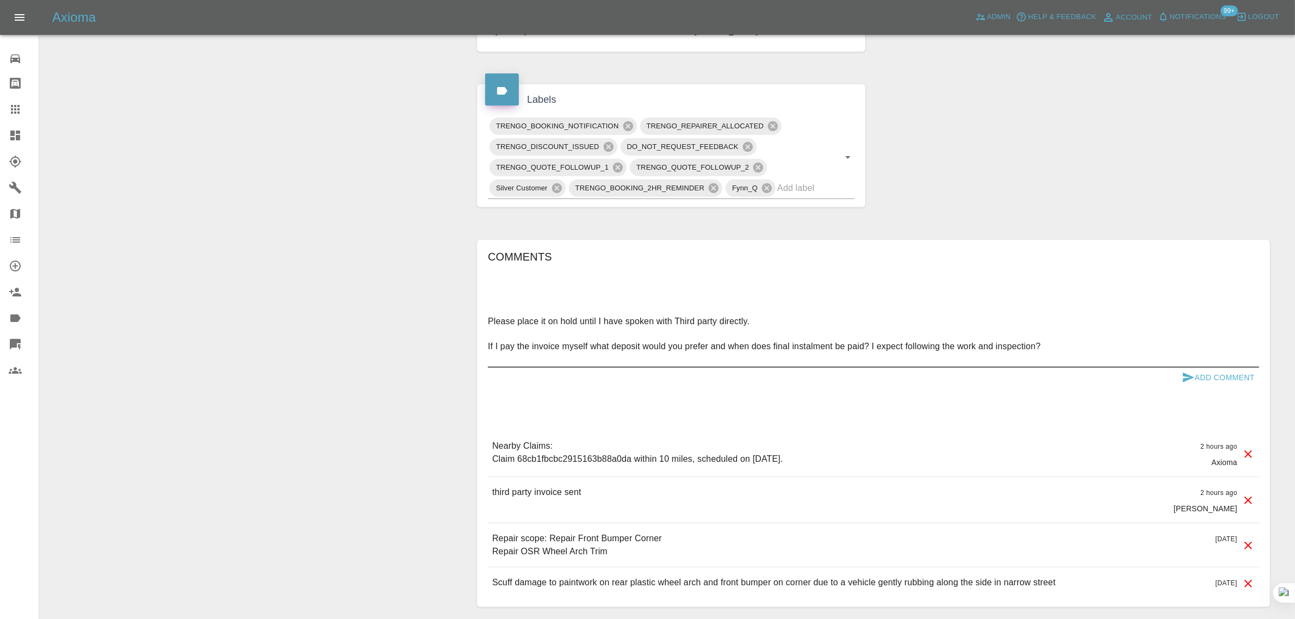
type textarea "Please place it on hold until I have spoken with Third party directly. If I pay…"
click at [1216, 387] on button "Add Comment" at bounding box center [1219, 378] width 82 height 20
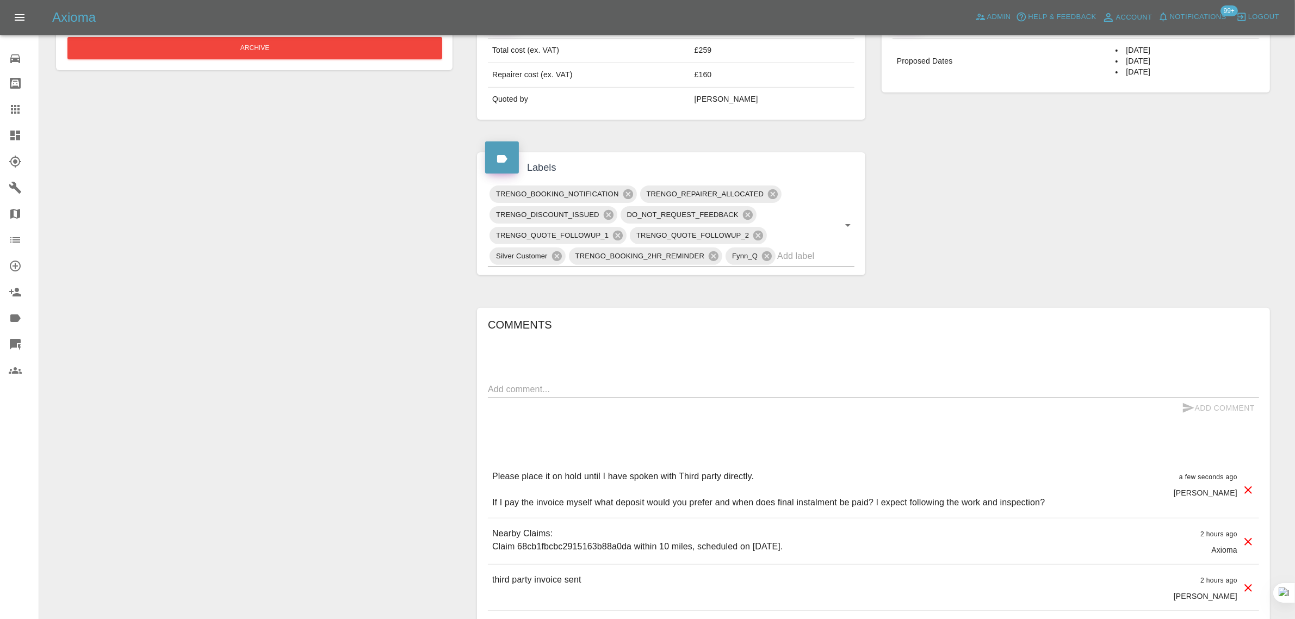
scroll to position [204, 0]
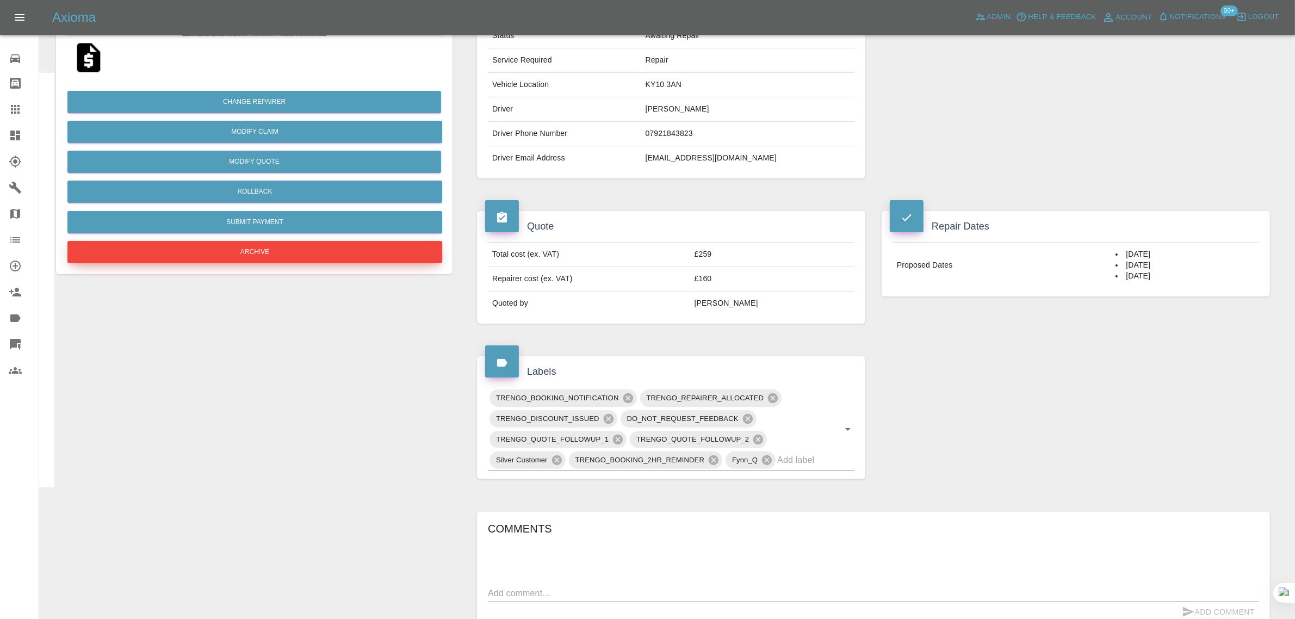
click at [282, 260] on button "Archive" at bounding box center [254, 252] width 375 height 22
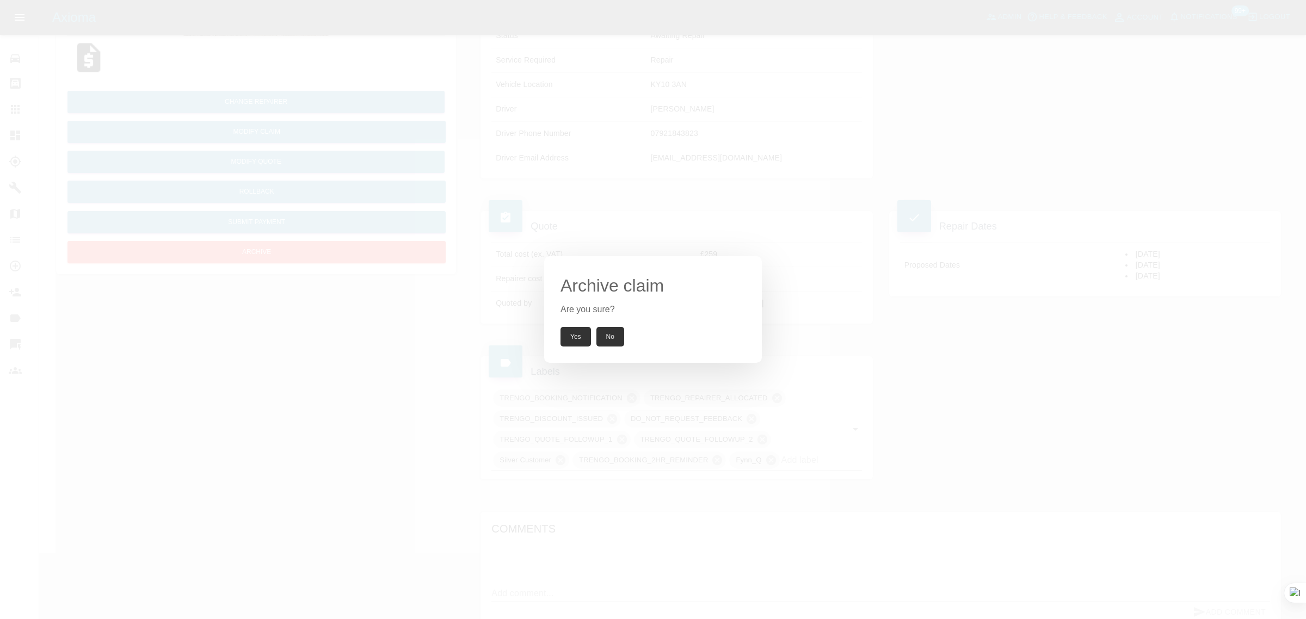
click at [578, 338] on button "Yes" at bounding box center [575, 337] width 30 height 20
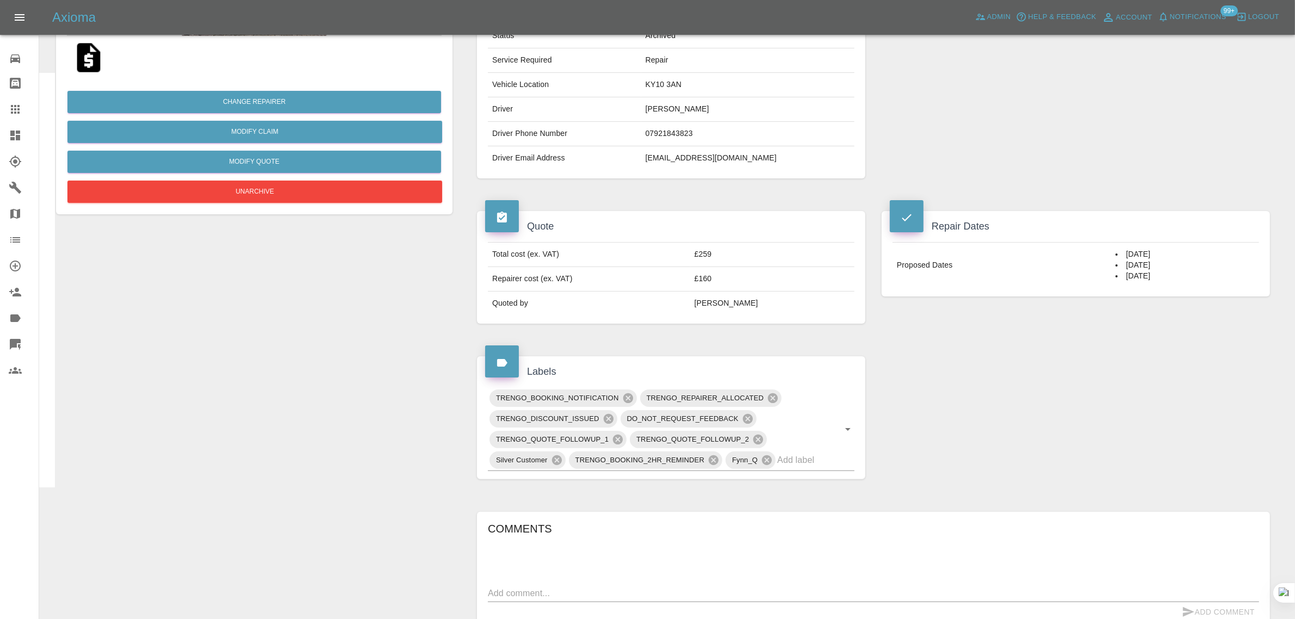
scroll to position [0, 0]
